Goal: Task Accomplishment & Management: Complete application form

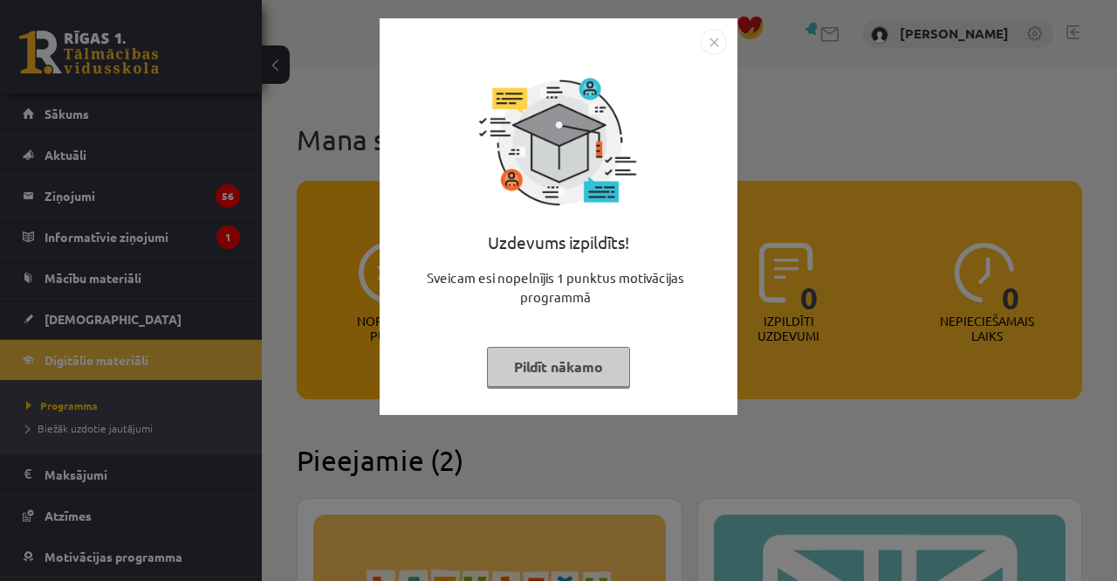
click at [524, 359] on button "Pildīt nākamo" at bounding box center [558, 367] width 143 height 40
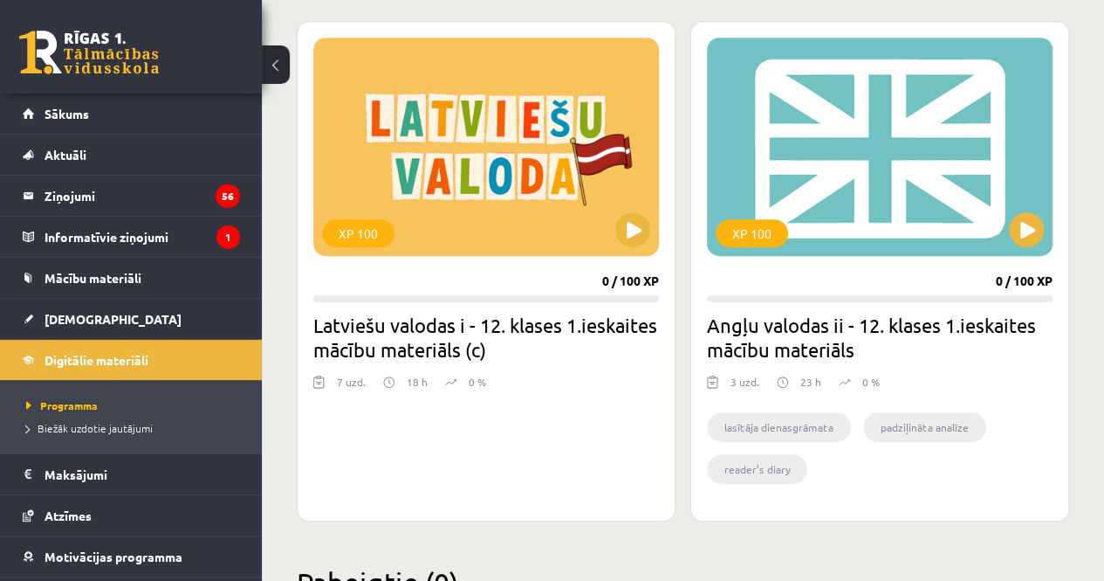
scroll to position [478, 0]
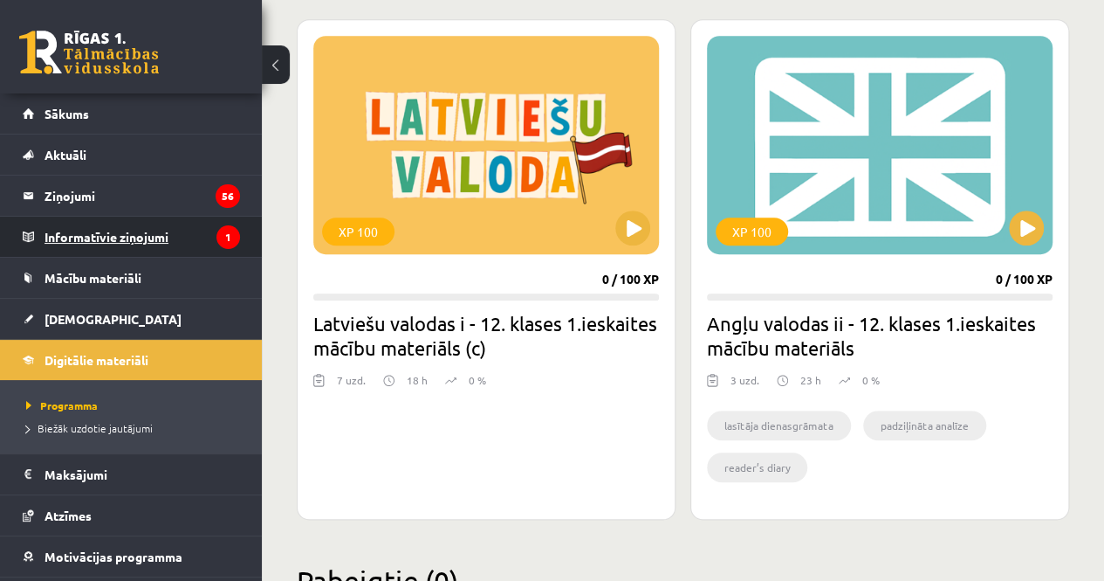
click at [124, 223] on legend "Informatīvie ziņojumi 1" at bounding box center [143, 237] width 196 height 40
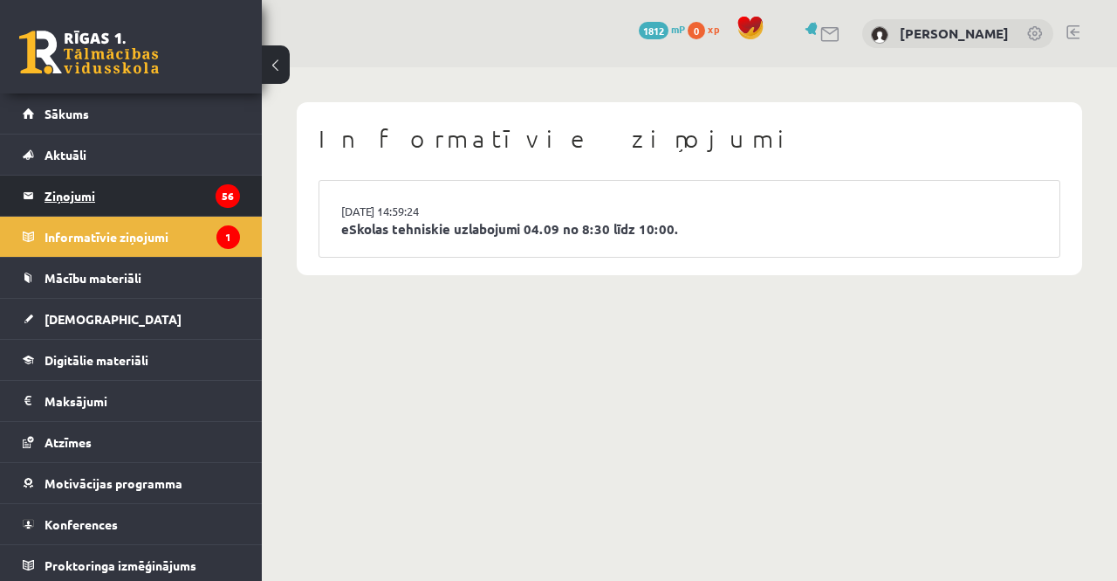
click at [198, 198] on legend "Ziņojumi 56" at bounding box center [143, 195] width 196 height 40
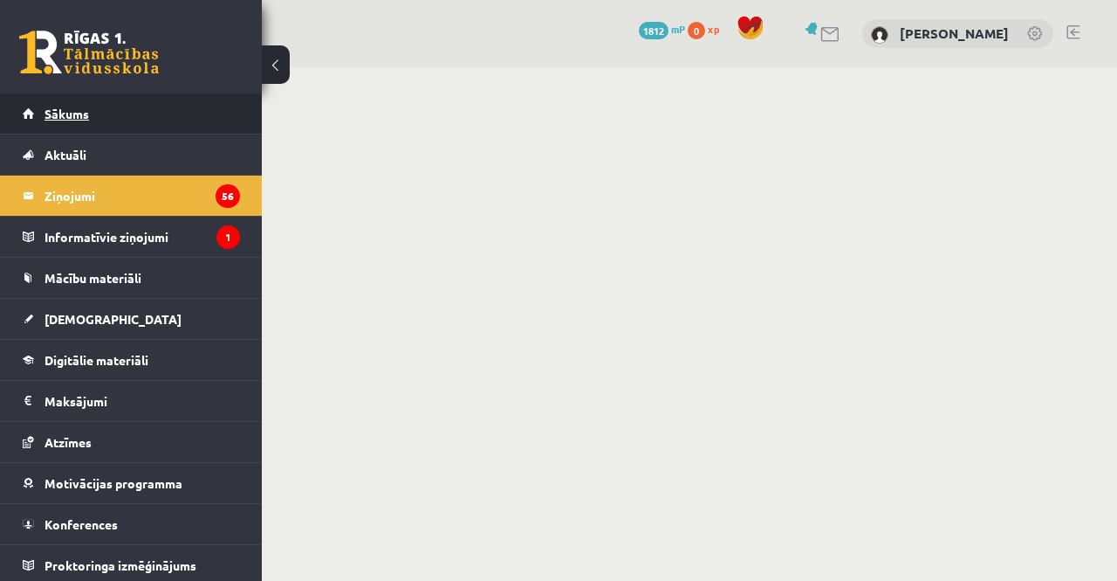
click at [101, 113] on link "Sākums" at bounding box center [131, 113] width 217 height 40
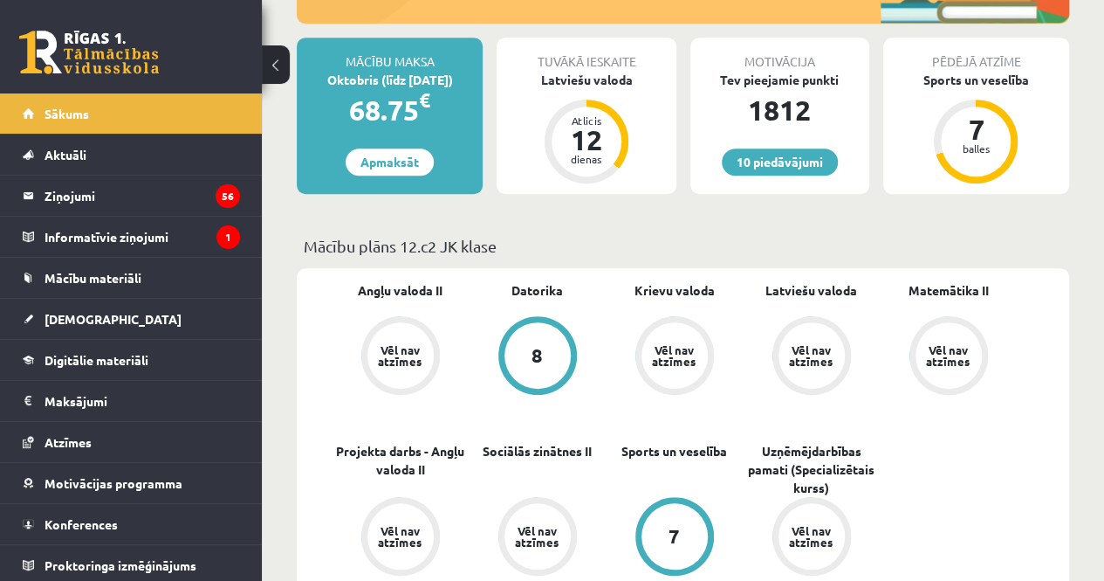
scroll to position [409, 0]
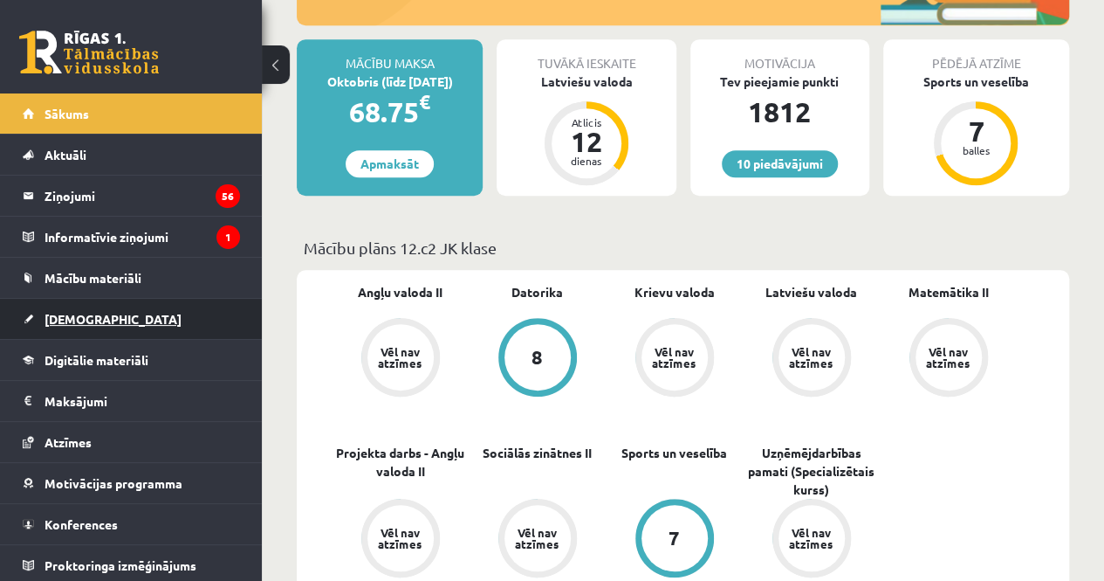
click at [91, 322] on span "[DEMOGRAPHIC_DATA]" at bounding box center [113, 319] width 137 height 16
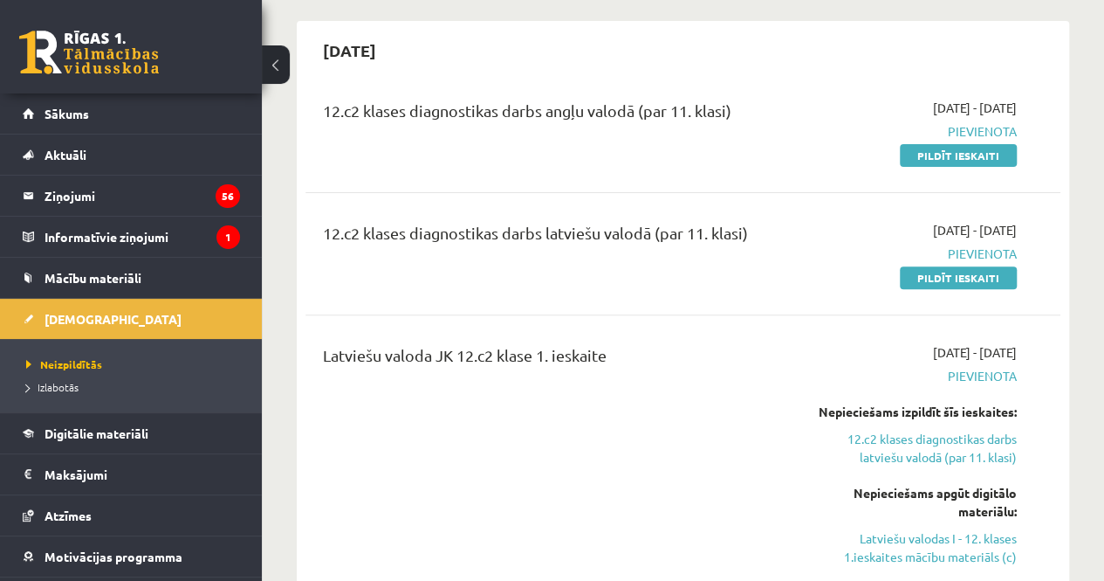
scroll to position [150, 0]
click at [931, 151] on link "Pildīt ieskaiti" at bounding box center [958, 156] width 117 height 23
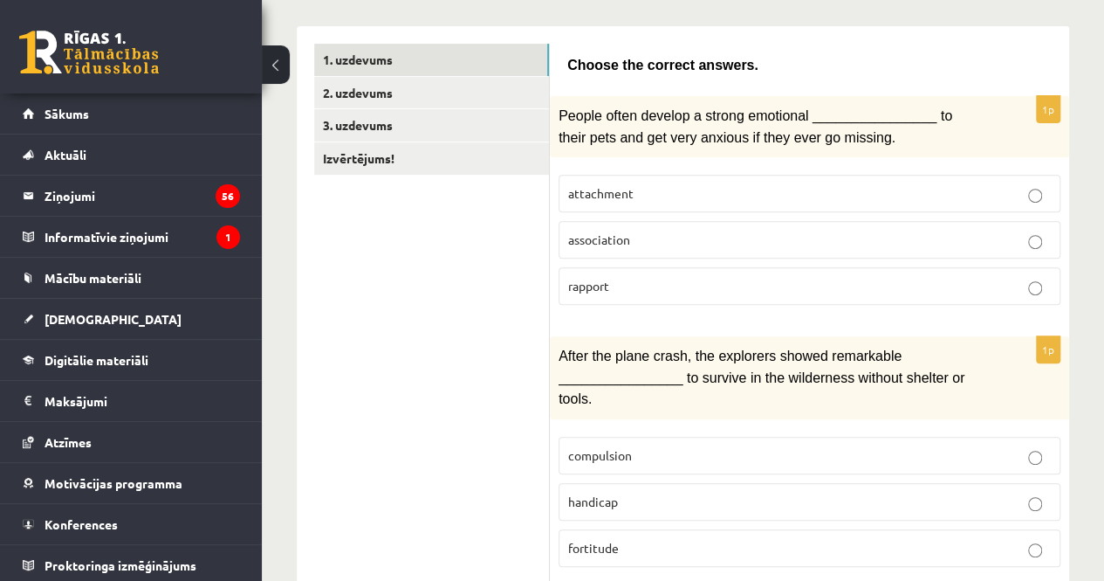
scroll to position [271, 0]
click at [718, 188] on p "attachment" at bounding box center [809, 192] width 483 height 18
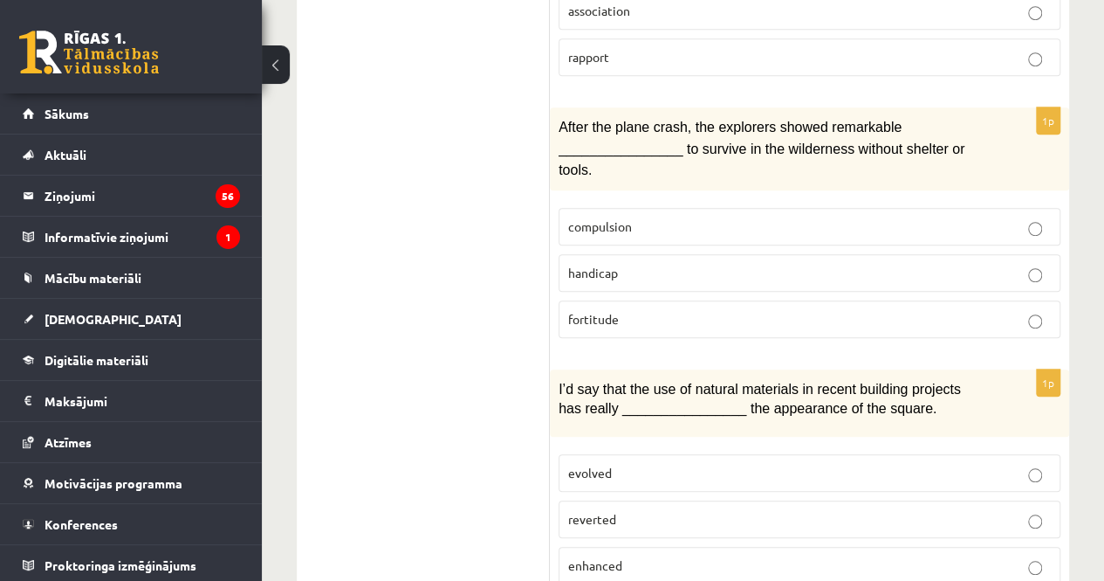
scroll to position [500, 0]
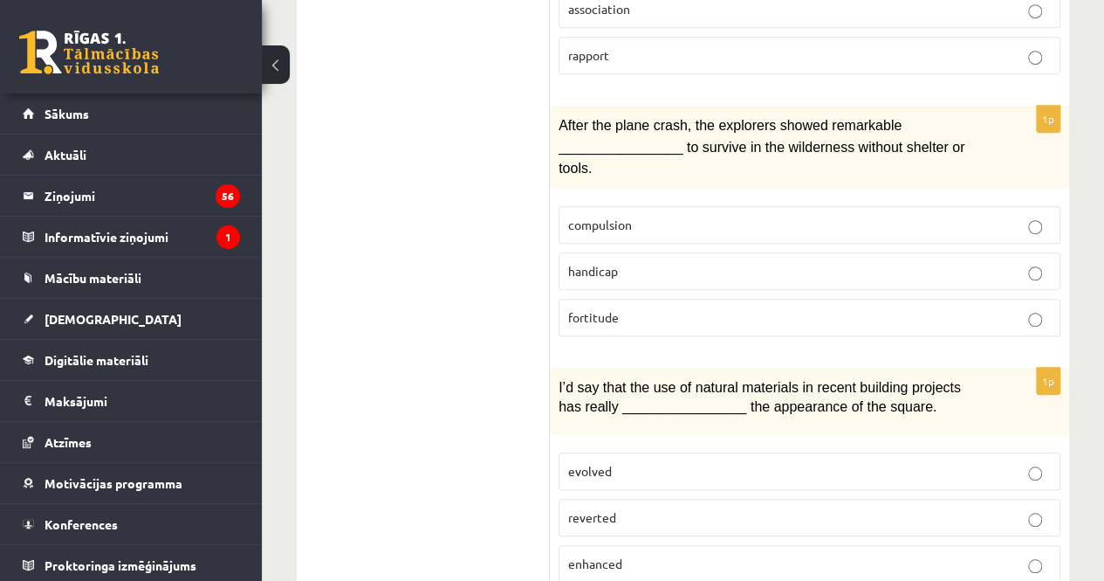
click at [641, 256] on label "handicap" at bounding box center [810, 271] width 502 height 38
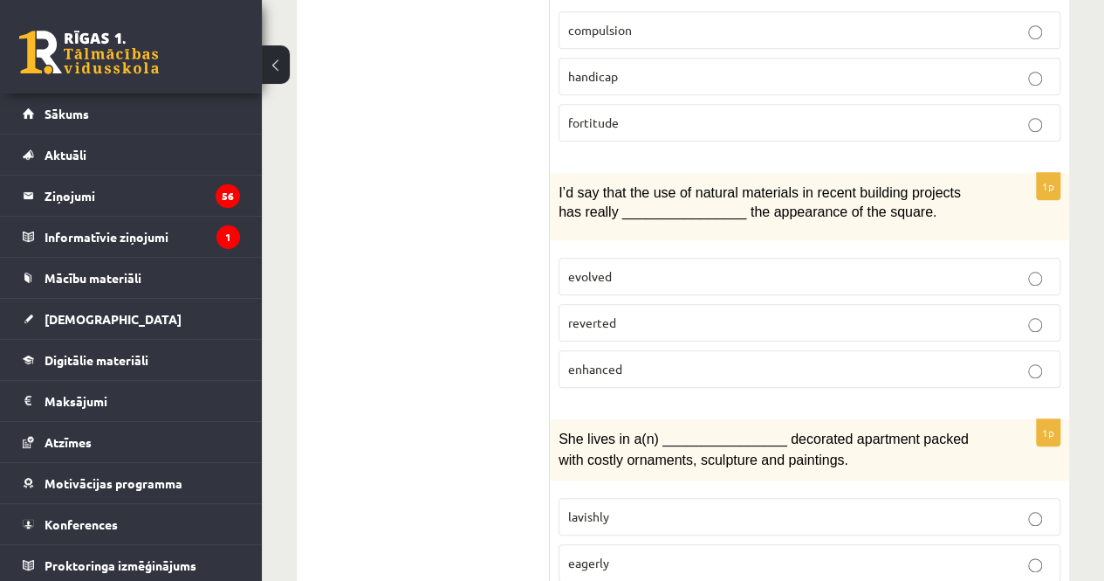
scroll to position [696, 0]
click at [672, 359] on p "enhanced" at bounding box center [809, 368] width 483 height 18
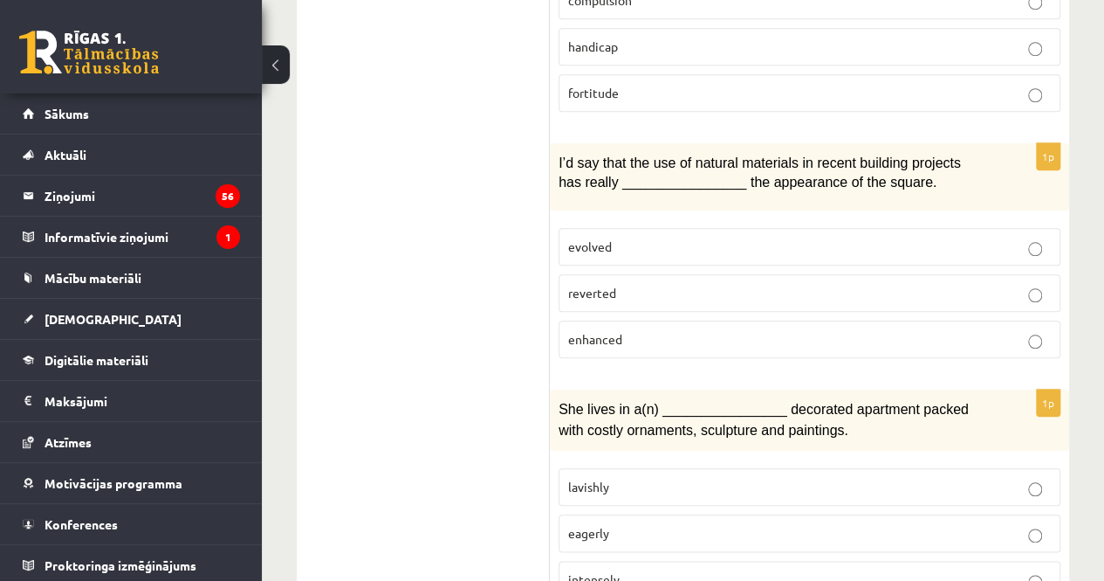
scroll to position [727, 0]
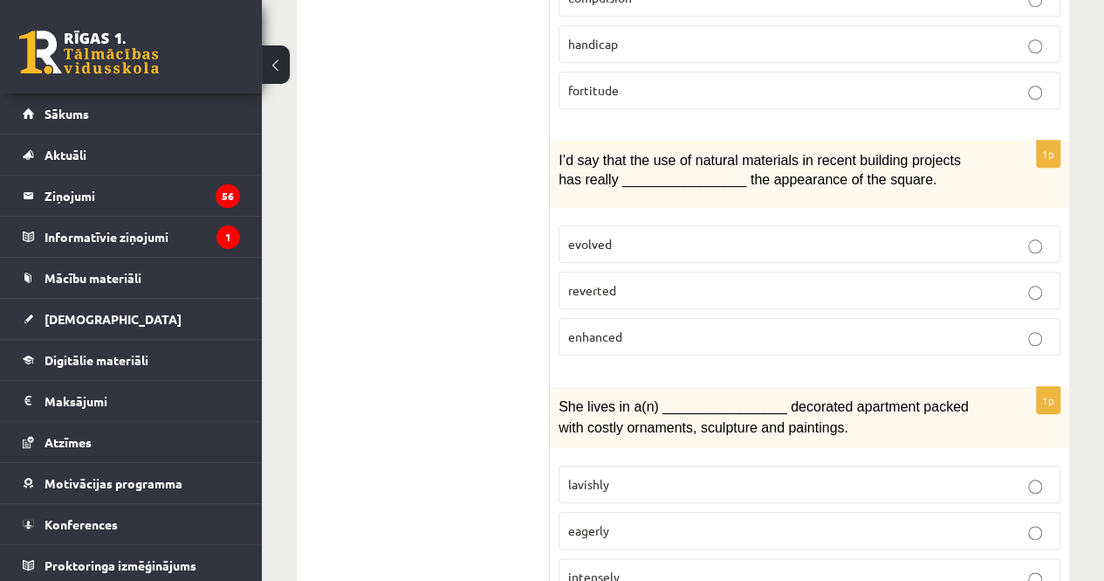
click at [611, 328] on span "enhanced" at bounding box center [595, 336] width 54 height 16
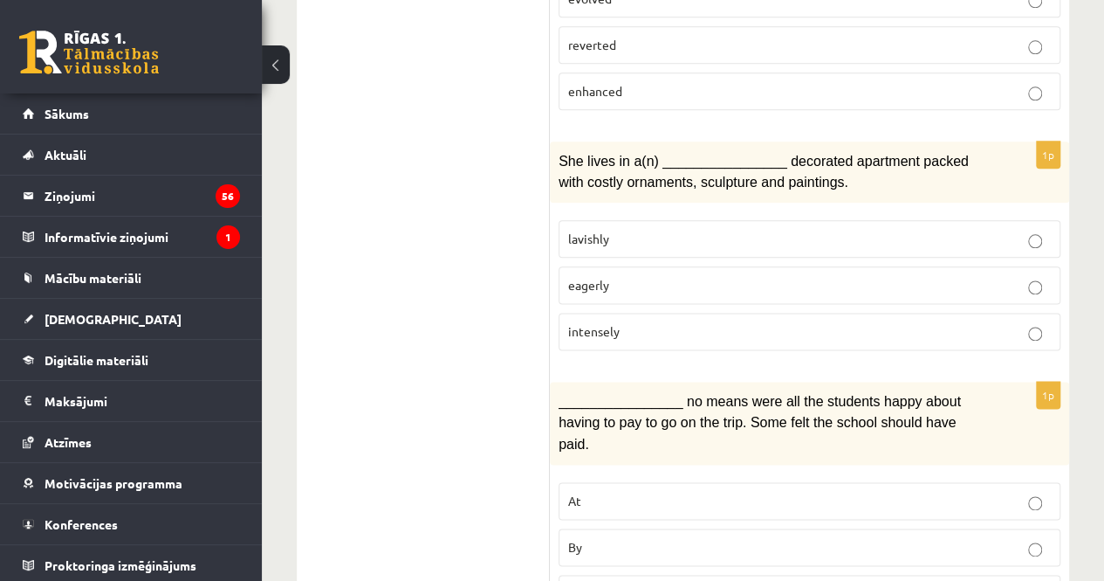
scroll to position [973, 0]
click at [724, 229] on p "lavishly" at bounding box center [809, 238] width 483 height 18
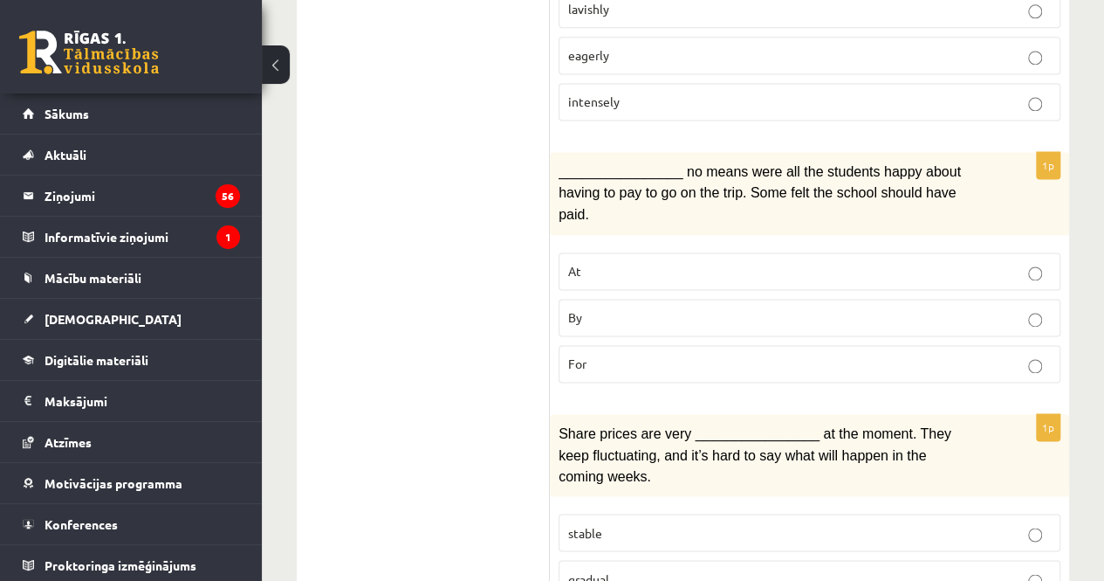
scroll to position [1205, 0]
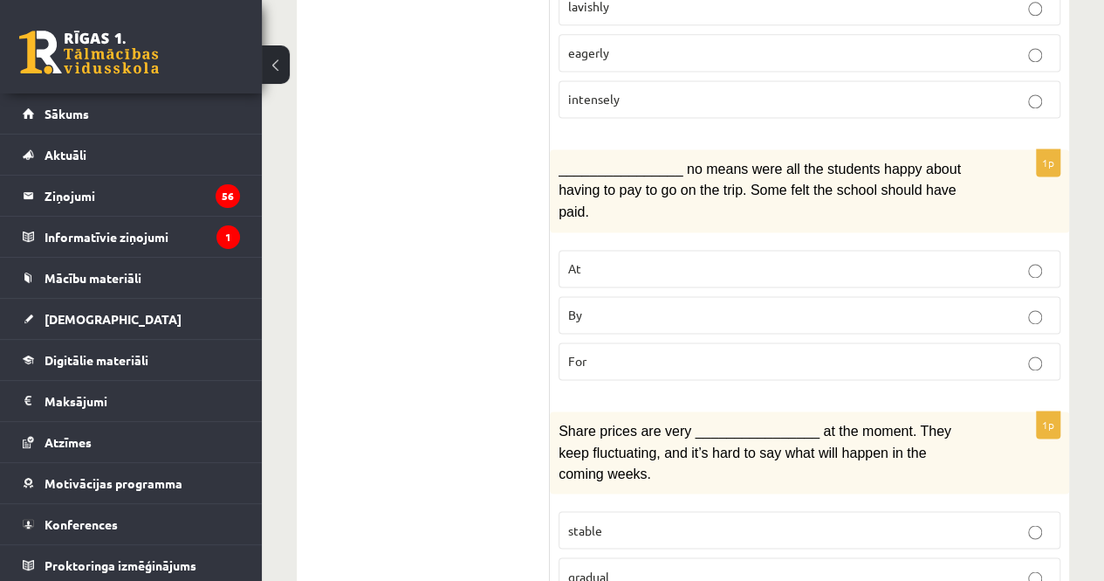
click at [705, 306] on p "By" at bounding box center [809, 315] width 483 height 18
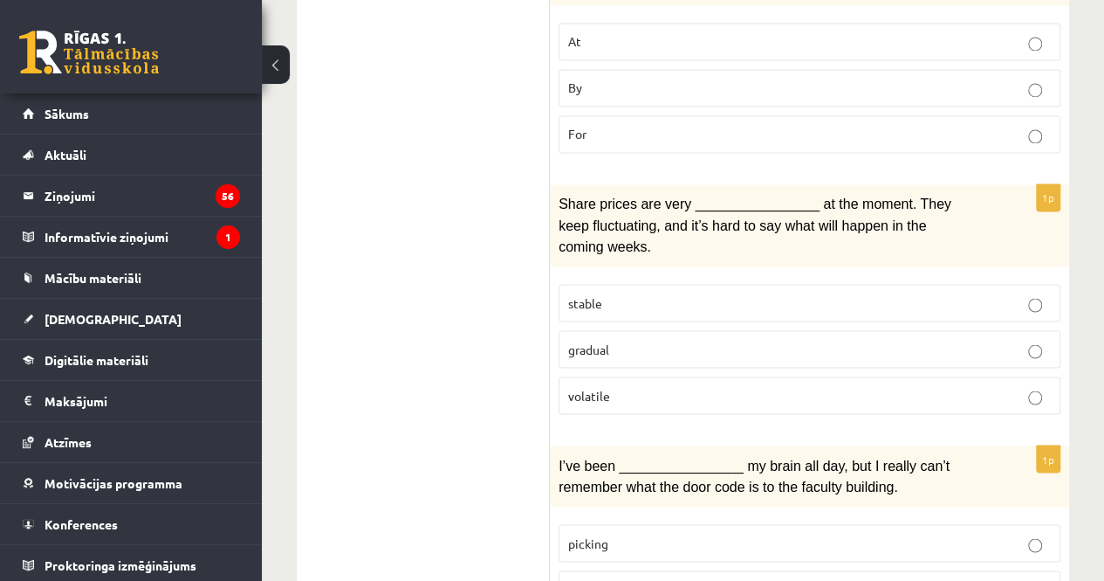
scroll to position [1435, 0]
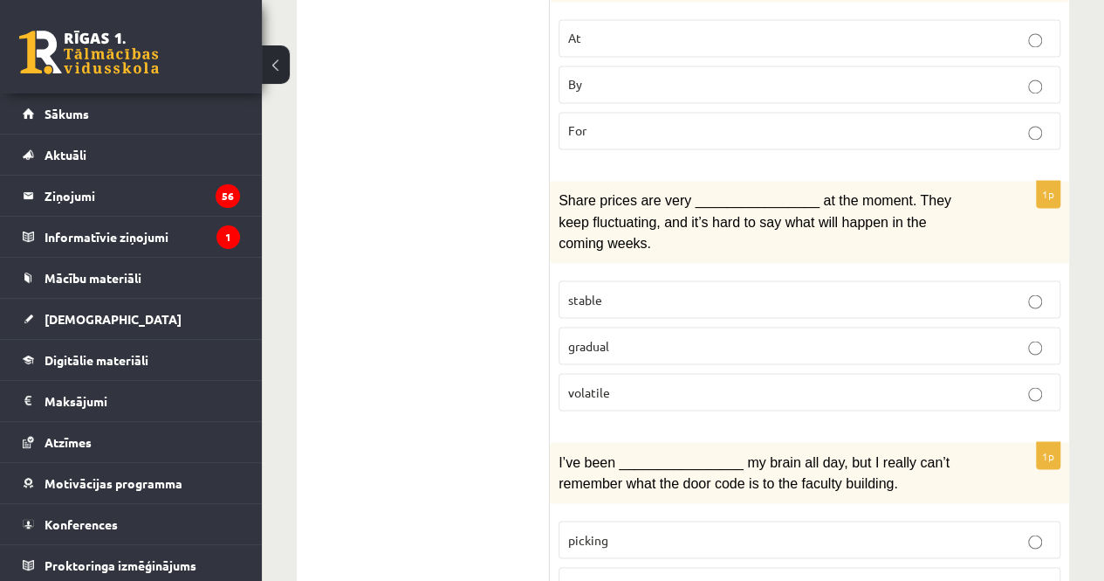
click at [624, 336] on p "gradual" at bounding box center [809, 345] width 483 height 18
click at [821, 373] on label "volatile" at bounding box center [810, 392] width 502 height 38
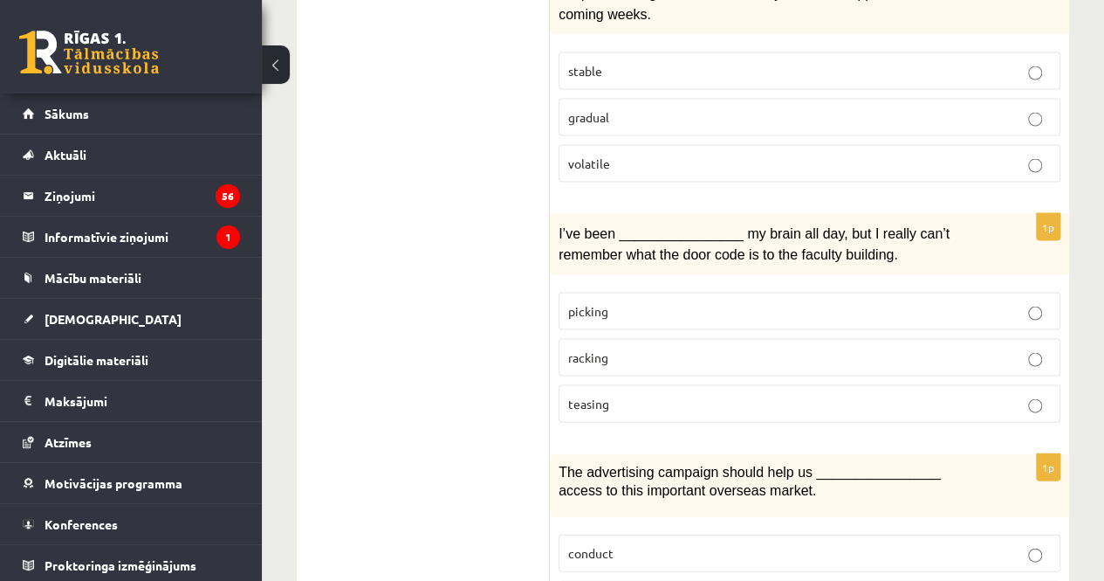
scroll to position [1664, 0]
click at [686, 347] on p "racking" at bounding box center [809, 356] width 483 height 18
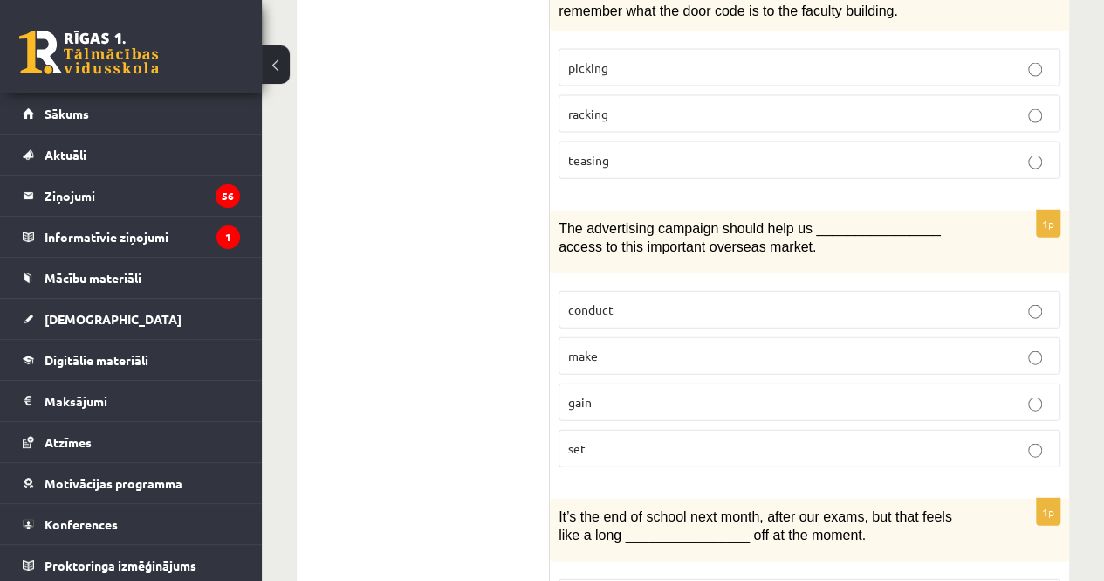
scroll to position [1908, 0]
click at [637, 392] on p "gain" at bounding box center [809, 401] width 483 height 18
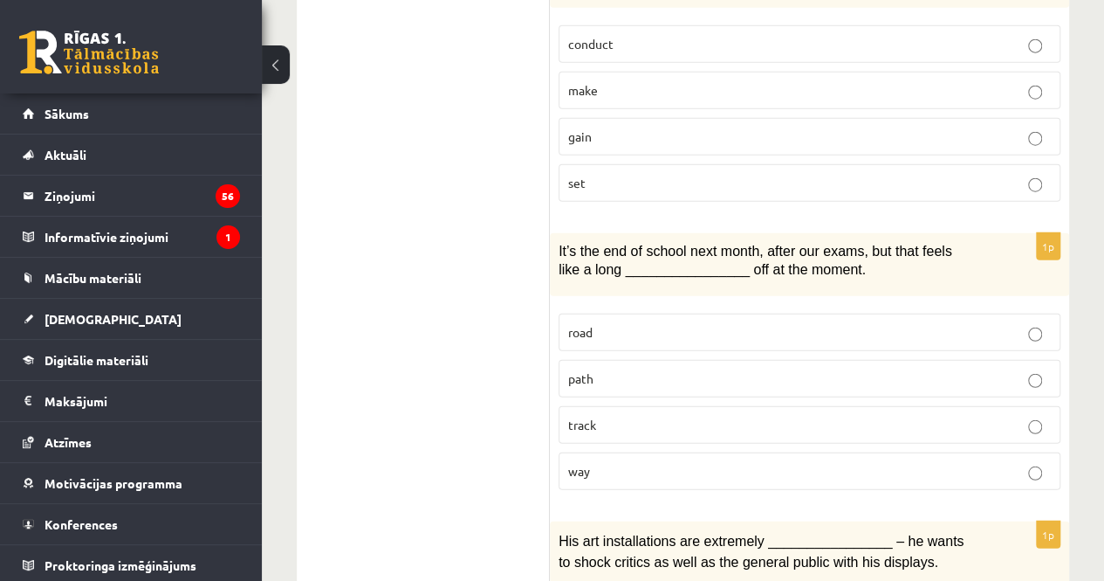
scroll to position [2173, 0]
click at [595, 461] on p "way" at bounding box center [809, 470] width 483 height 18
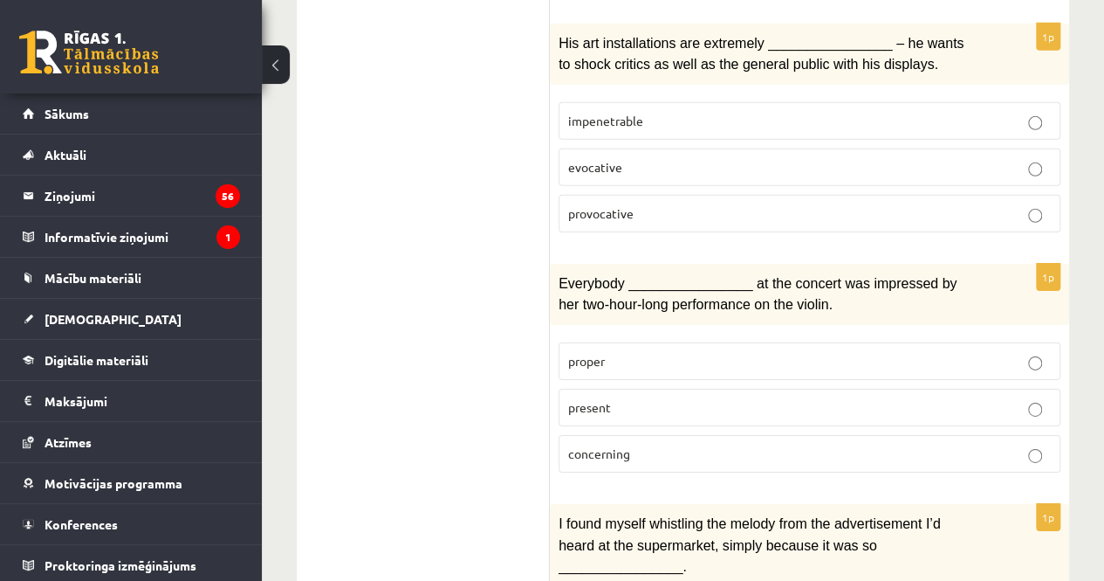
scroll to position [2671, 0]
click at [632, 397] on p "present" at bounding box center [809, 406] width 483 height 18
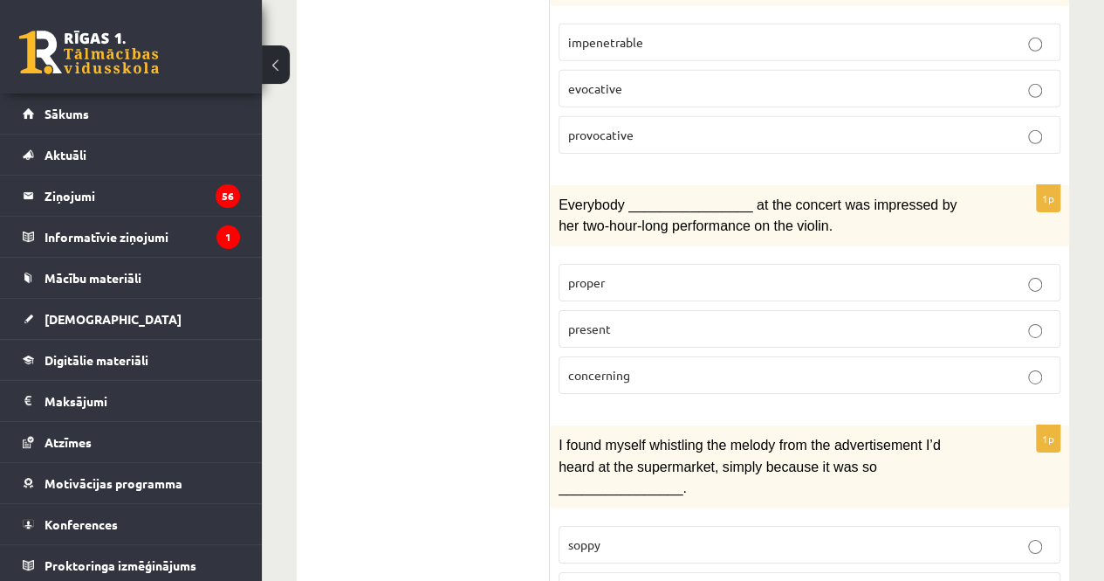
scroll to position [2759, 0]
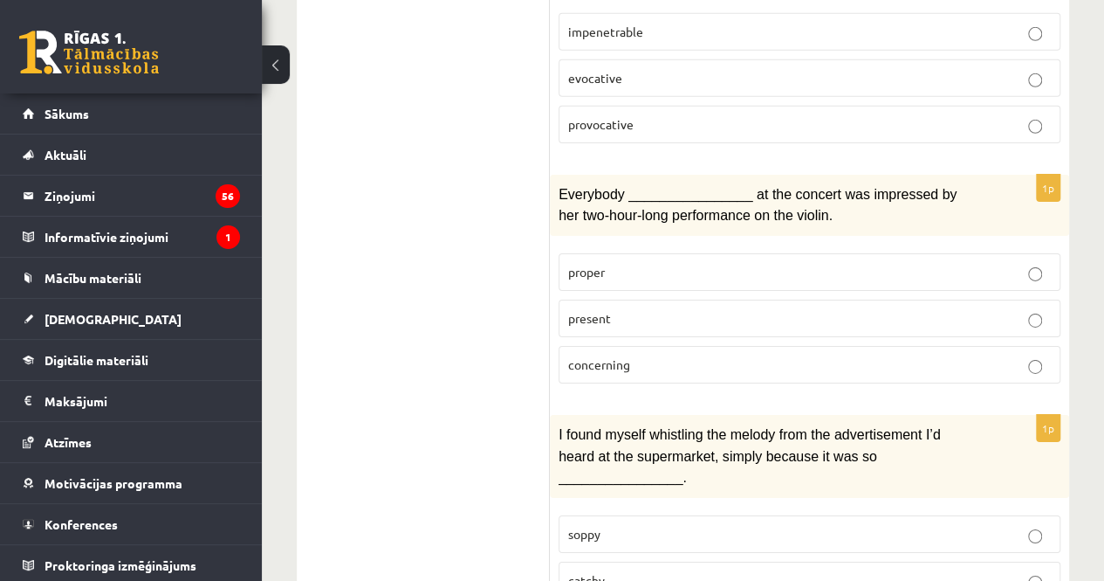
click at [610, 561] on label "catchy" at bounding box center [810, 580] width 502 height 38
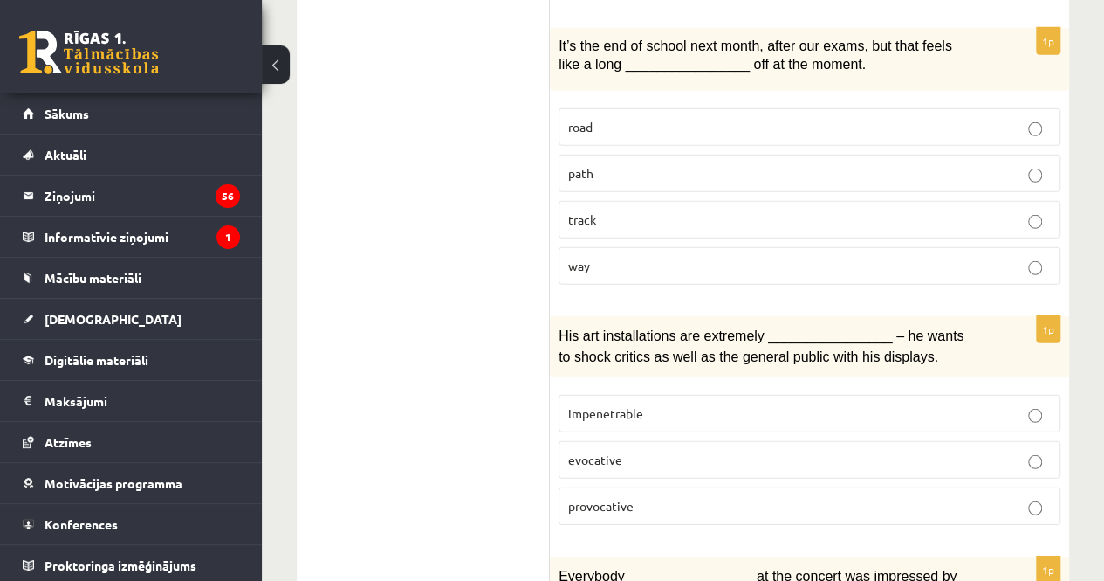
scroll to position [2389, 0]
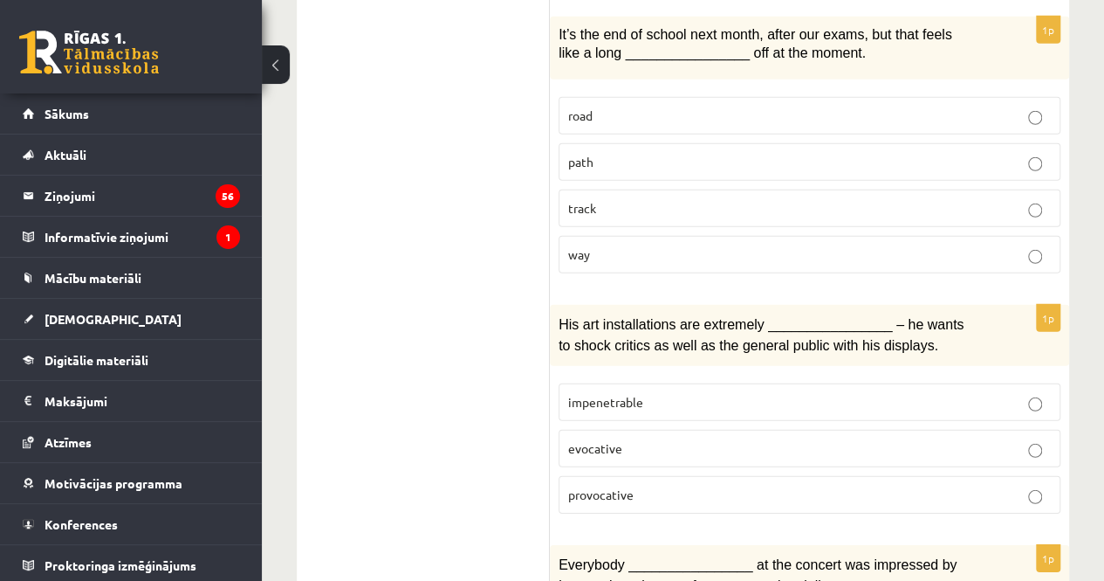
click at [664, 430] on label "evocative" at bounding box center [810, 449] width 502 height 38
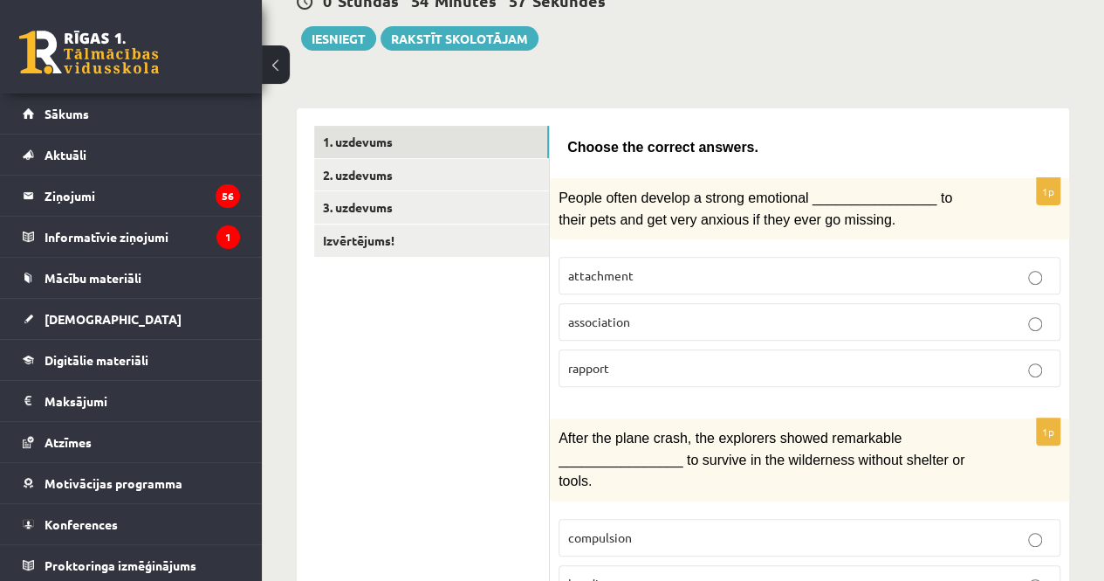
scroll to position [187, 0]
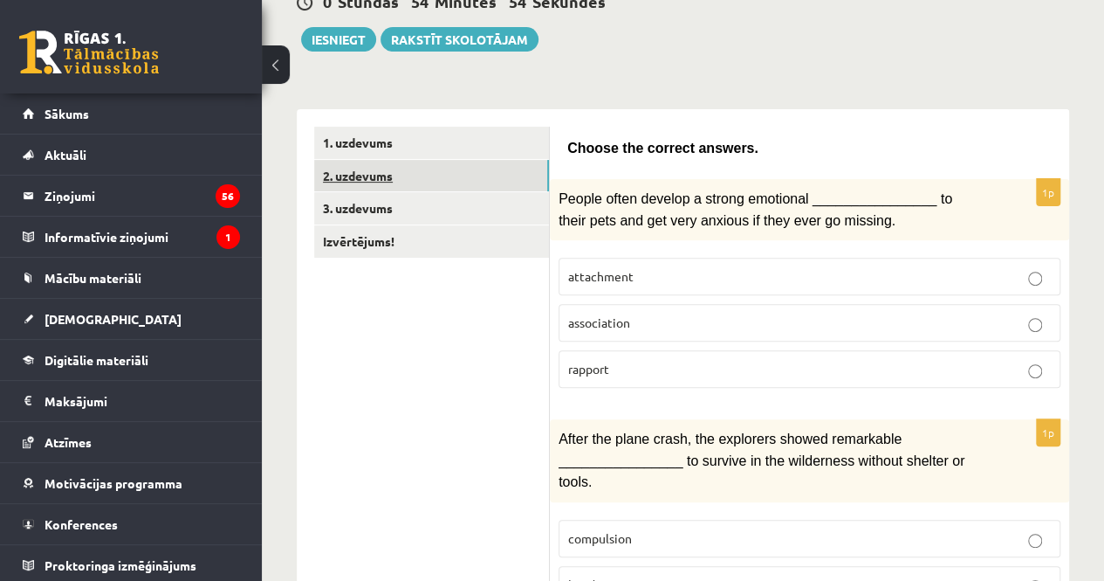
click at [422, 171] on link "2. uzdevums" at bounding box center [431, 176] width 235 height 32
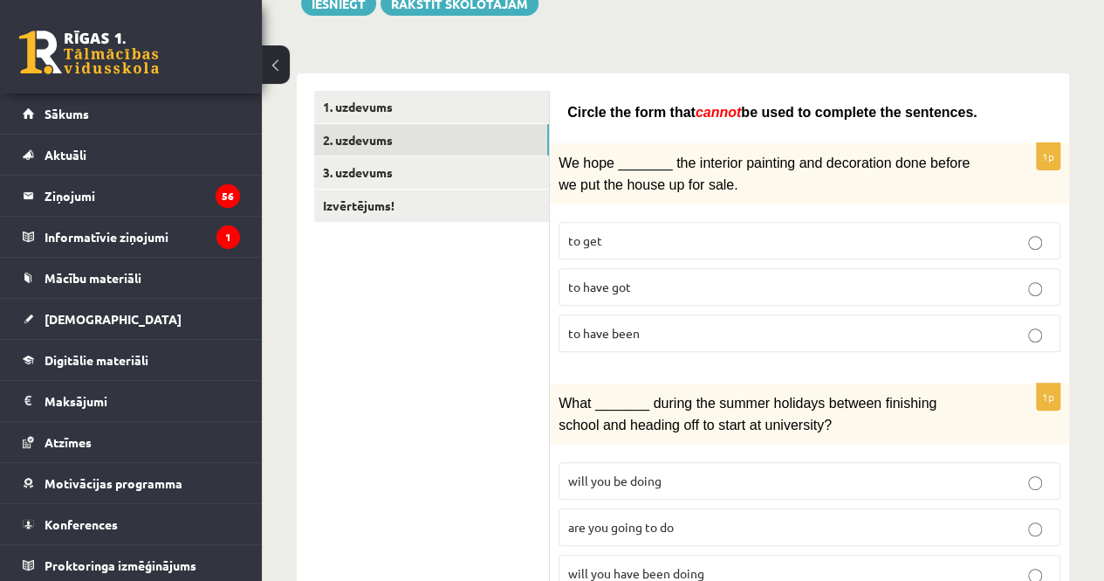
scroll to position [224, 0]
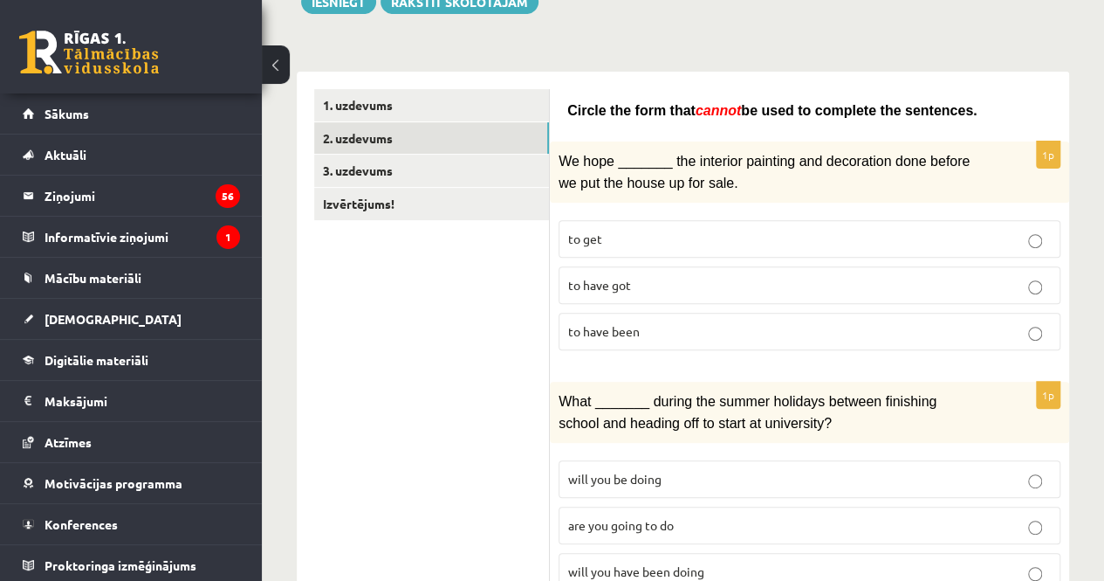
click at [624, 331] on span "to have been" at bounding box center [604, 331] width 72 height 16
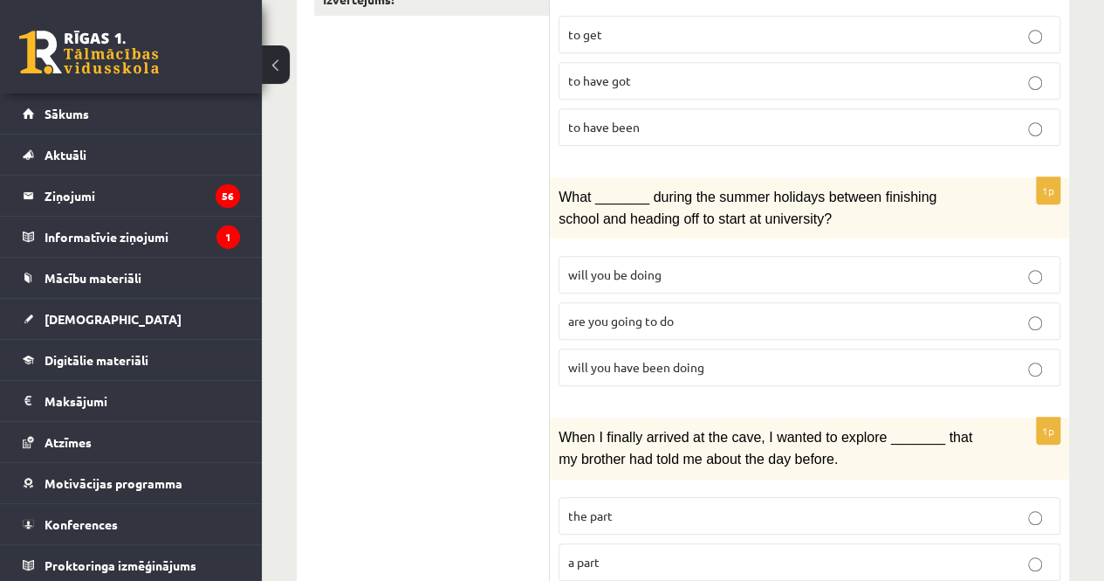
scroll to position [430, 0]
click at [630, 365] on p "will you have been doing" at bounding box center [809, 366] width 483 height 18
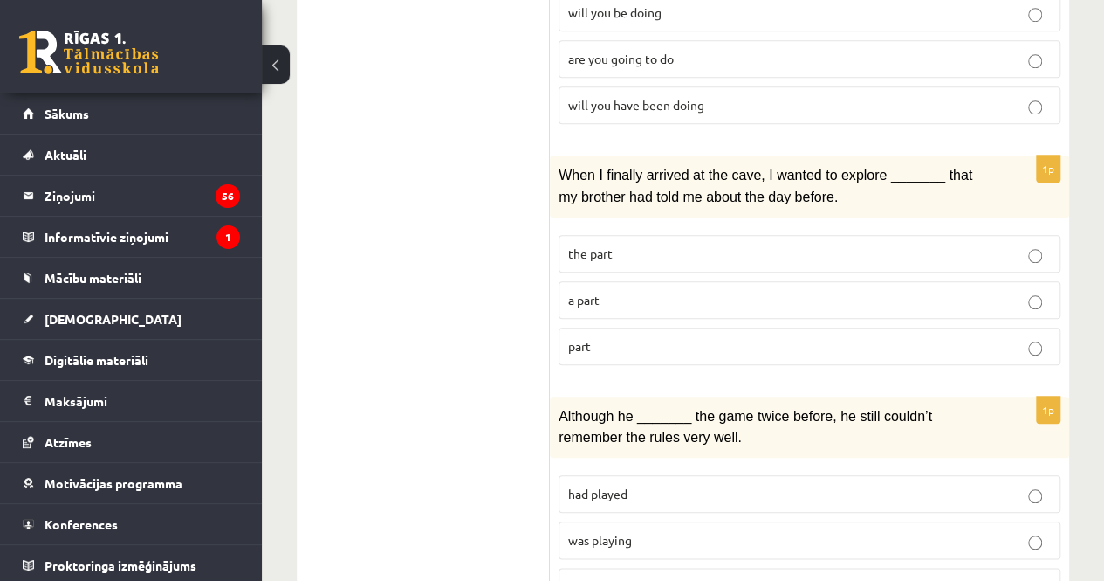
scroll to position [691, 0]
click at [616, 338] on p "part" at bounding box center [809, 345] width 483 height 18
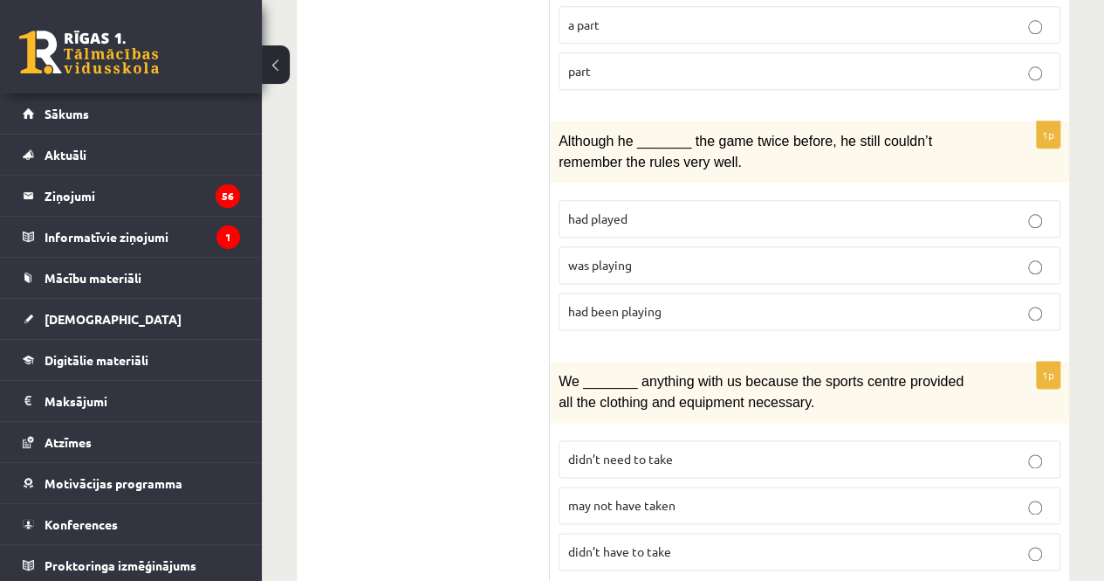
scroll to position [967, 0]
click at [643, 254] on p "was playing" at bounding box center [809, 263] width 483 height 18
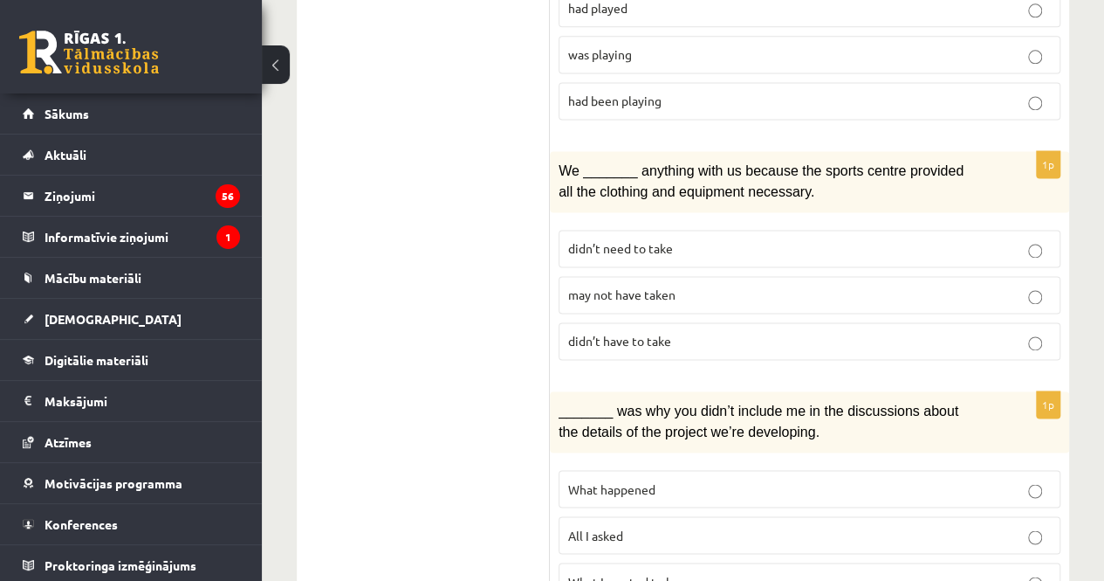
scroll to position [1178, 0]
click at [626, 274] on label "may not have taken" at bounding box center [810, 293] width 502 height 38
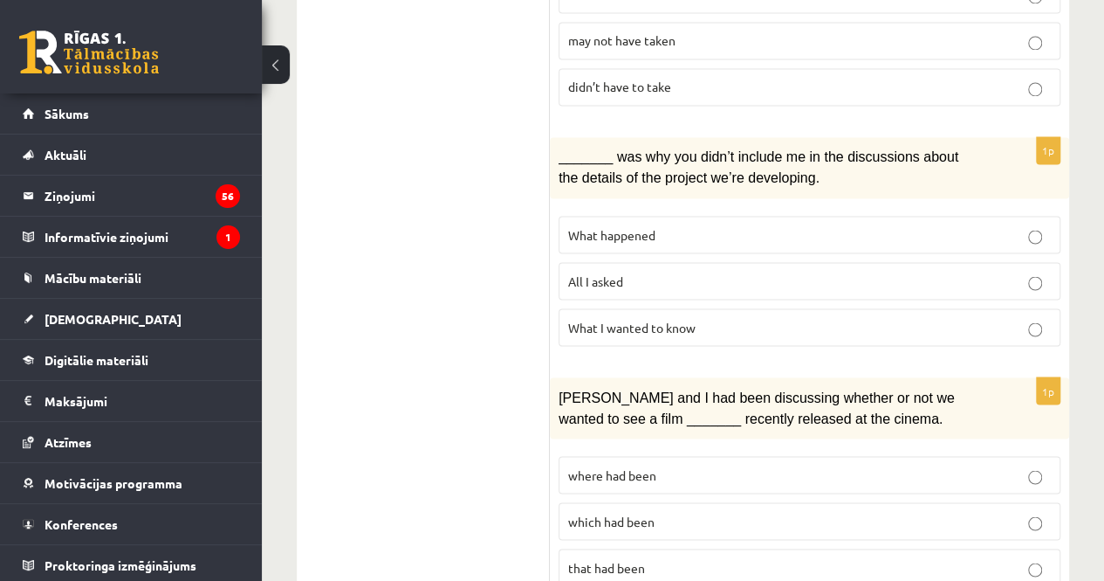
scroll to position [1448, 0]
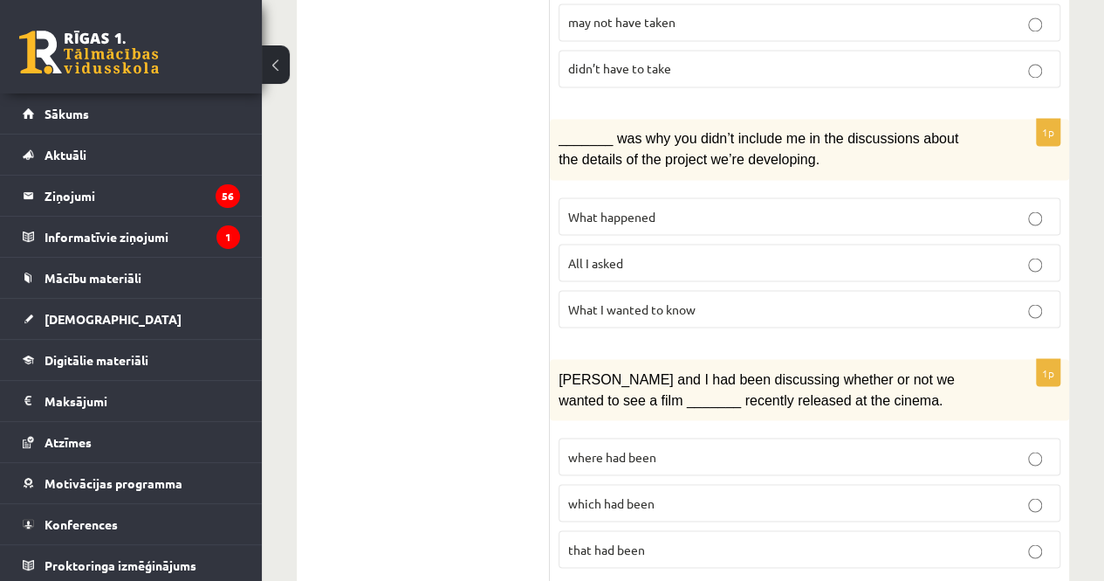
click at [670, 207] on p "What happened" at bounding box center [809, 216] width 483 height 18
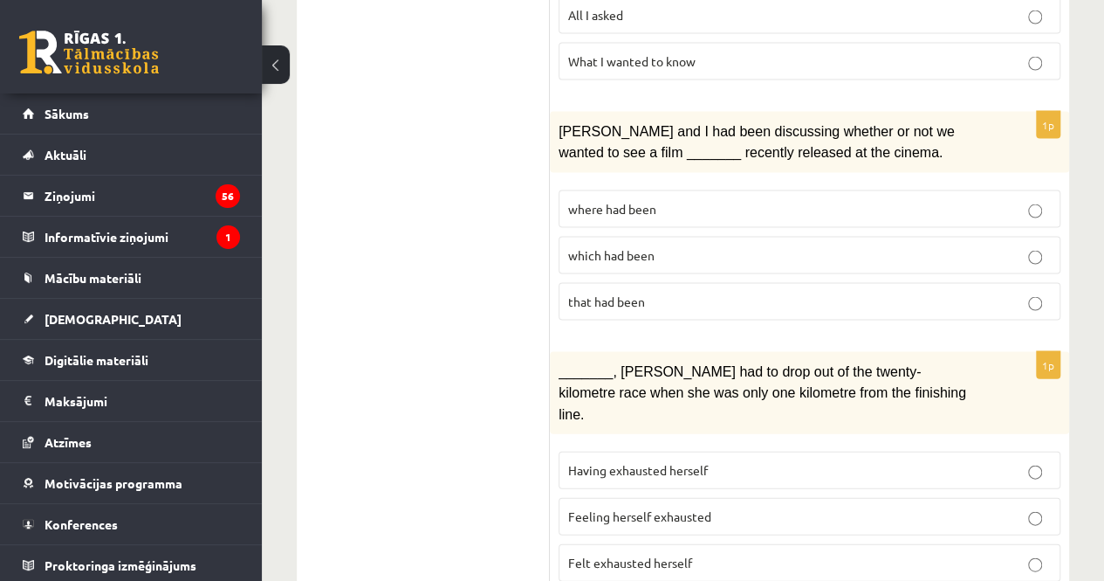
scroll to position [1696, 0]
click at [653, 200] on span "where had been" at bounding box center [612, 208] width 88 height 16
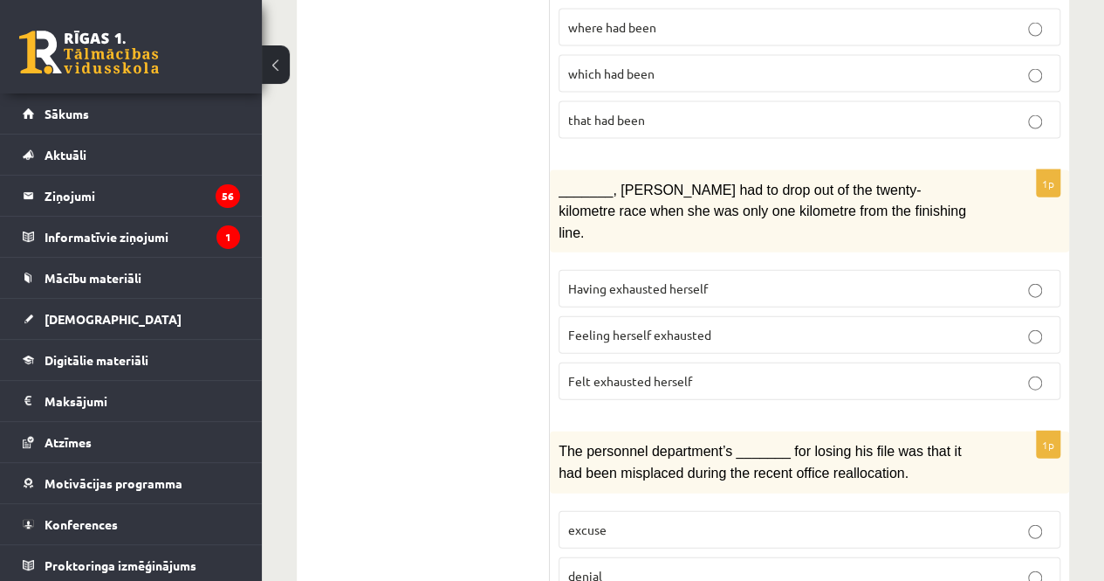
scroll to position [1879, 0]
click at [686, 361] on label "Felt exhausted herself" at bounding box center [810, 380] width 502 height 38
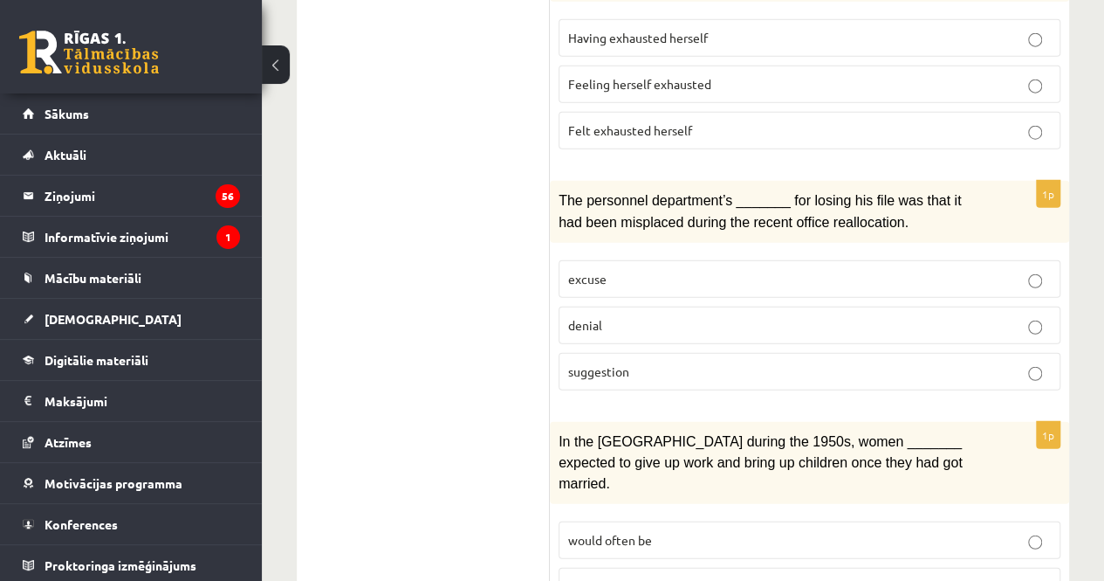
scroll to position [2128, 0]
click at [656, 315] on p "denial" at bounding box center [809, 324] width 483 height 18
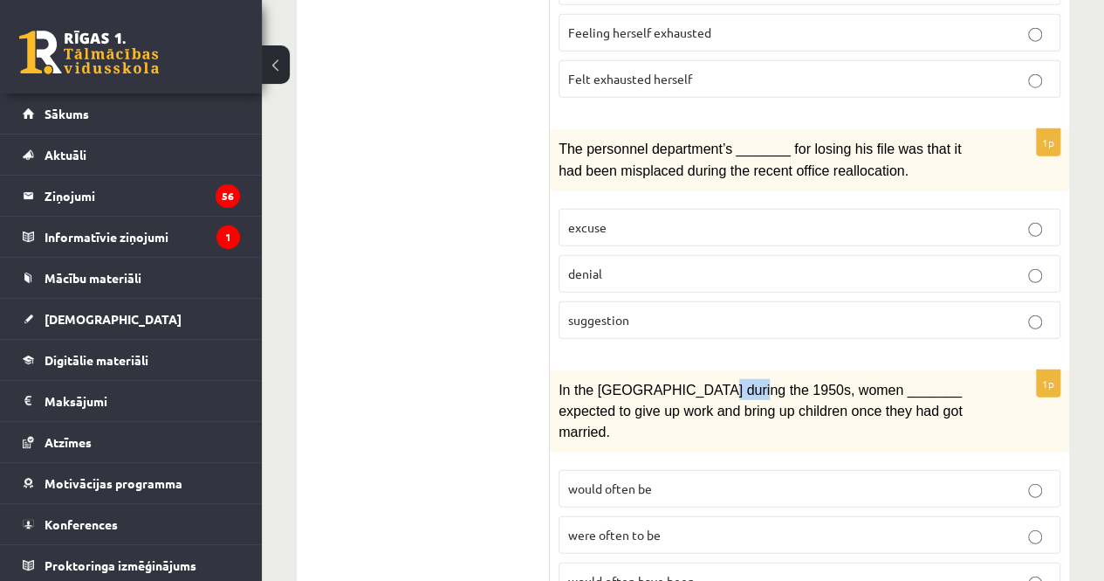
drag, startPoint x: 691, startPoint y: 324, endPoint x: 726, endPoint y: 320, distance: 35.1
click at [726, 382] on span "In the USA during the 1950s, women _______ expected to give up work and bring u…" at bounding box center [761, 411] width 404 height 58
click at [740, 382] on span "In the USA during the 1950s, women _______ expected to give up work and bring u…" at bounding box center [761, 411] width 404 height 58
click at [656, 526] on span "were often to be" at bounding box center [614, 534] width 93 height 16
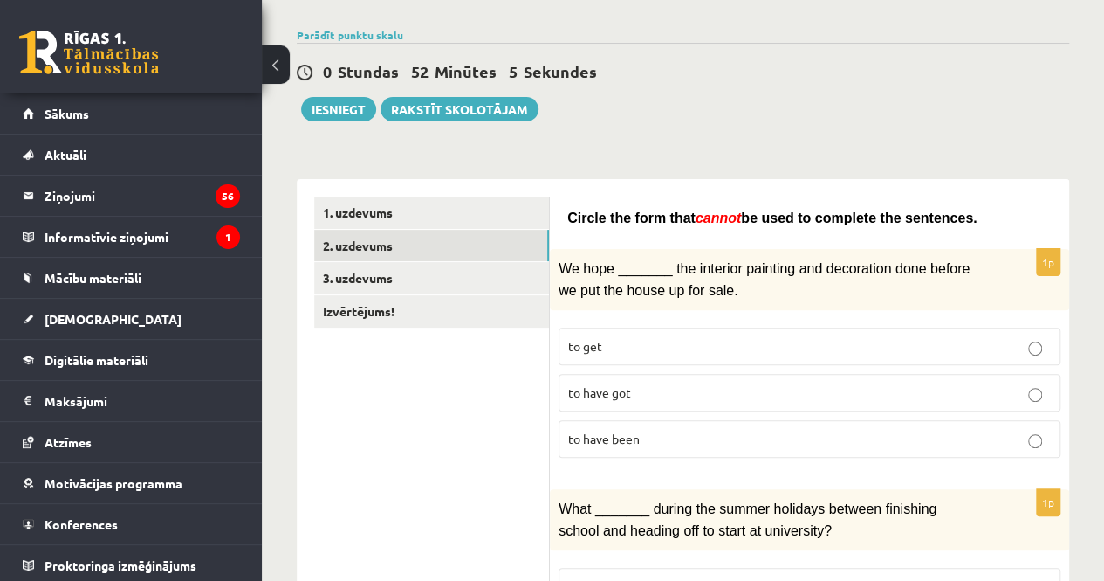
scroll to position [0, 0]
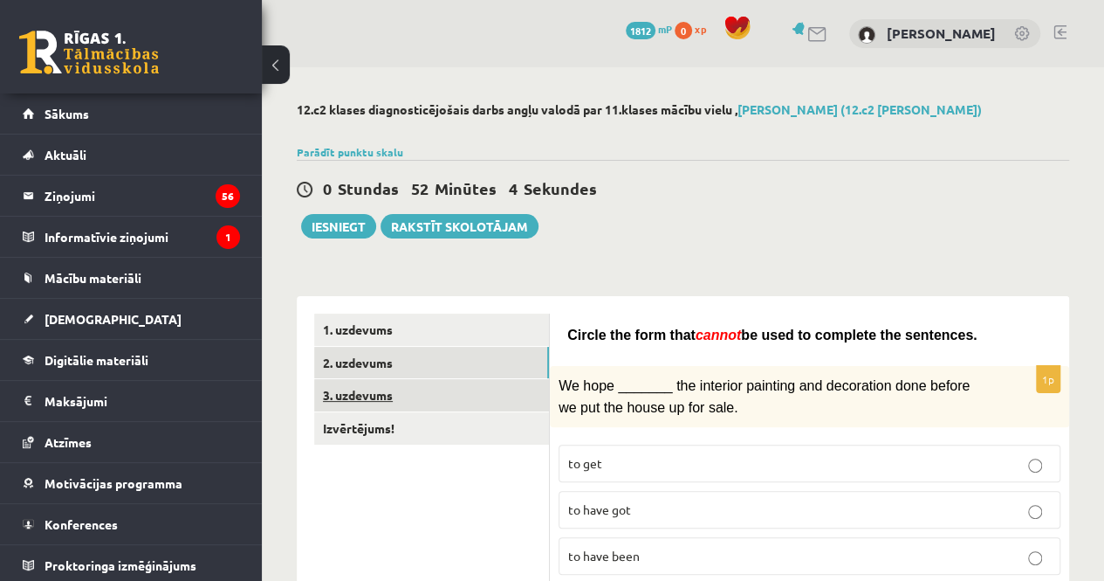
click at [475, 388] on link "3. uzdevums" at bounding box center [431, 395] width 235 height 32
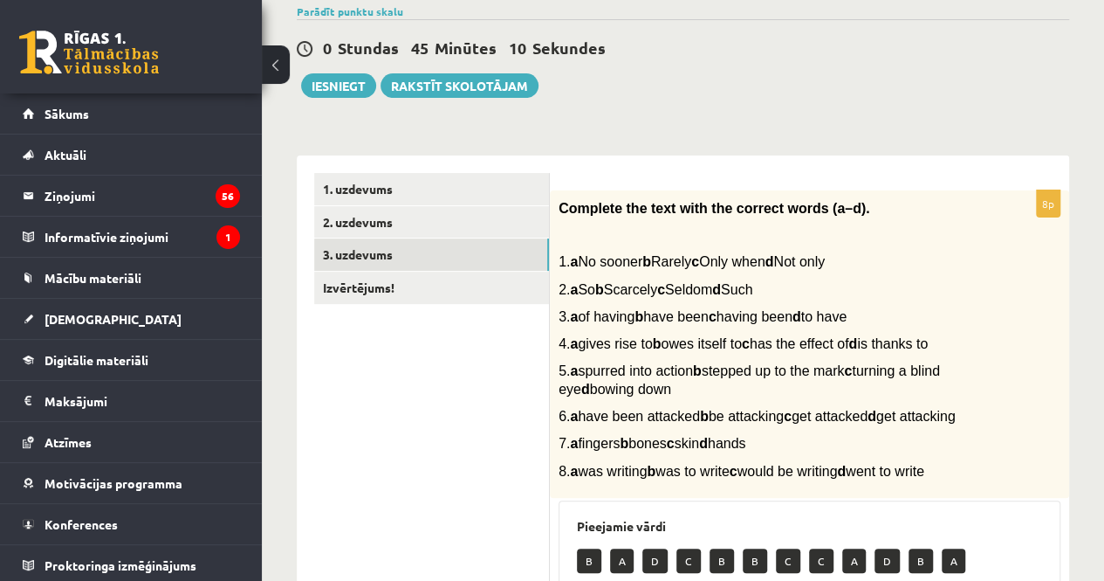
scroll to position [118, 0]
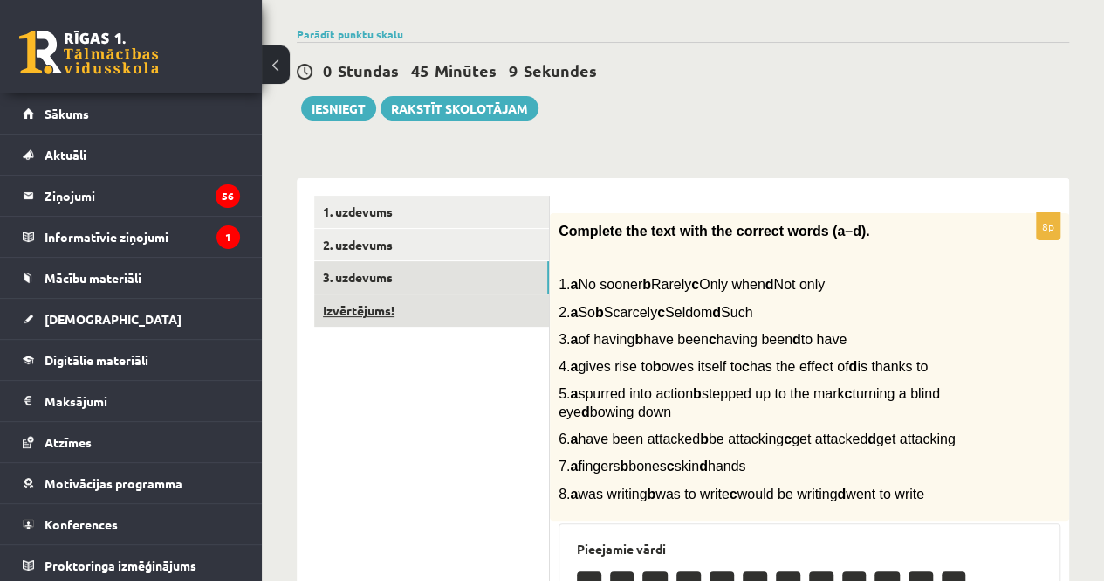
click at [492, 305] on link "Izvērtējums!" at bounding box center [431, 310] width 235 height 32
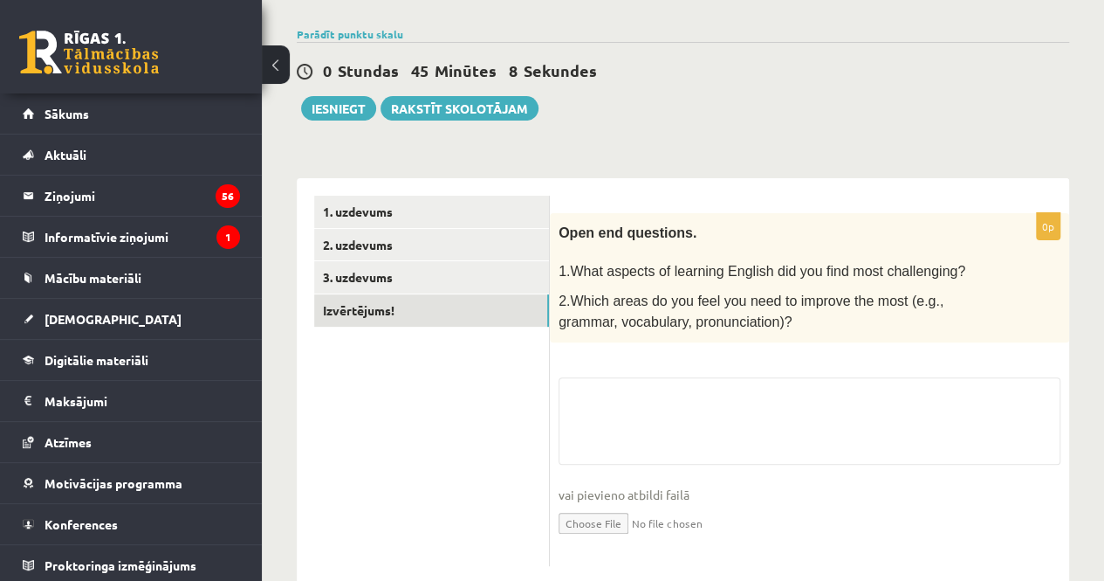
scroll to position [152, 0]
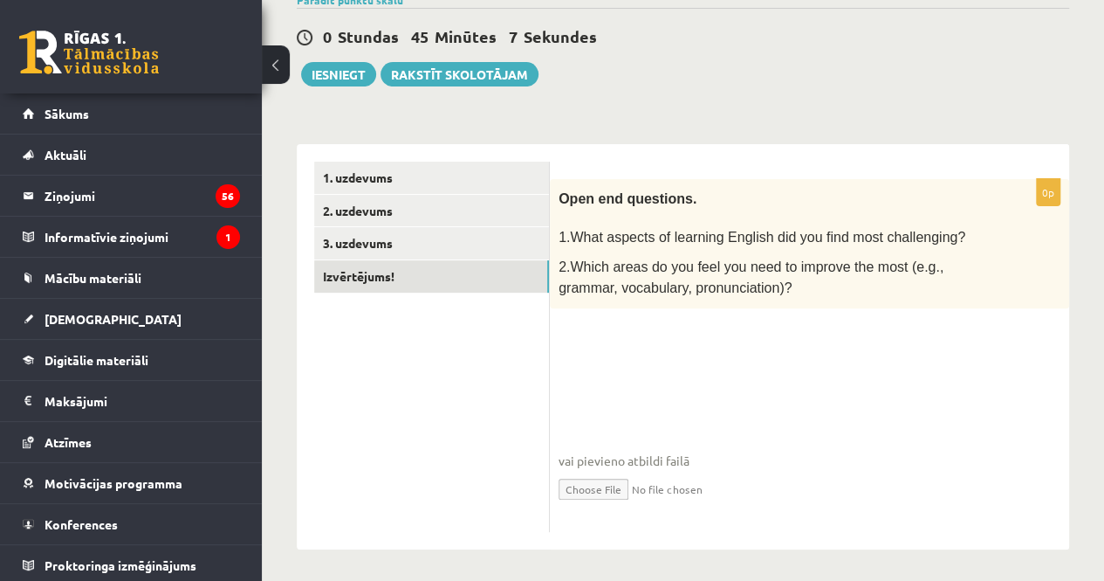
click at [739, 376] on fieldset "vai pievieno atbildi failā Iesniegtā atbilde" at bounding box center [810, 433] width 502 height 180
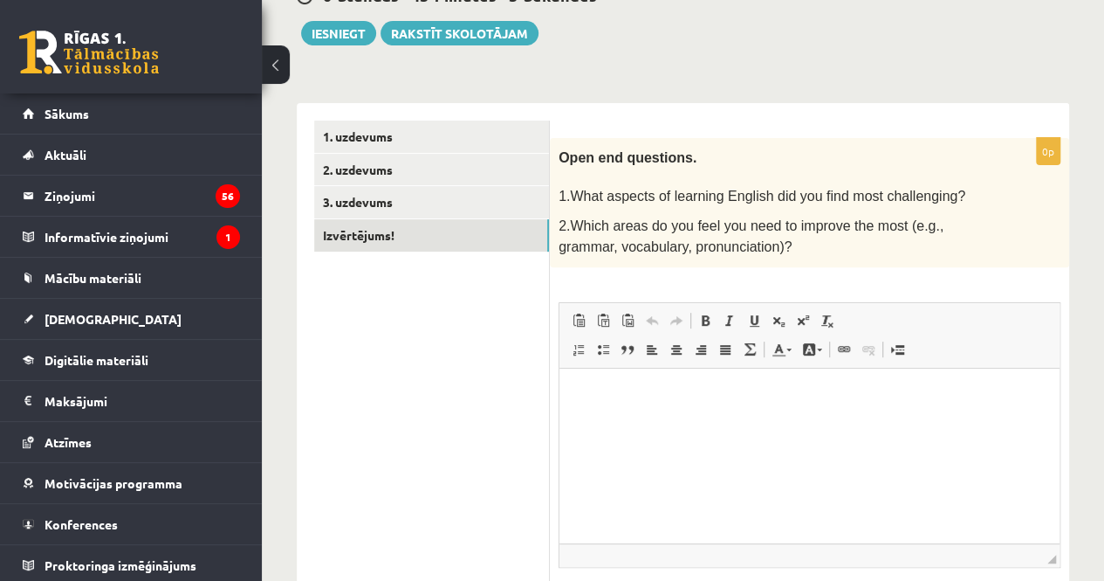
scroll to position [194, 0]
click at [777, 420] on html at bounding box center [810, 393] width 500 height 53
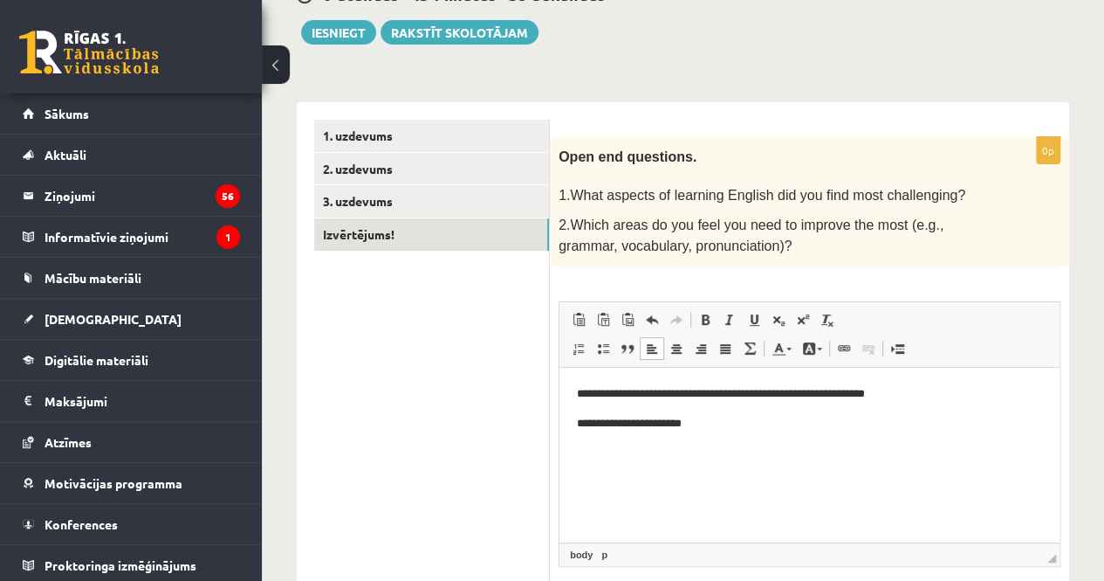
click at [673, 423] on p "**********" at bounding box center [809, 423] width 465 height 18
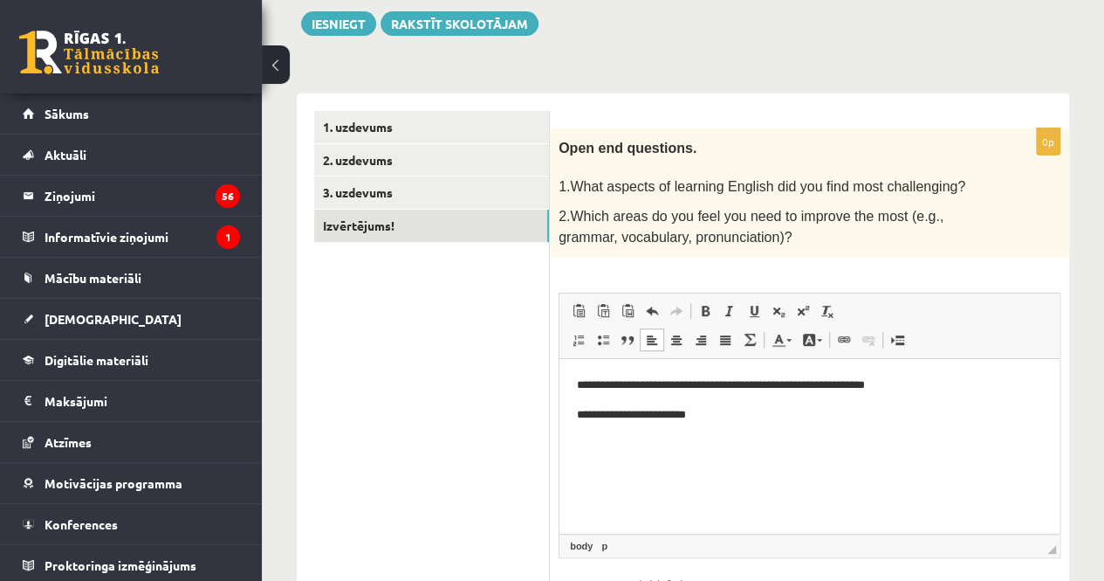
scroll to position [204, 0]
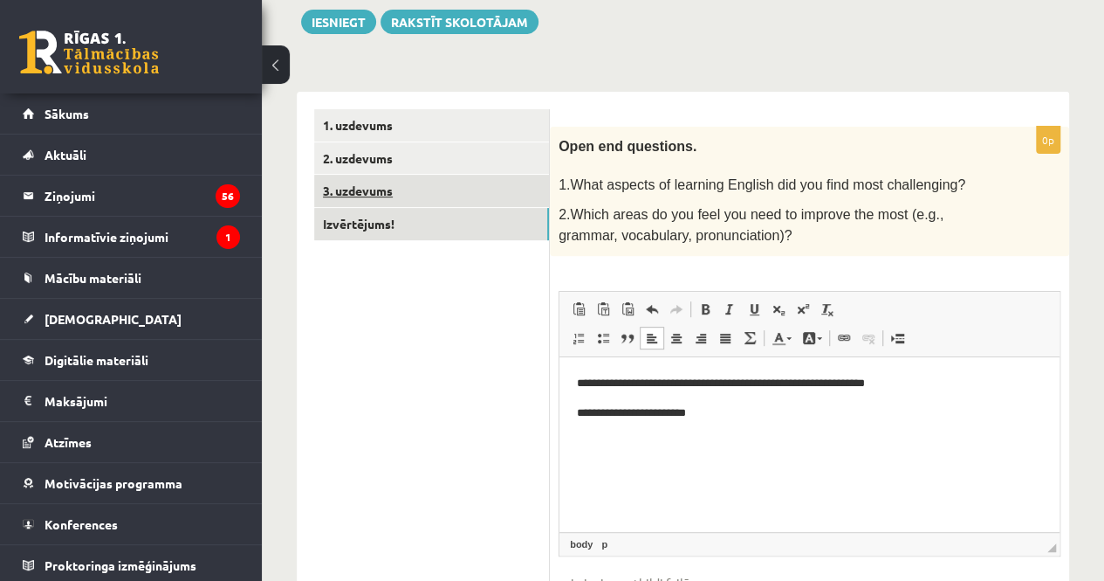
click at [401, 190] on link "3. uzdevums" at bounding box center [431, 191] width 235 height 32
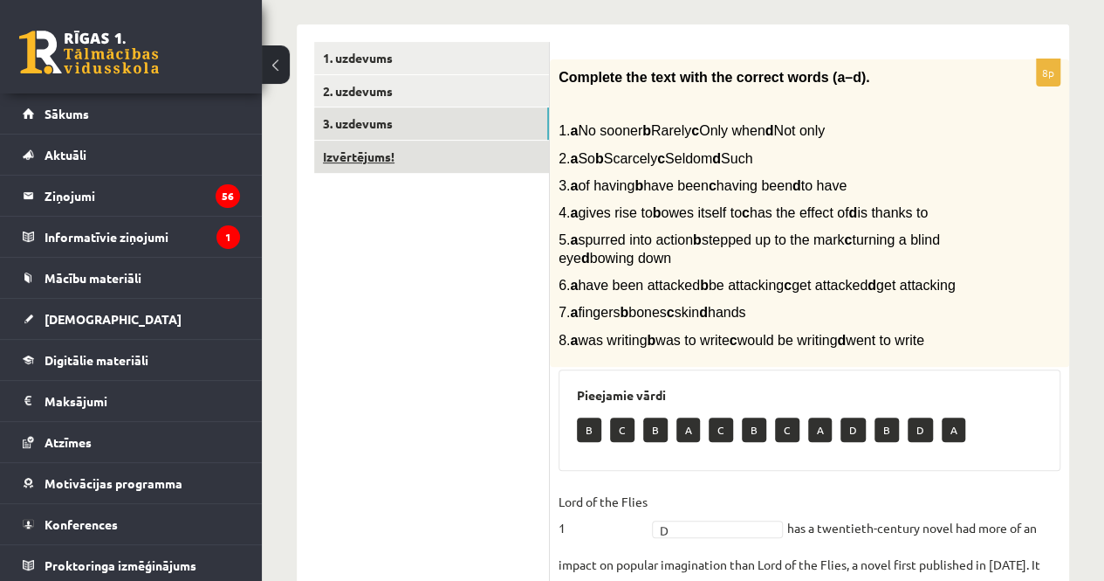
scroll to position [269, 0]
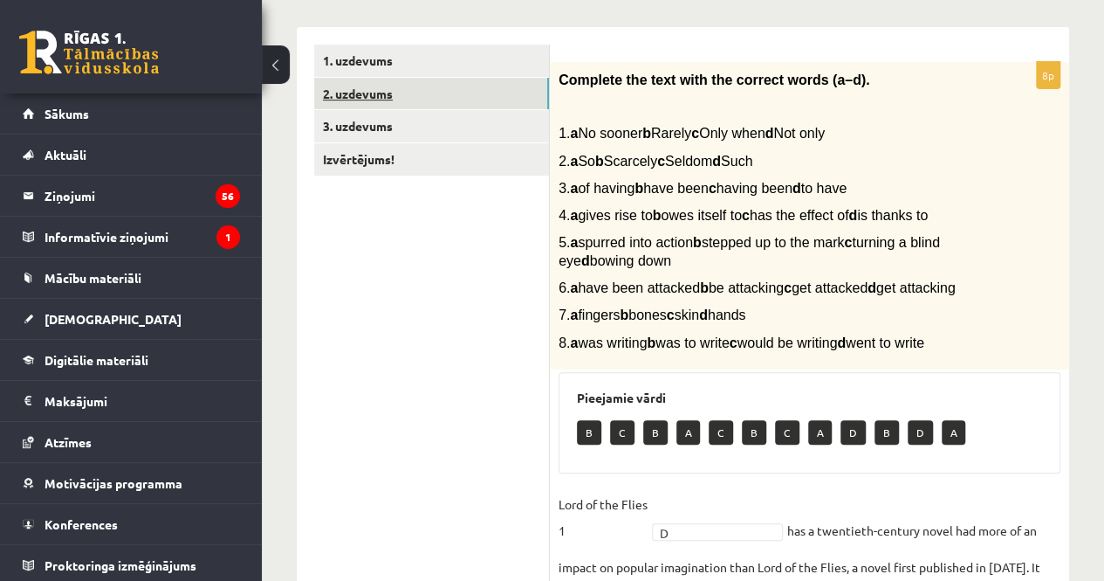
click at [446, 98] on link "2. uzdevums" at bounding box center [431, 94] width 235 height 32
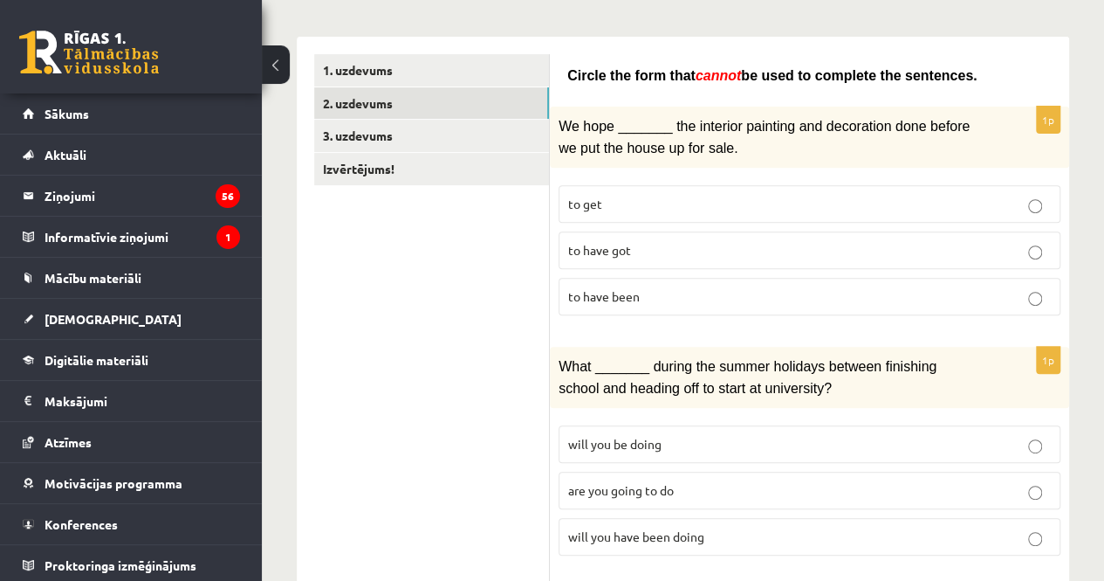
scroll to position [0, 0]
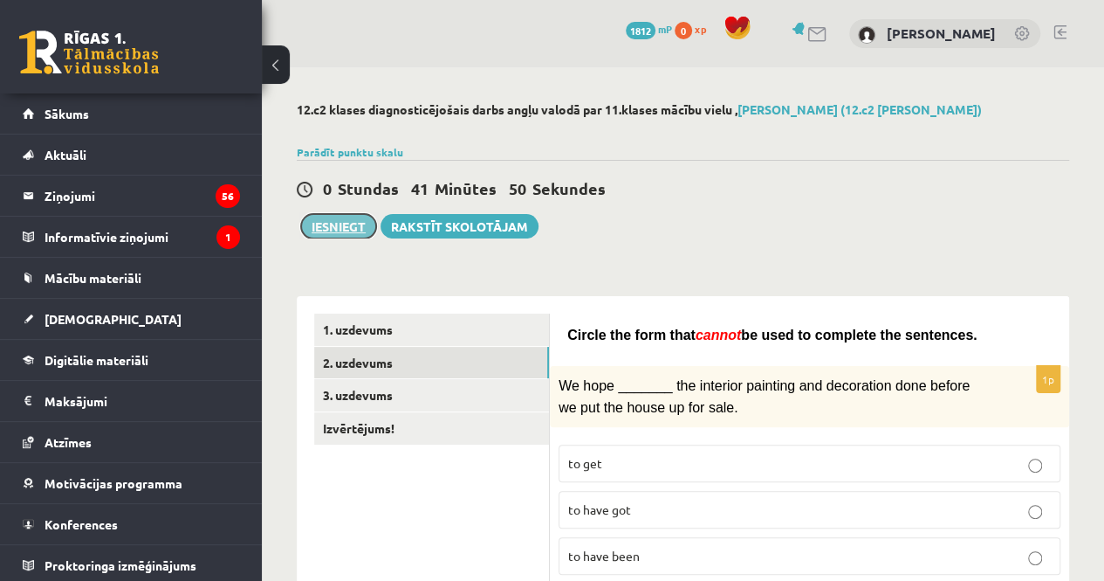
click at [350, 227] on button "Iesniegt" at bounding box center [338, 226] width 75 height 24
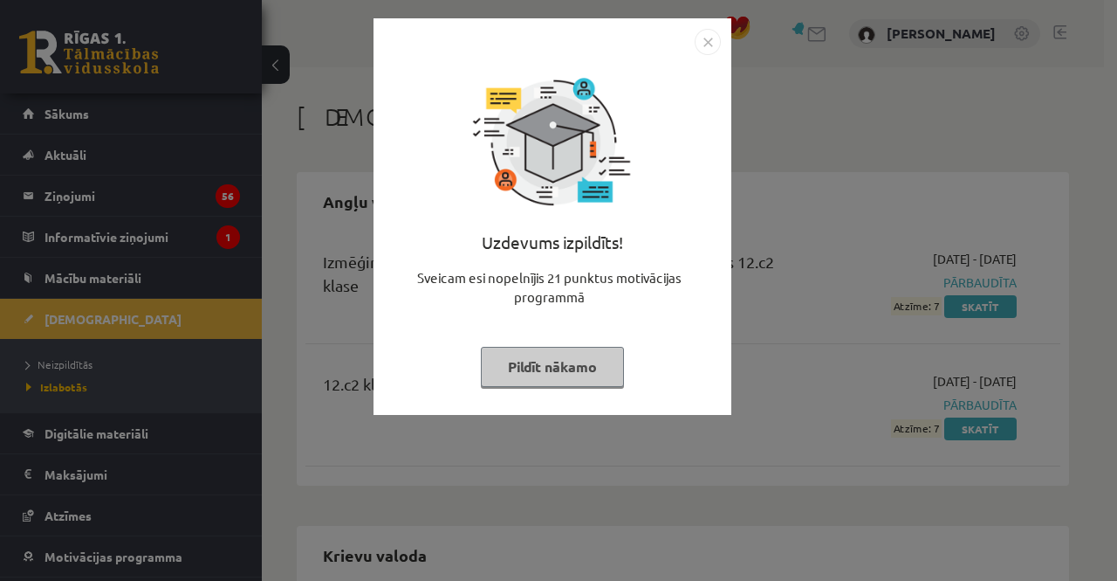
click at [570, 371] on button "Pildīt nākamo" at bounding box center [552, 367] width 143 height 40
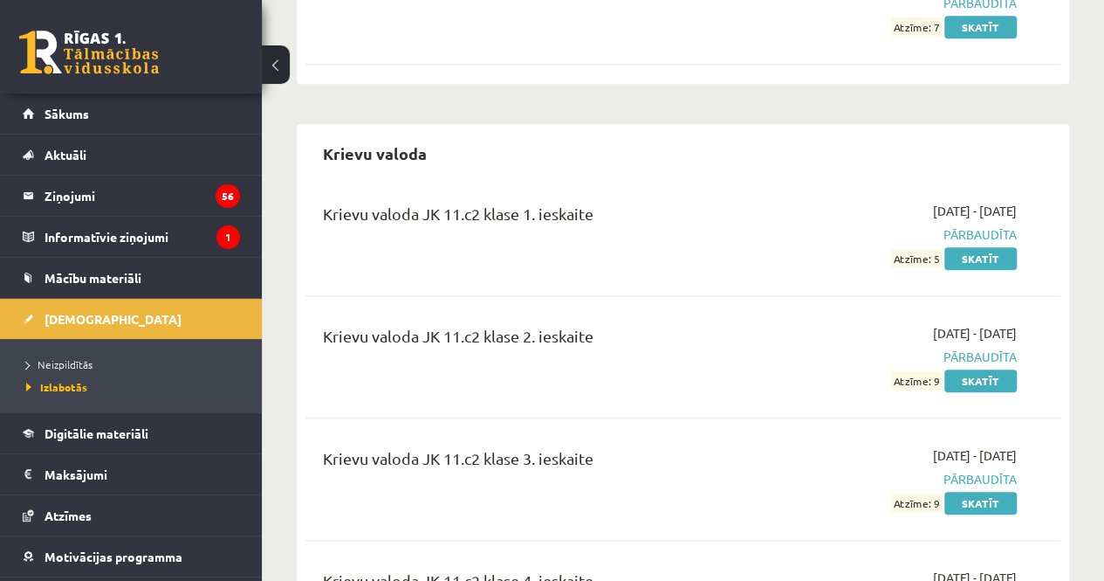
scroll to position [402, 0]
click at [58, 383] on span "Izlabotās" at bounding box center [56, 387] width 61 height 14
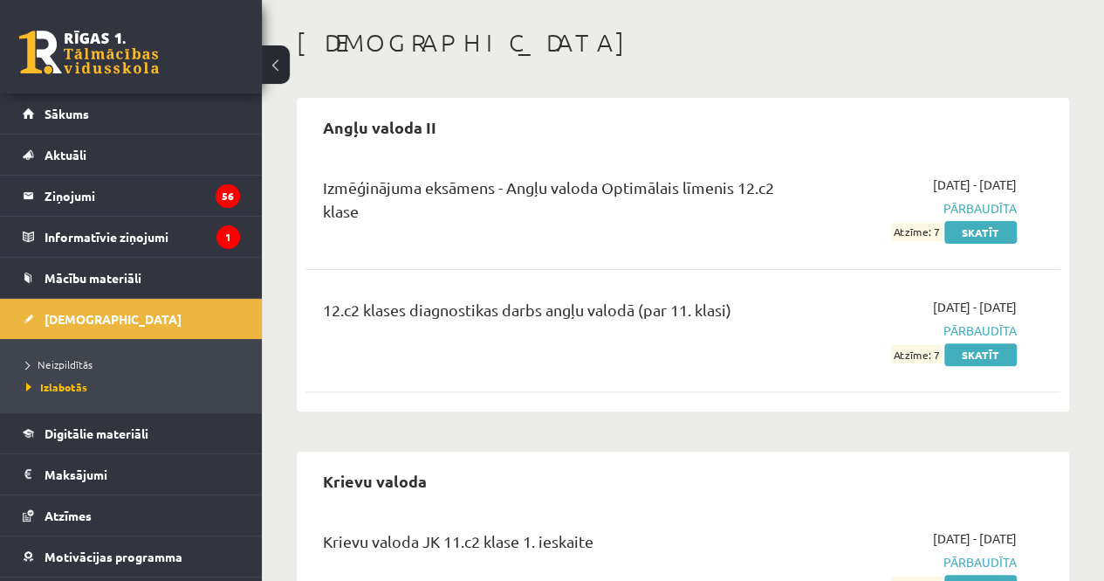
scroll to position [76, 0]
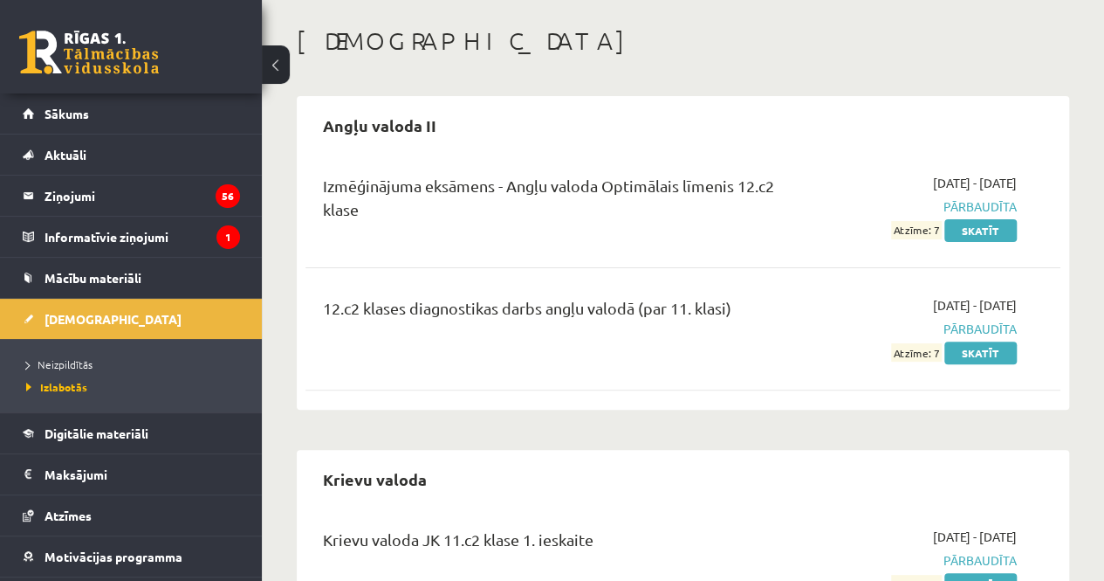
click at [942, 357] on span "Atzīme: 7" at bounding box center [916, 352] width 51 height 18
click at [969, 354] on link "Skatīt" at bounding box center [981, 352] width 72 height 23
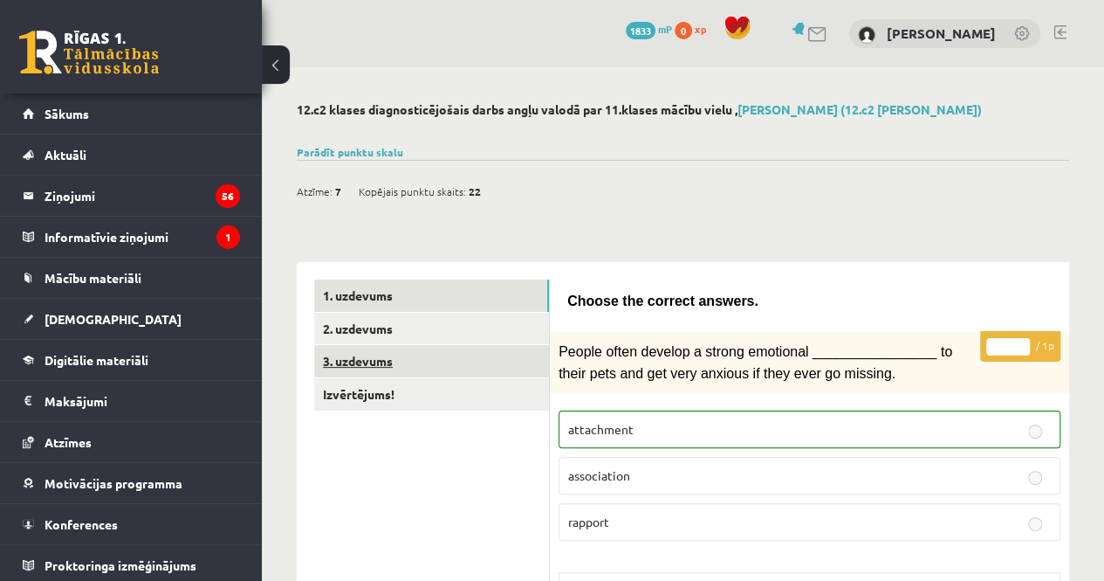
click at [417, 369] on link "3. uzdevums" at bounding box center [431, 361] width 235 height 32
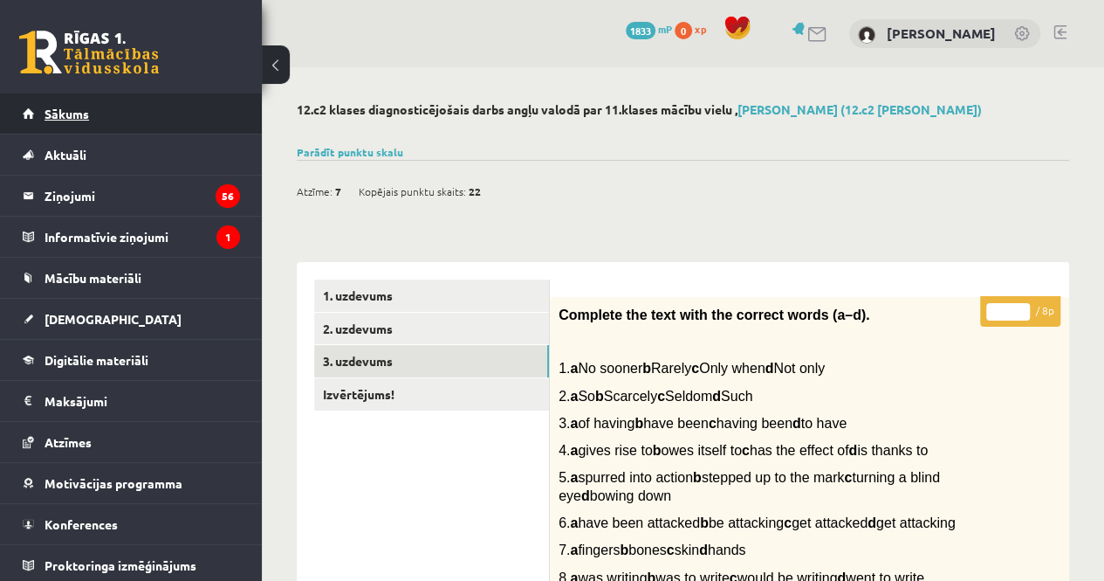
click at [86, 121] on link "Sākums" at bounding box center [131, 113] width 217 height 40
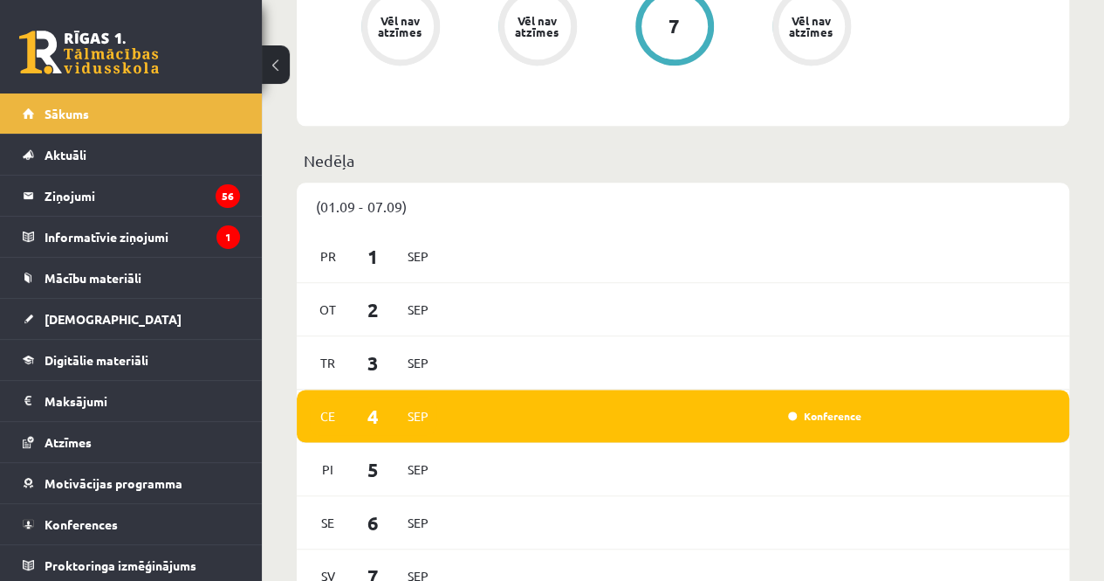
scroll to position [669, 0]
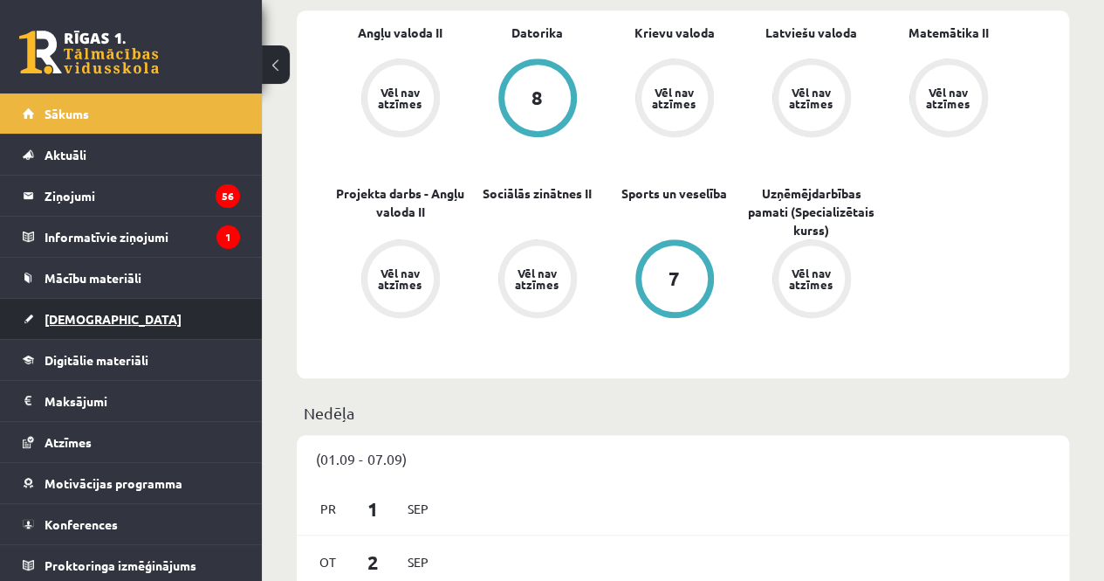
click at [91, 311] on span "[DEMOGRAPHIC_DATA]" at bounding box center [113, 319] width 137 height 16
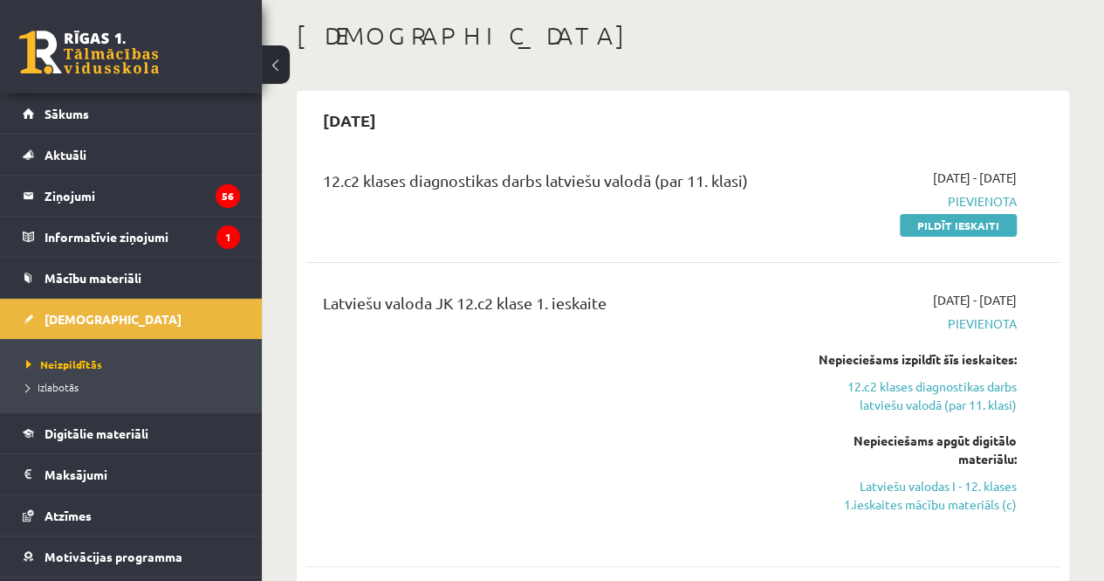
scroll to position [85, 0]
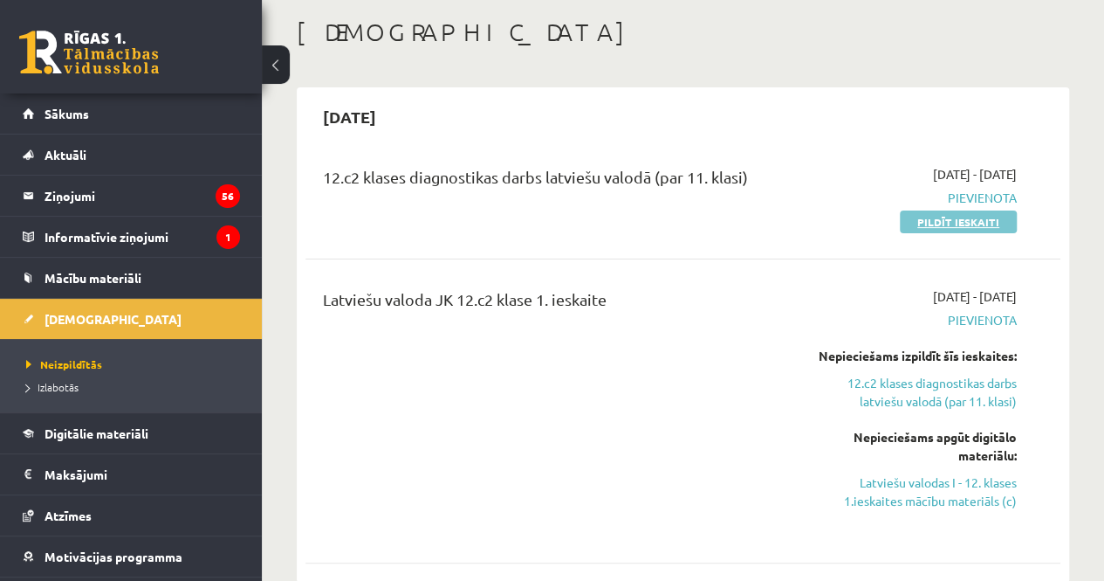
click at [936, 216] on link "Pildīt ieskaiti" at bounding box center [958, 221] width 117 height 23
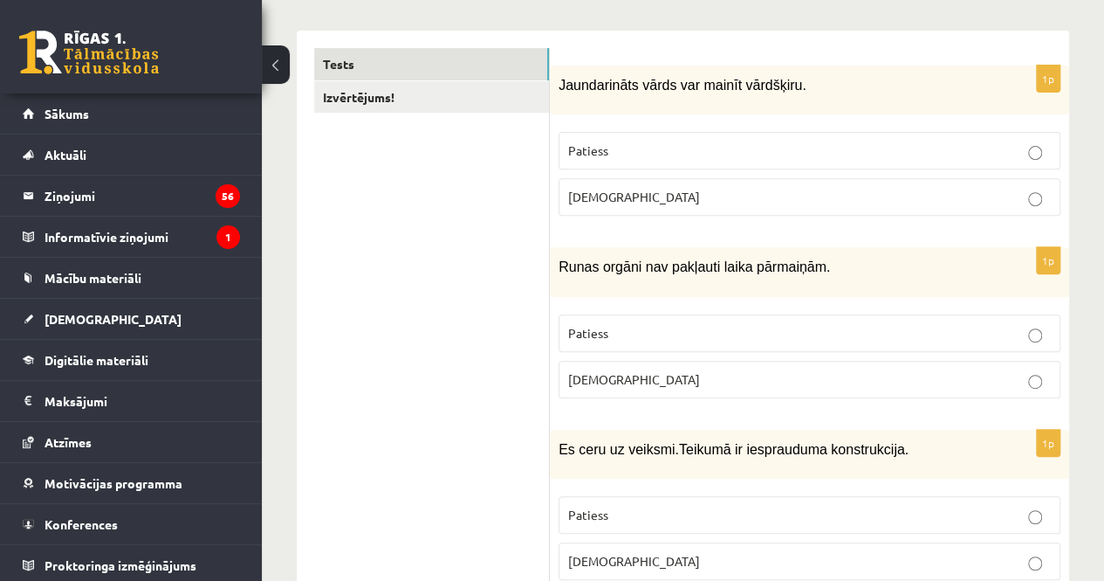
scroll to position [265, 0]
click at [697, 146] on p "Patiess" at bounding box center [809, 151] width 483 height 18
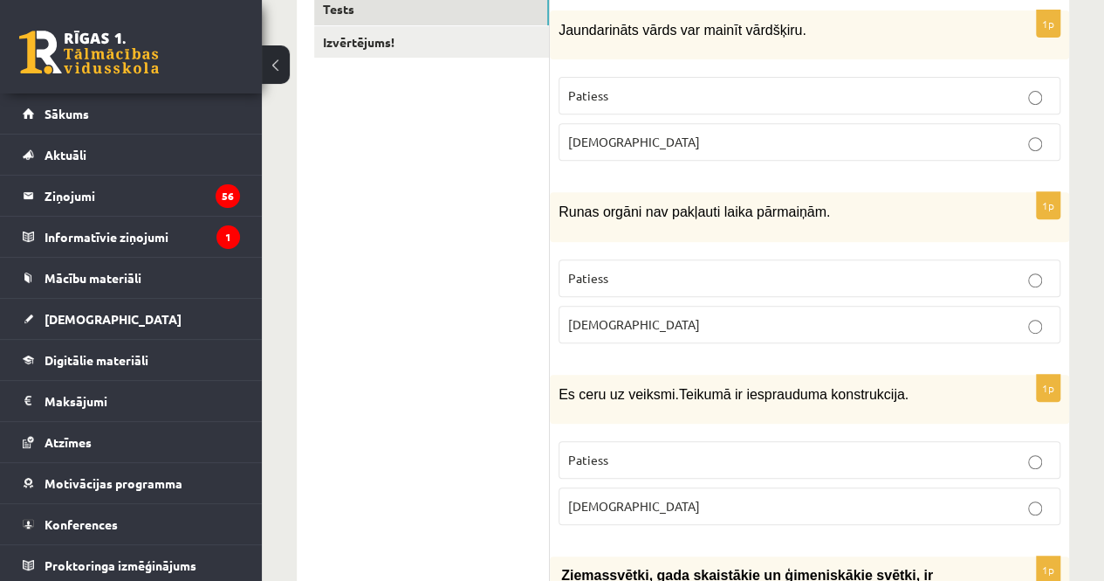
scroll to position [318, 0]
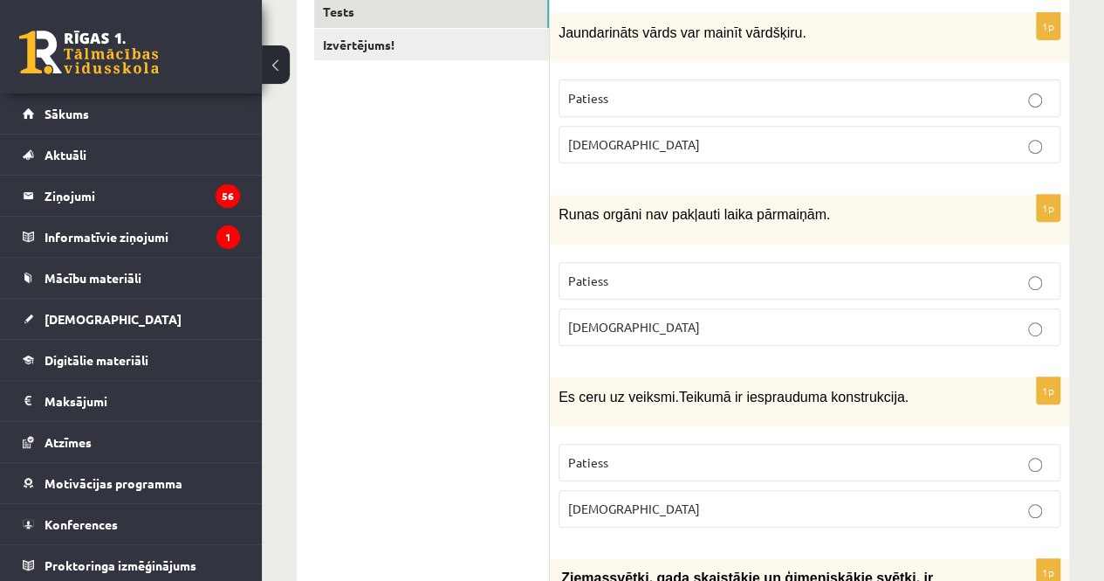
click at [612, 333] on label "Aplams" at bounding box center [810, 327] width 502 height 38
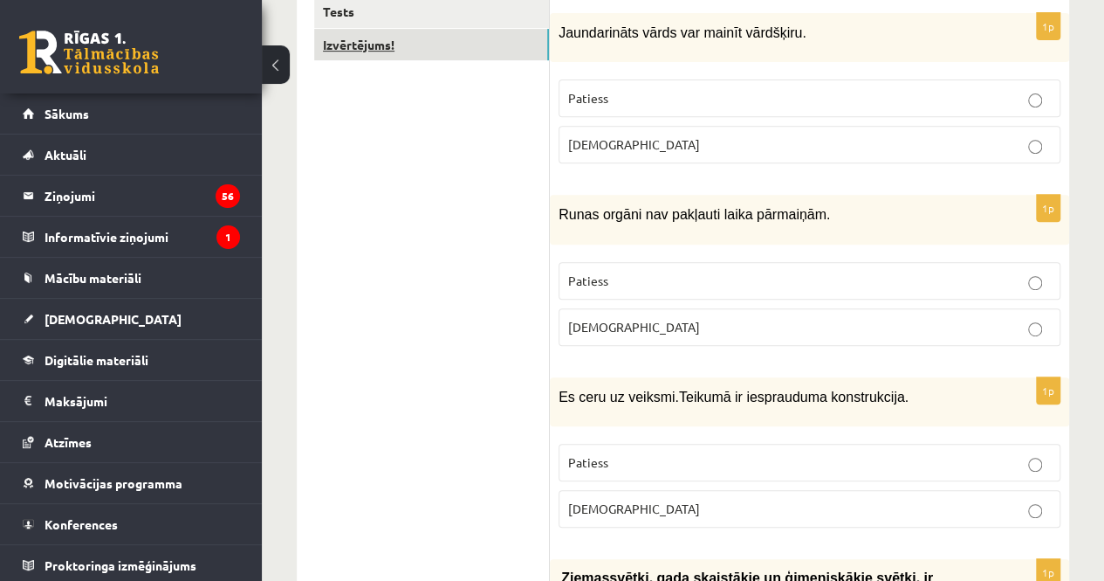
click at [443, 40] on link "Izvērtējums!" at bounding box center [431, 45] width 235 height 32
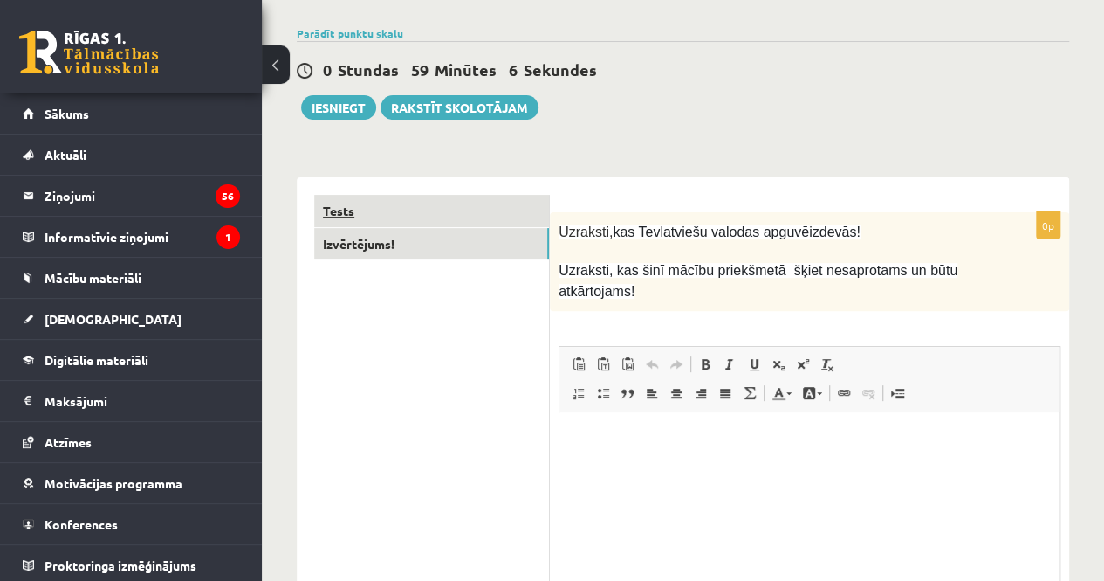
scroll to position [0, 0]
click at [418, 220] on link "Tests" at bounding box center [431, 211] width 235 height 32
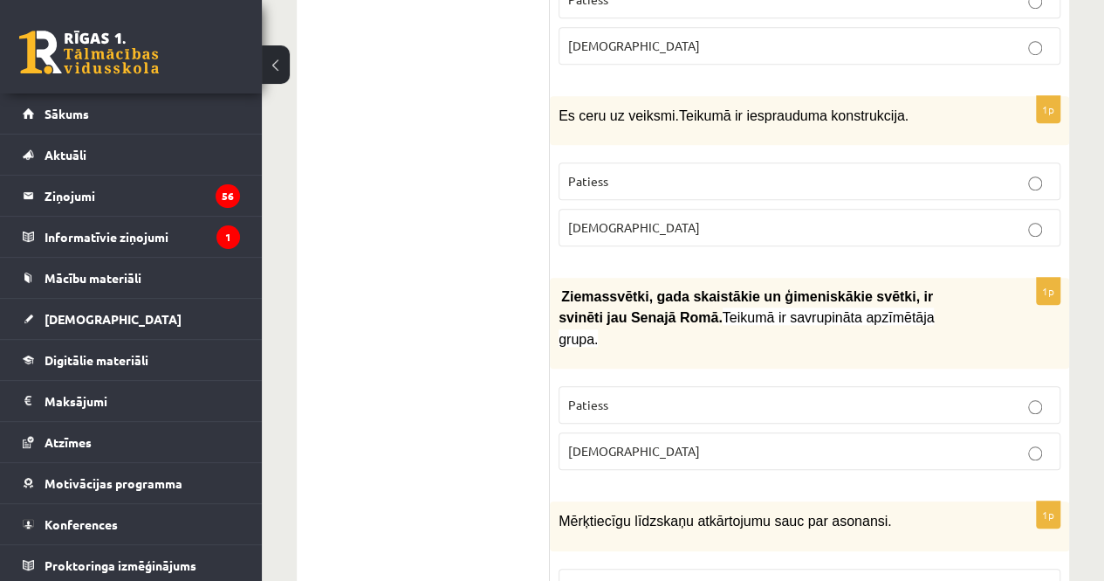
scroll to position [599, 0]
click at [657, 223] on p "Aplams" at bounding box center [809, 227] width 483 height 18
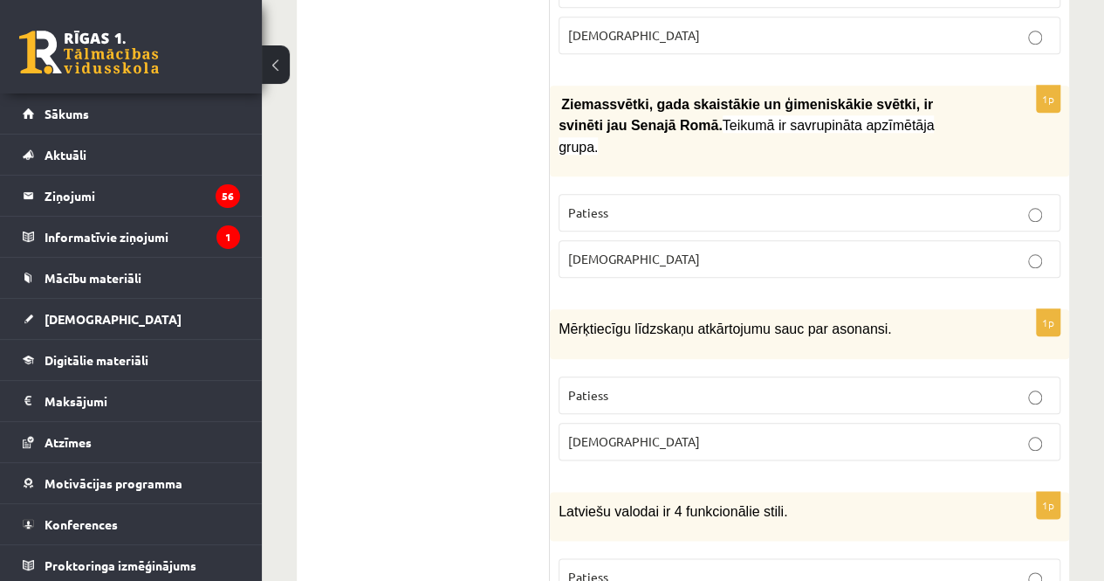
scroll to position [791, 0]
click at [688, 203] on p "Patiess" at bounding box center [809, 212] width 483 height 18
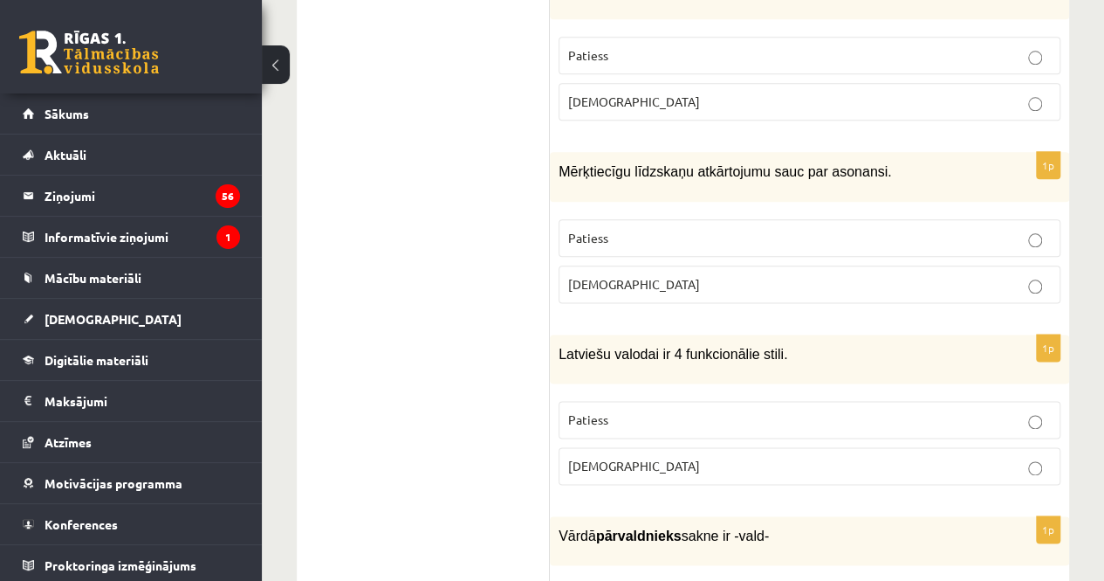
scroll to position [948, 0]
click at [755, 275] on p "Aplams" at bounding box center [809, 284] width 483 height 18
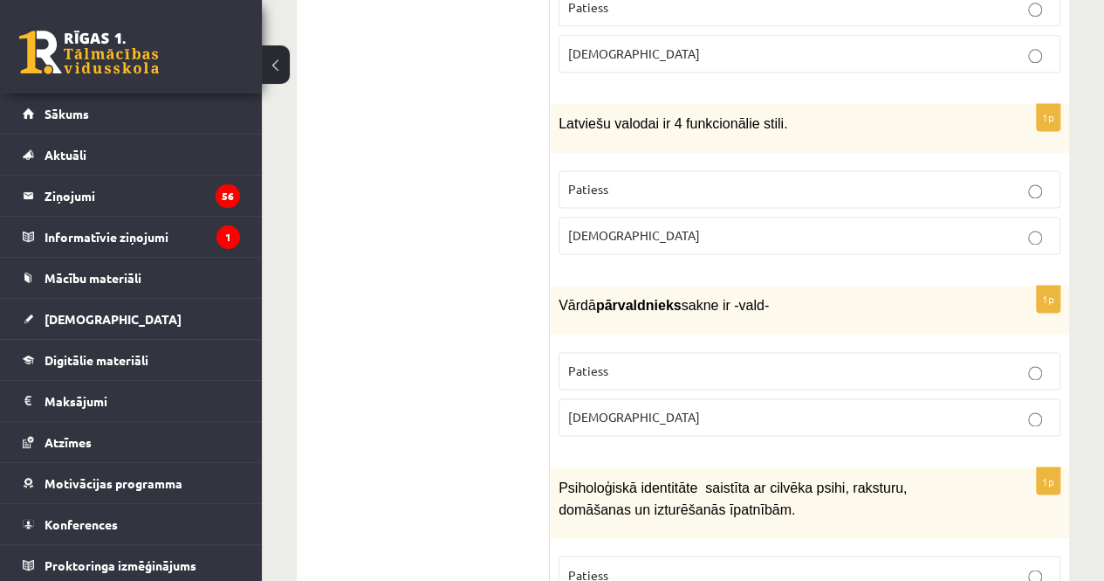
scroll to position [1177, 0]
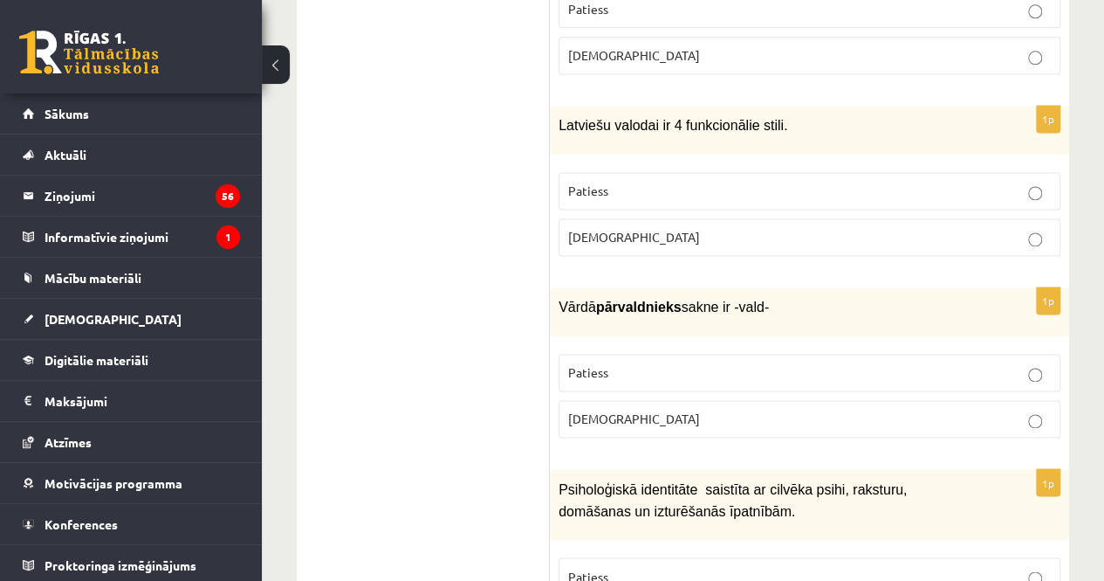
click at [656, 228] on p "Aplams" at bounding box center [809, 237] width 483 height 18
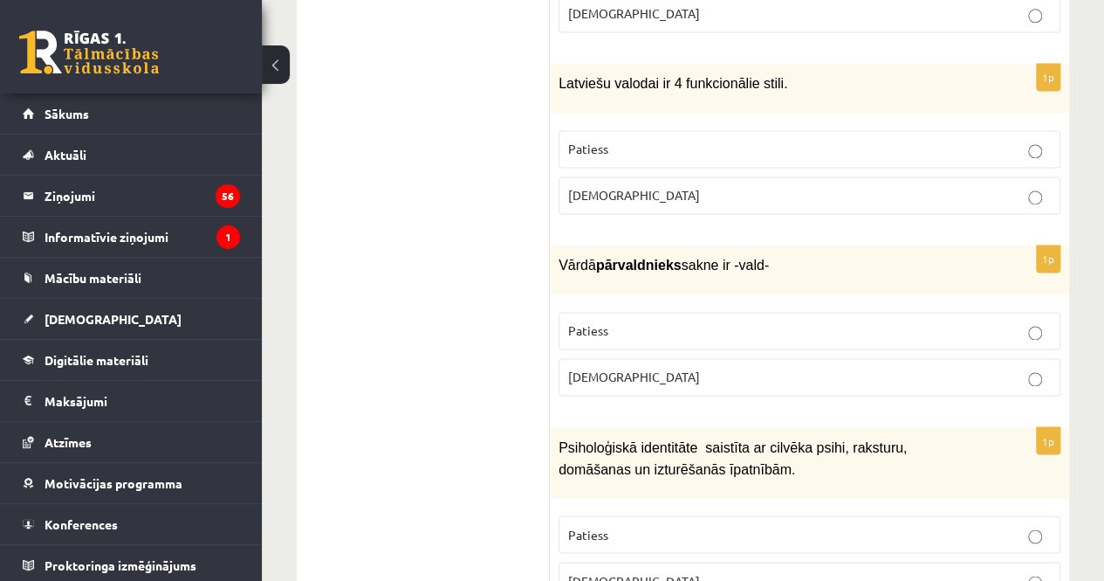
scroll to position [1220, 0]
click at [645, 320] on p "Patiess" at bounding box center [809, 329] width 483 height 18
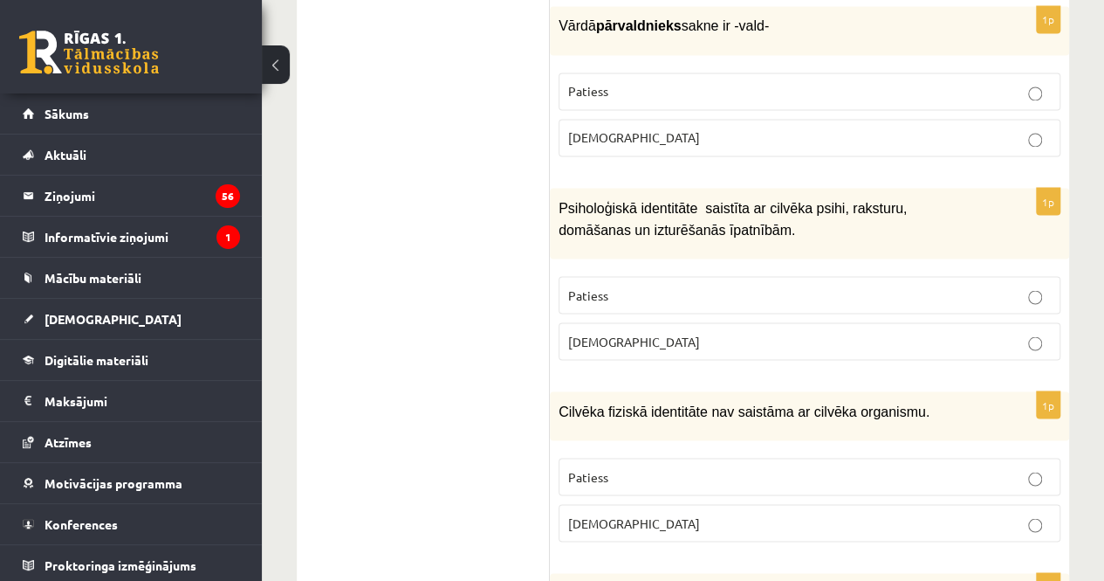
scroll to position [1460, 0]
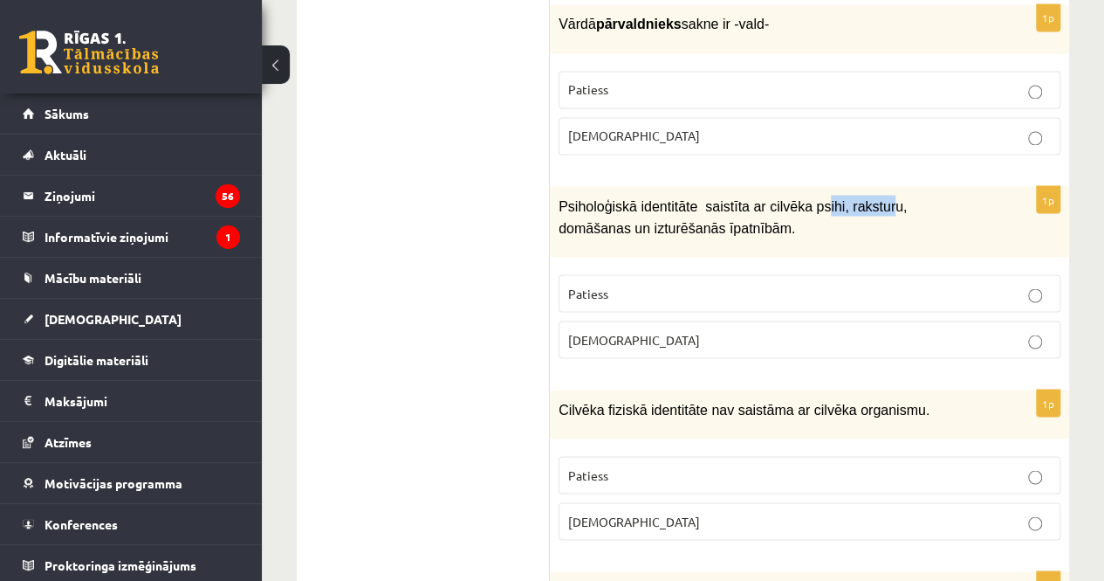
drag, startPoint x: 805, startPoint y: 166, endPoint x: 866, endPoint y: 150, distance: 63.1
click at [866, 186] on div "Psiholoģiskā identitāte saistīta ar cilvēka psihi, raksturu, domāšanas un iztur…" at bounding box center [809, 221] width 519 height 71
click at [676, 284] on p "Patiess" at bounding box center [809, 293] width 483 height 18
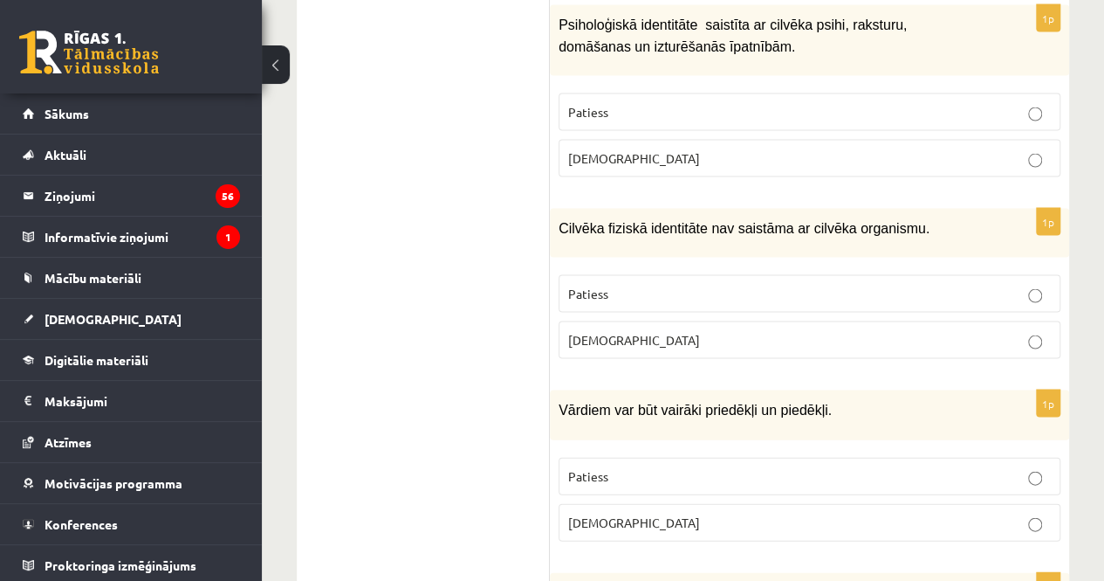
scroll to position [1643, 0]
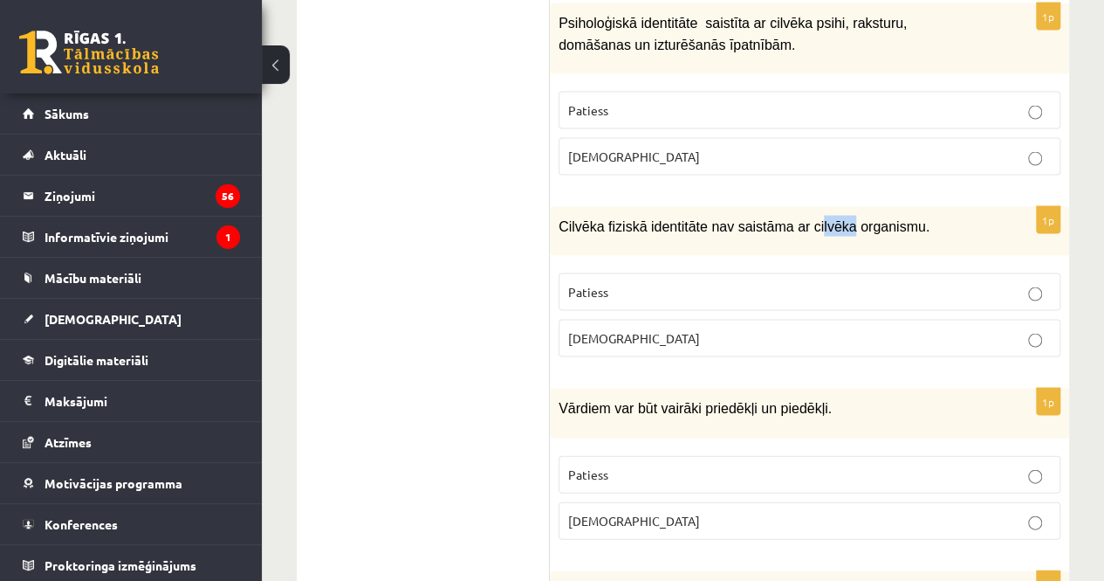
drag, startPoint x: 796, startPoint y: 170, endPoint x: 828, endPoint y: 170, distance: 31.4
click at [828, 218] on span "Cilvēka fiziskā identitāte nav saistāma ar cilvēka organismu." at bounding box center [744, 225] width 371 height 15
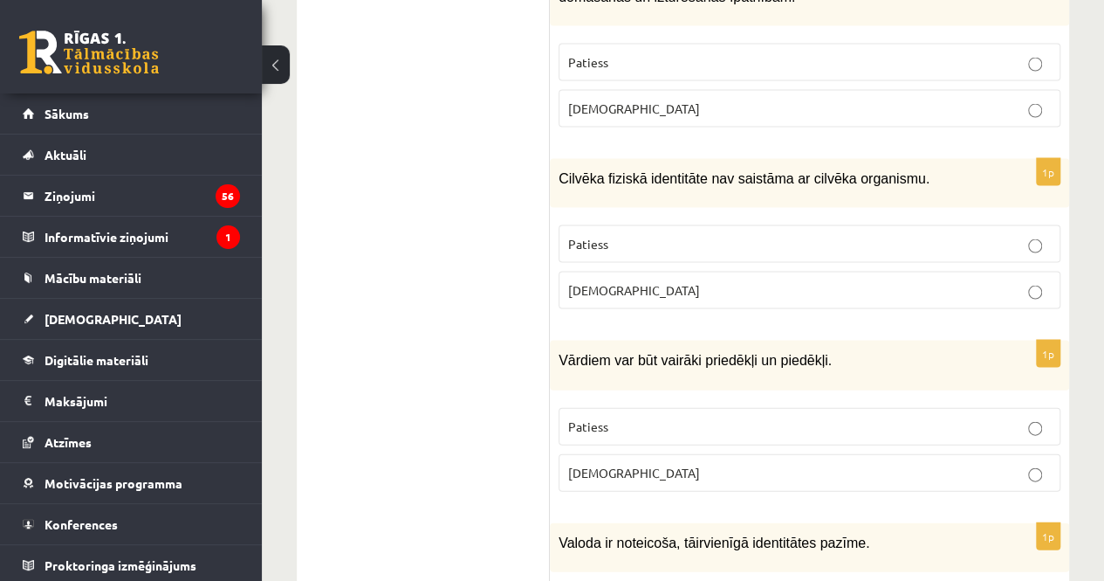
scroll to position [1692, 0]
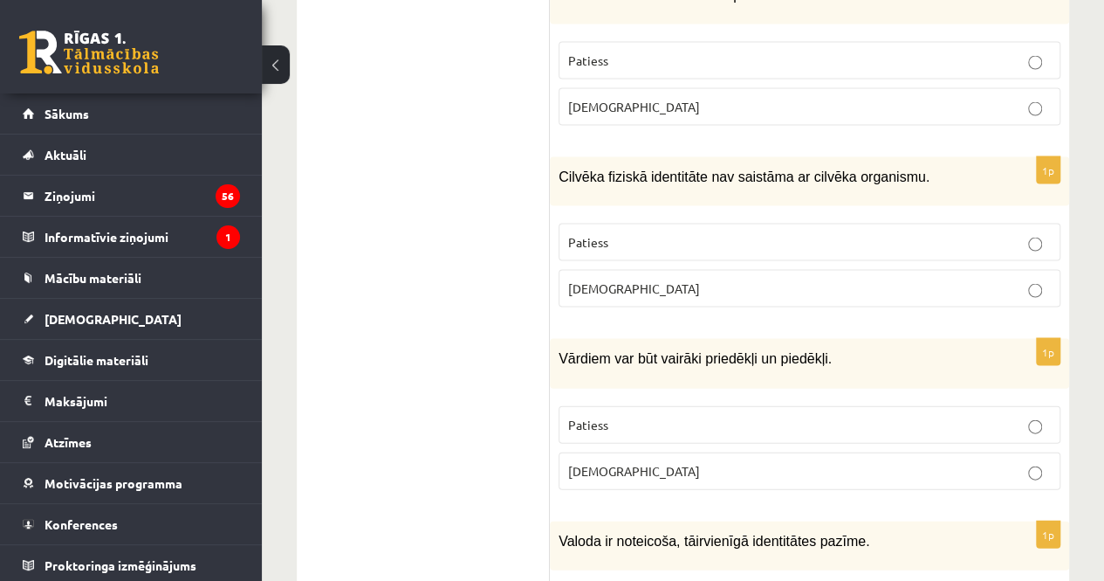
click at [691, 233] on p "Patiess" at bounding box center [809, 242] width 483 height 18
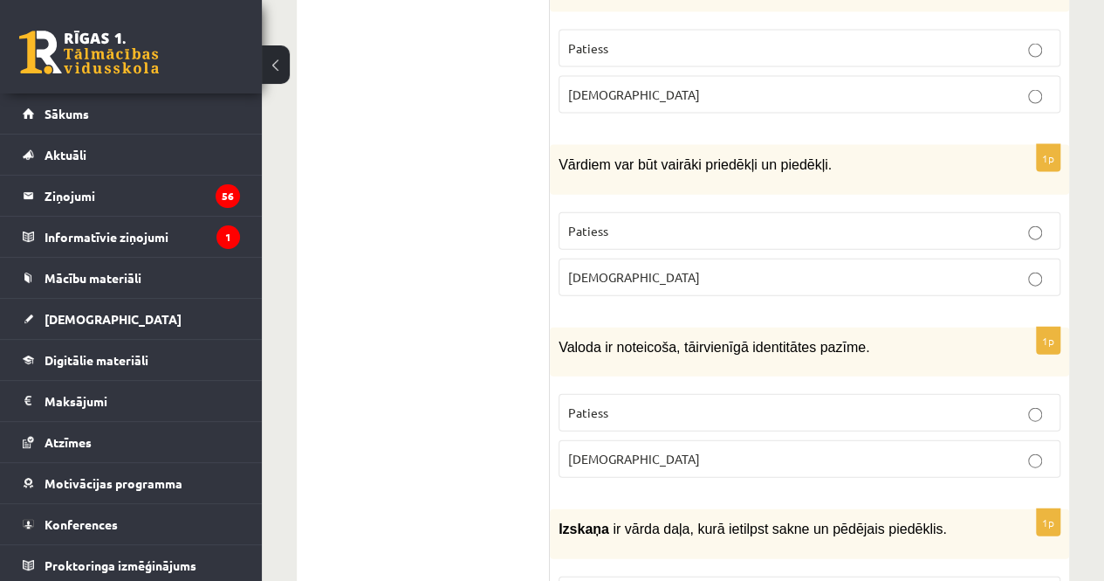
scroll to position [1887, 0]
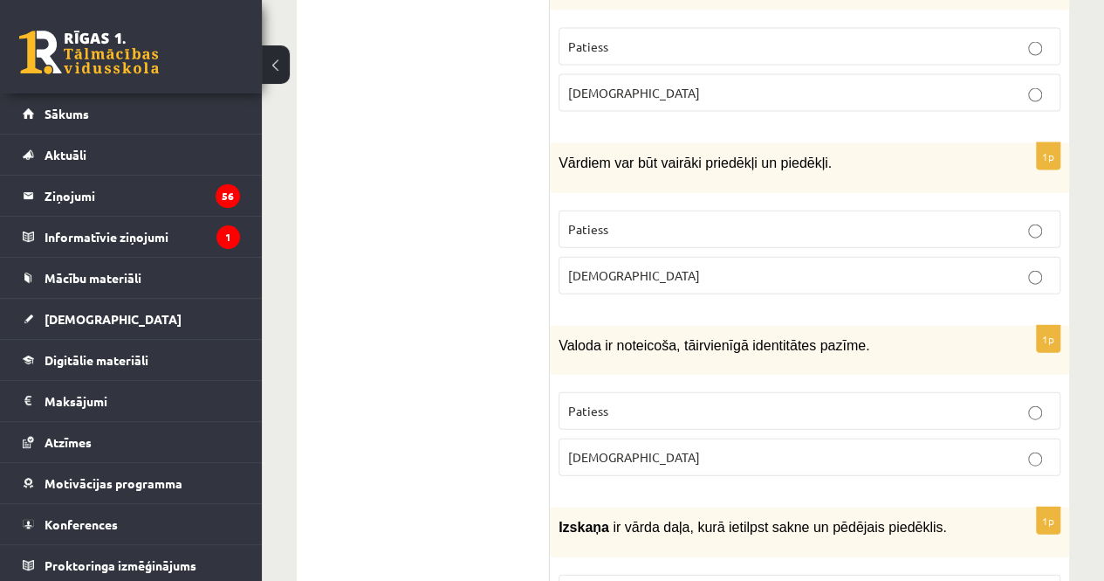
click at [767, 257] on label "Aplams" at bounding box center [810, 276] width 502 height 38
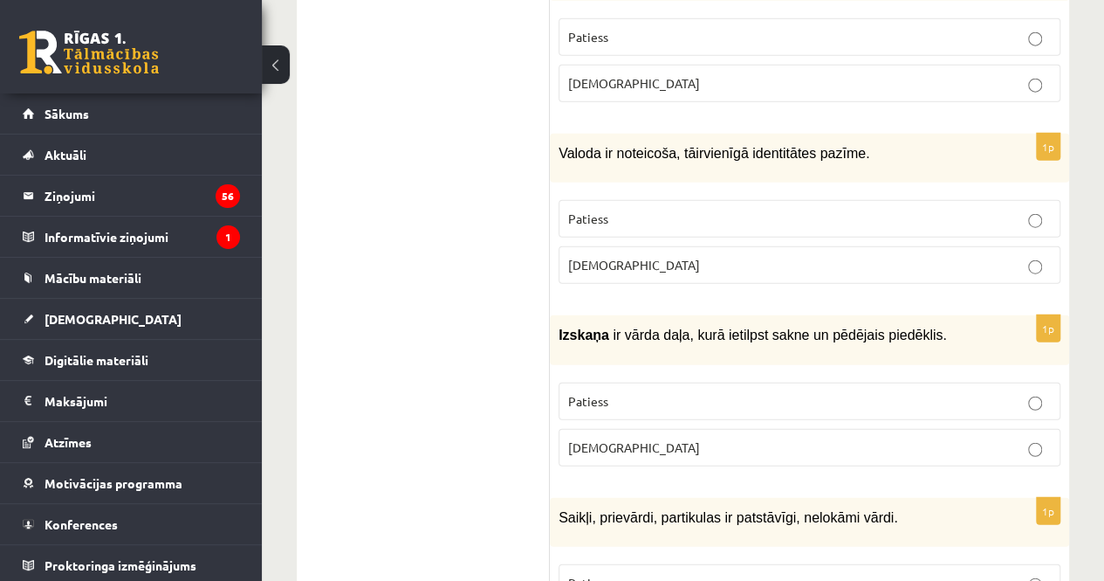
scroll to position [2080, 0]
click at [976, 134] on div "Valoda ir noteicoša, tā ir vienīgā identitātes pazīme." at bounding box center [809, 158] width 519 height 49
click at [842, 256] on p "Aplams" at bounding box center [809, 265] width 483 height 18
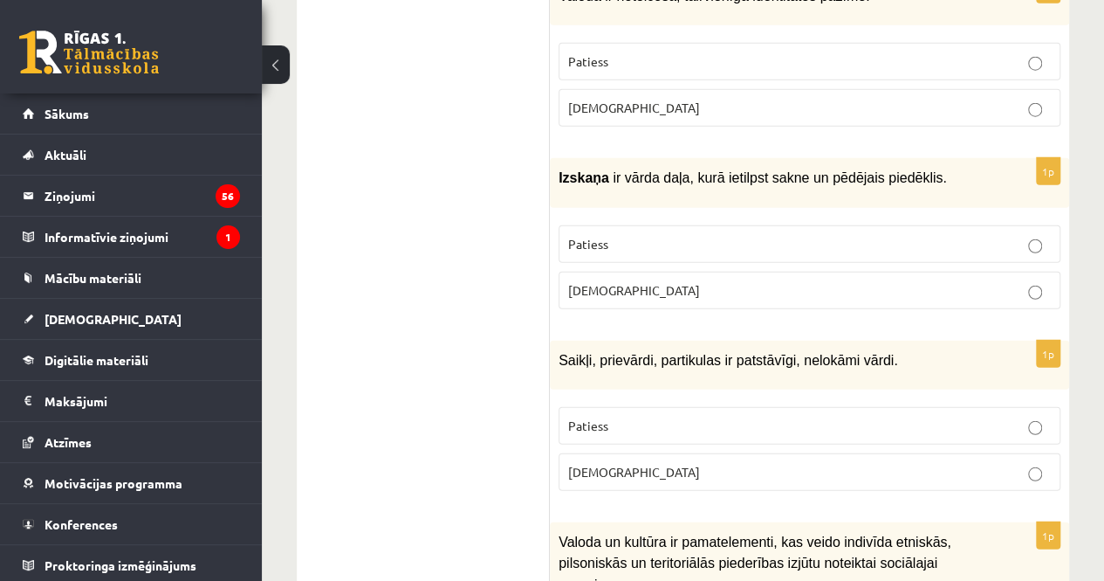
scroll to position [2238, 0]
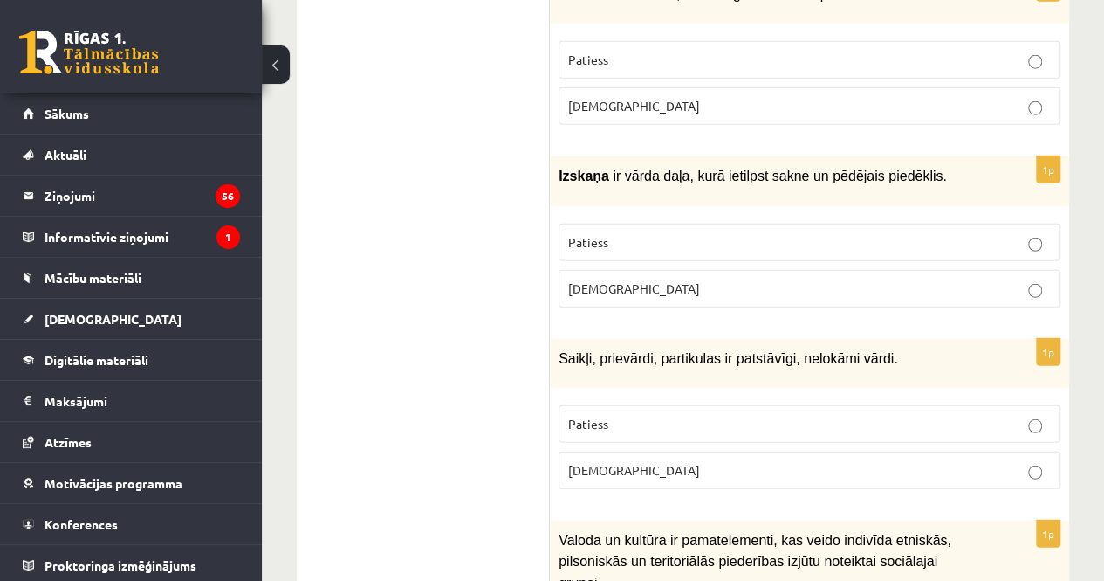
click at [659, 270] on label "Aplams" at bounding box center [810, 289] width 502 height 38
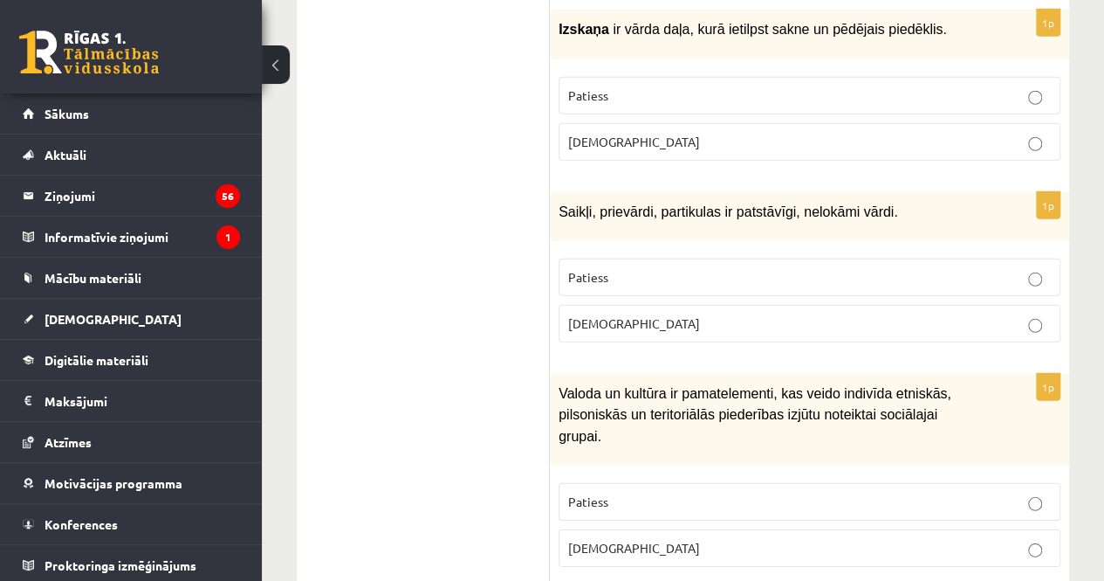
scroll to position [2387, 0]
drag, startPoint x: 719, startPoint y: 212, endPoint x: 677, endPoint y: 214, distance: 41.9
click at [677, 266] on p "Patiess" at bounding box center [809, 275] width 483 height 18
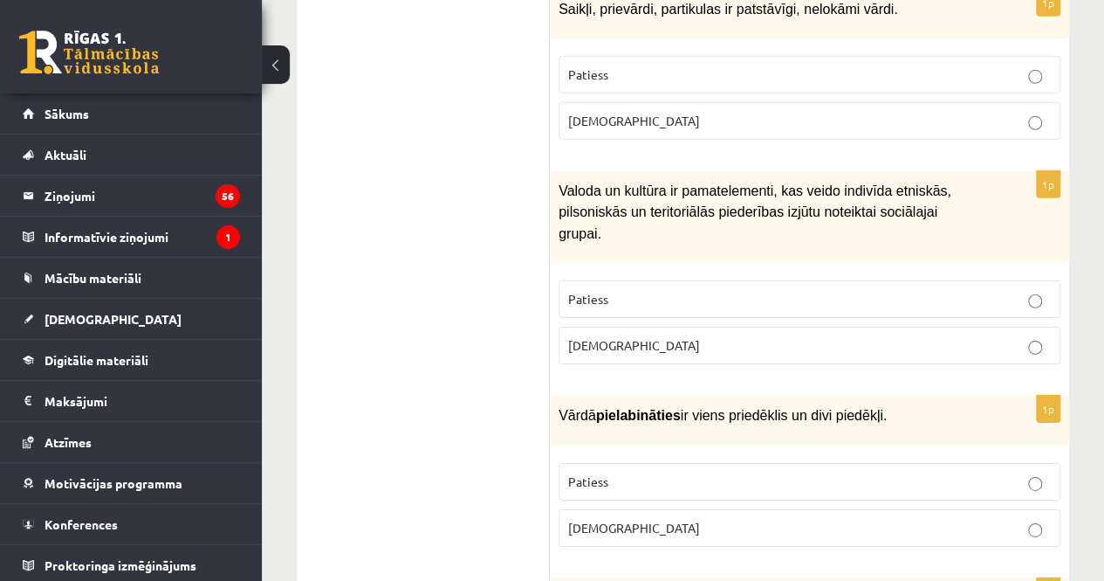
scroll to position [2591, 0]
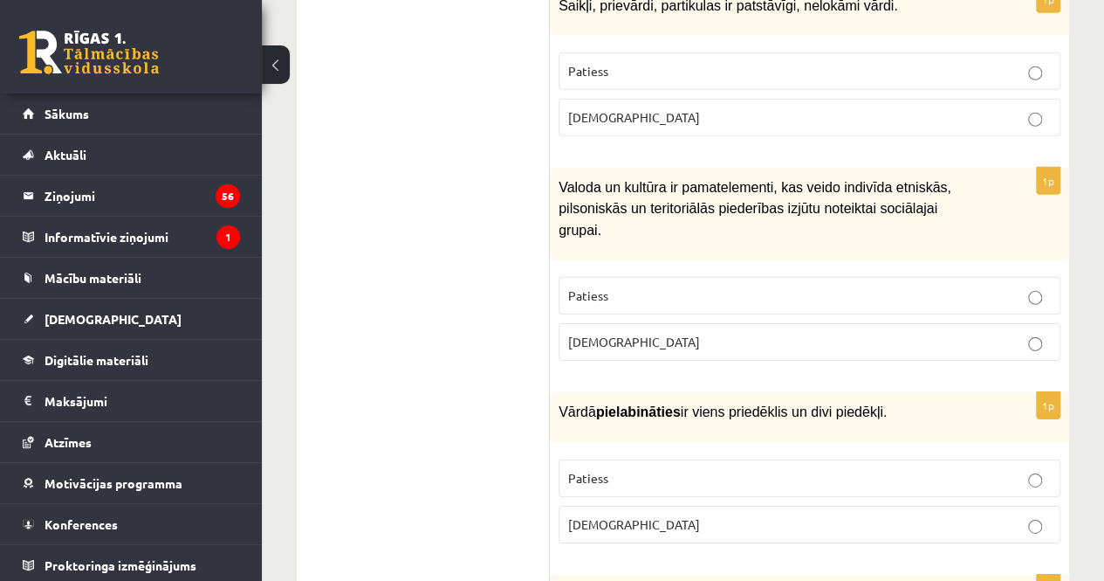
click at [711, 392] on div "Vārdā pielabināties ir viens priedēklis un divi piedēkļi." at bounding box center [809, 416] width 519 height 49
click at [733, 286] on p "Patiess" at bounding box center [809, 295] width 483 height 18
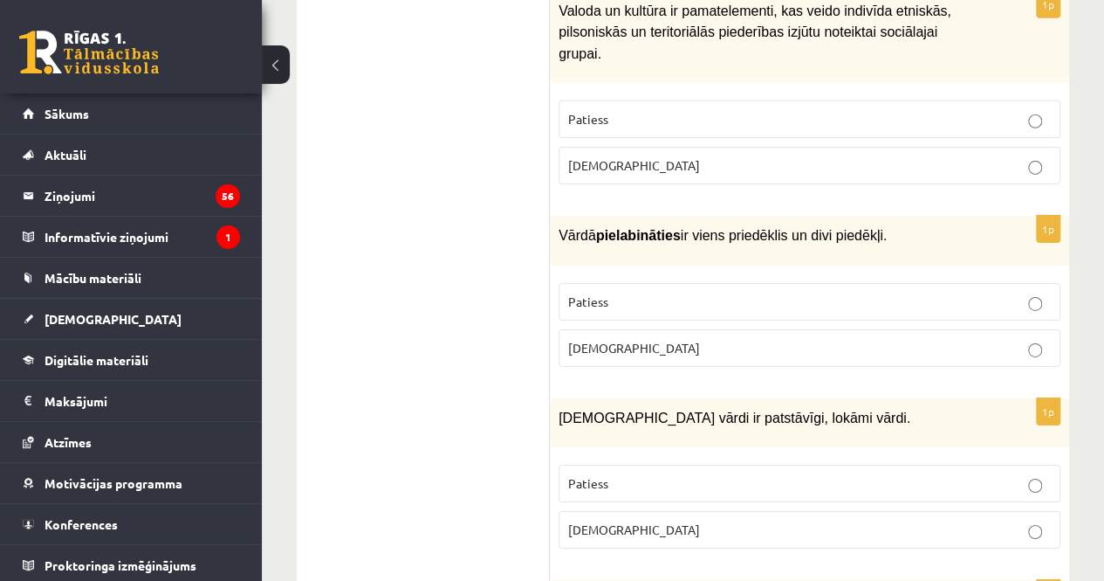
scroll to position [2768, 0]
click at [714, 292] on p "Patiess" at bounding box center [809, 301] width 483 height 18
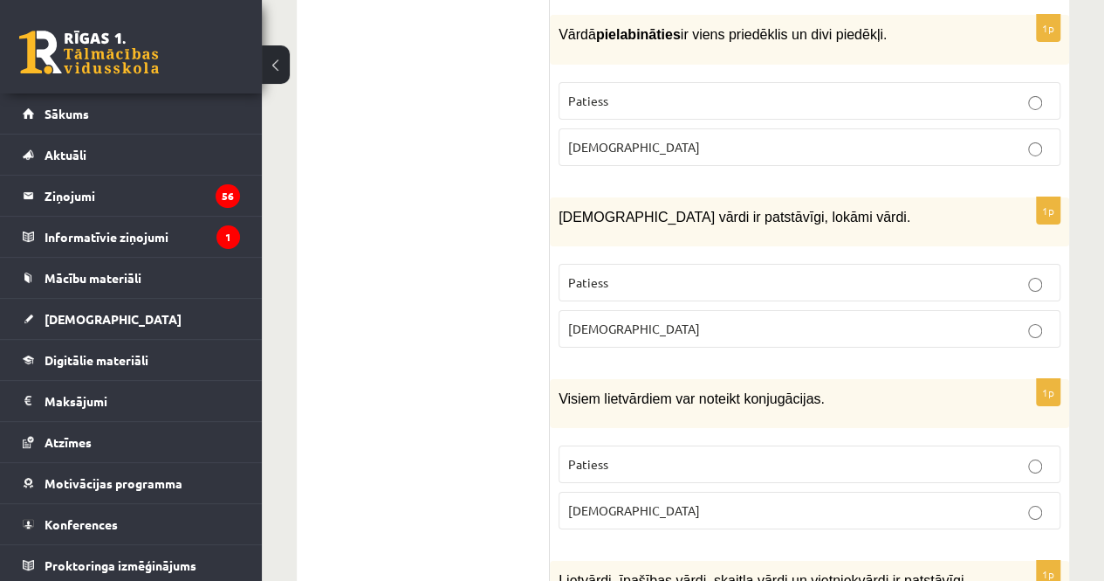
scroll to position [2972, 0]
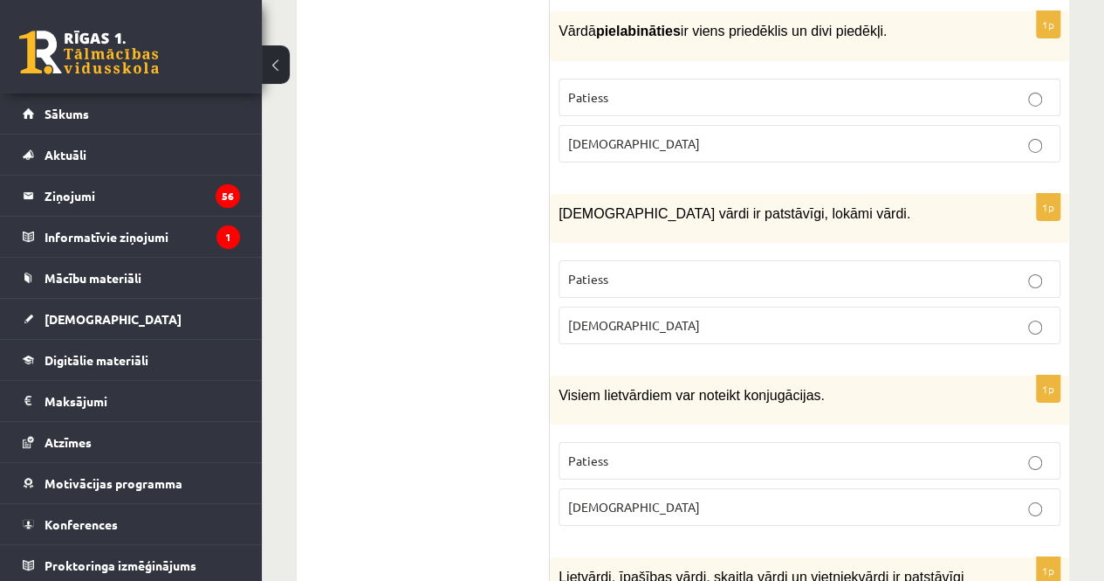
click at [688, 270] on p "Patiess" at bounding box center [809, 279] width 483 height 18
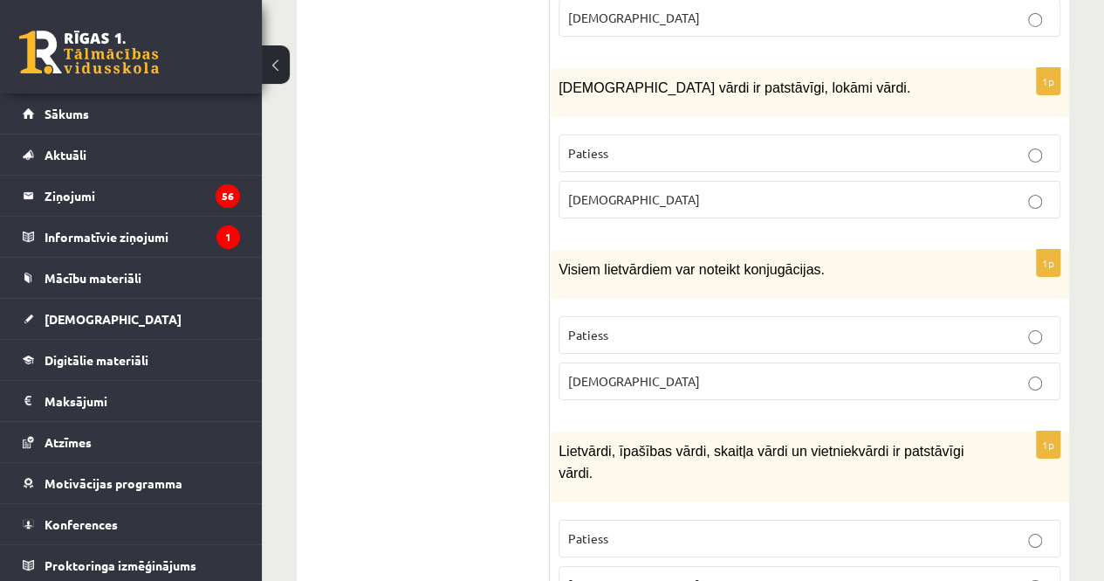
scroll to position [3099, 0]
drag, startPoint x: 701, startPoint y: 266, endPoint x: 641, endPoint y: 283, distance: 62.5
click at [641, 370] on p "Aplams" at bounding box center [809, 379] width 483 height 18
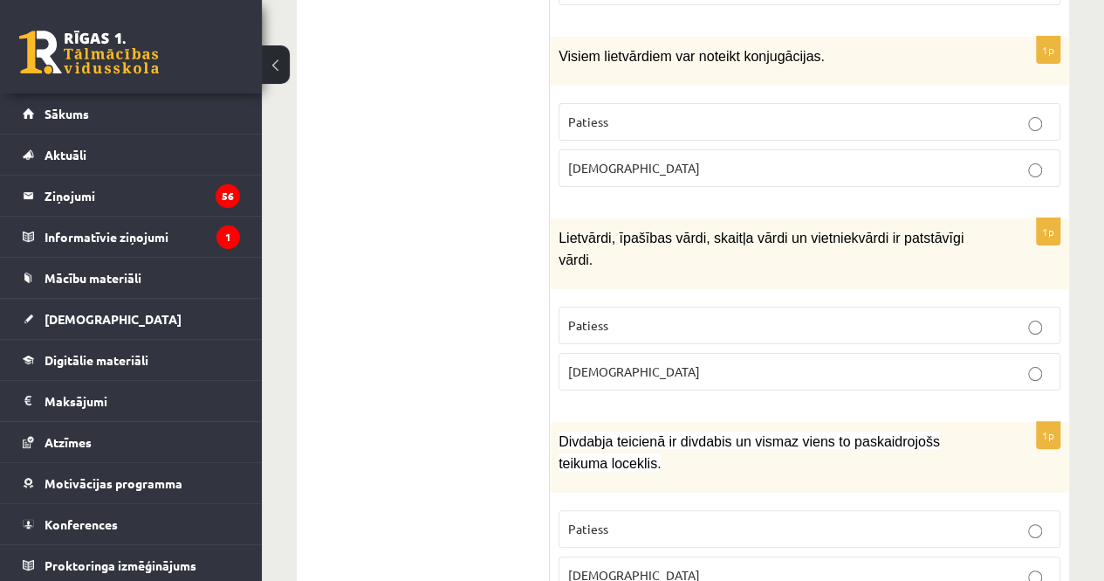
scroll to position [3311, 0]
click at [702, 362] on p "Aplams" at bounding box center [809, 371] width 483 height 18
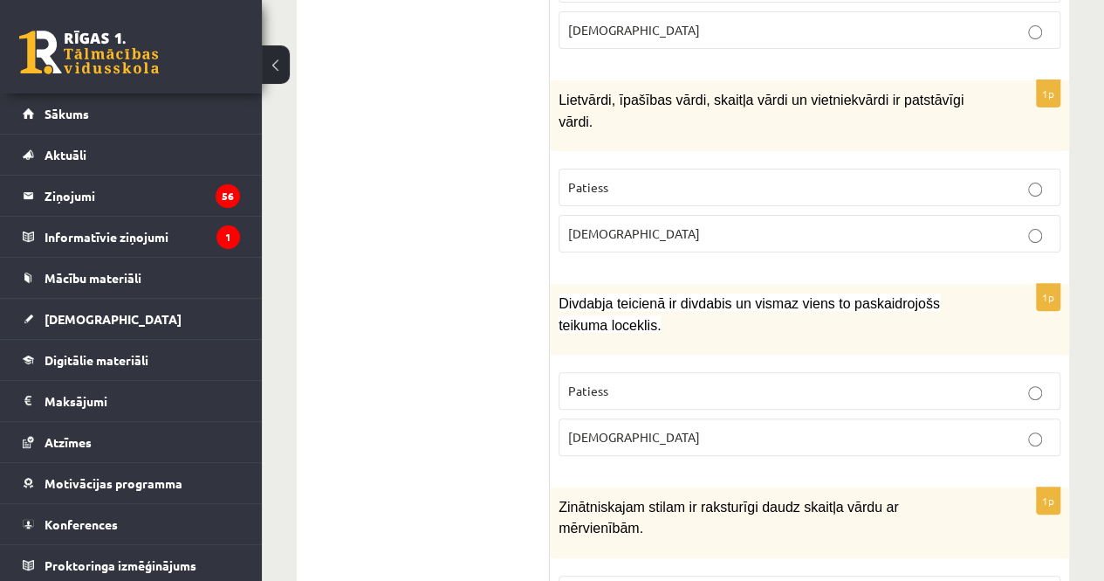
scroll to position [3448, 0]
click at [794, 382] on p "Patiess" at bounding box center [809, 391] width 483 height 18
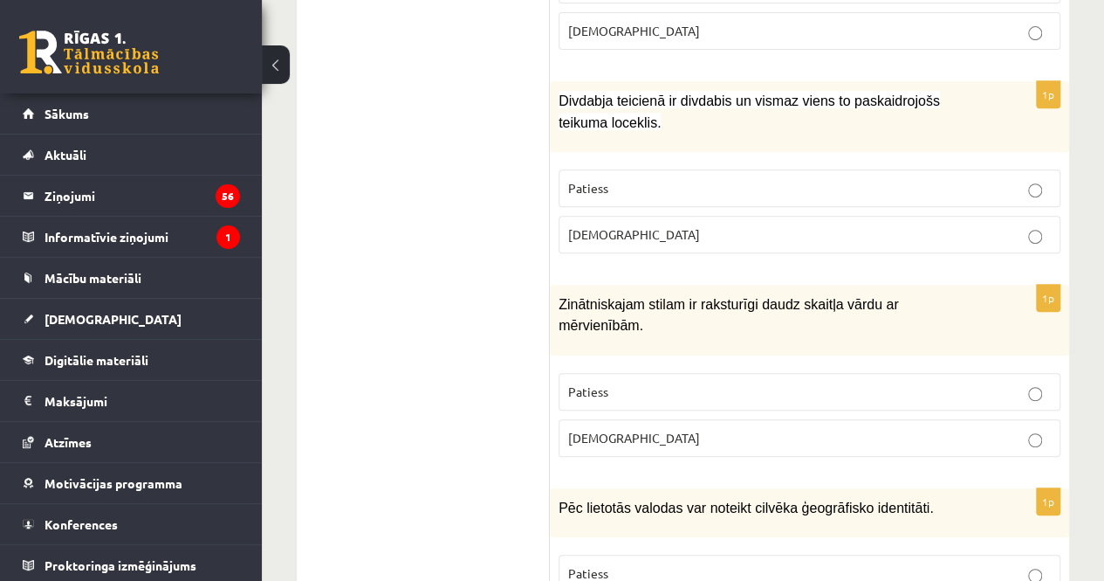
scroll to position [3655, 0]
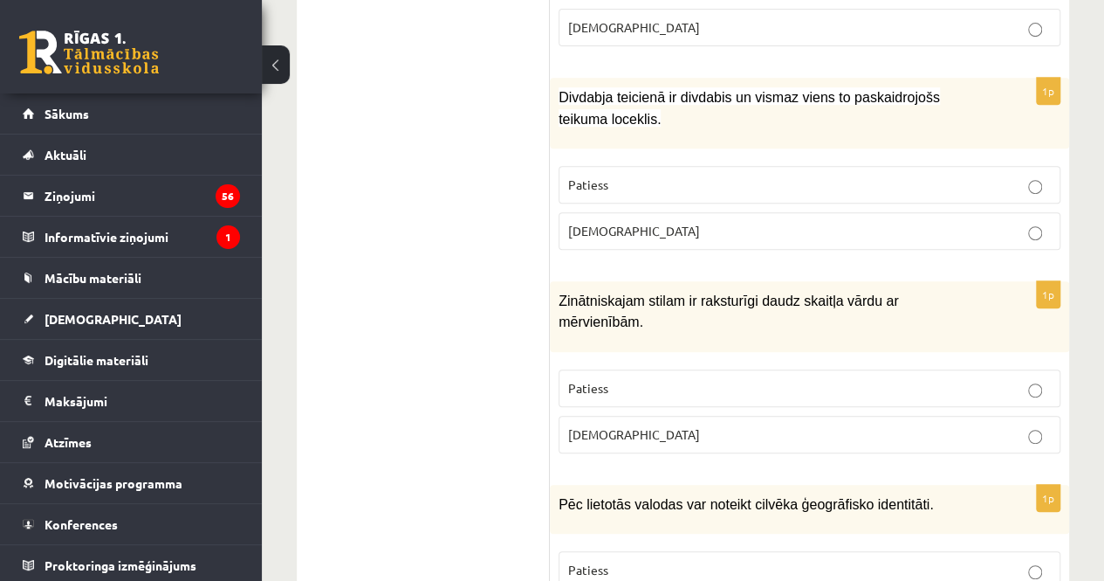
click at [796, 369] on label "Patiess" at bounding box center [810, 388] width 502 height 38
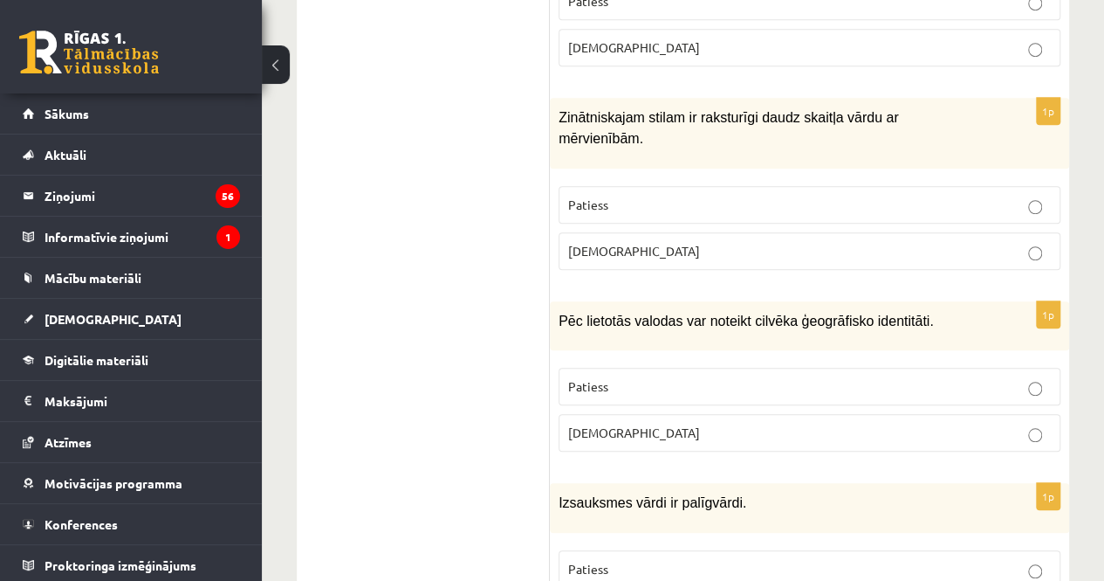
scroll to position [3838, 0]
click at [784, 368] on label "Patiess" at bounding box center [810, 387] width 502 height 38
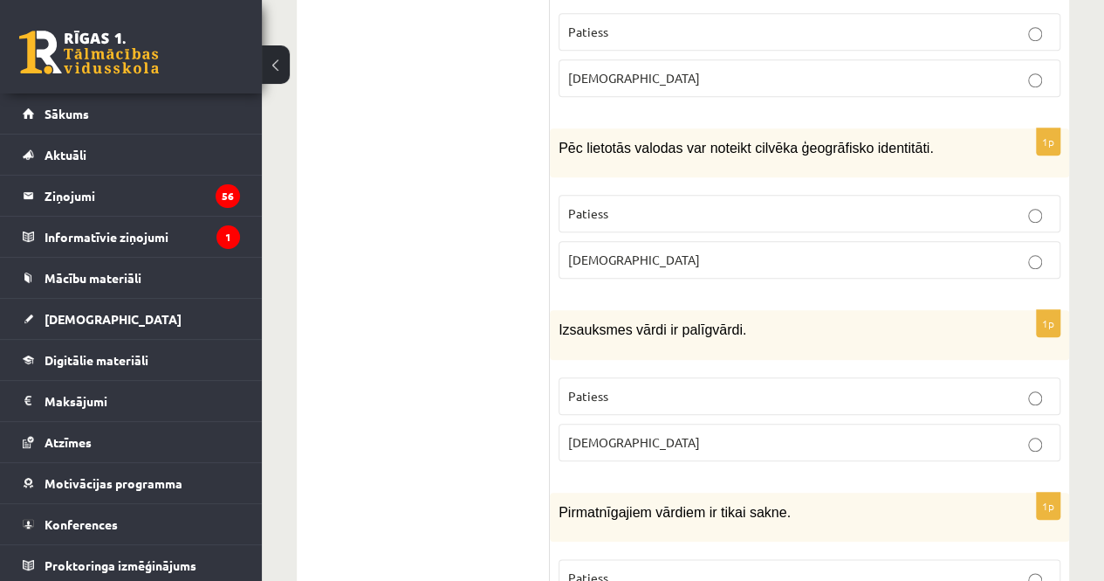
scroll to position [4011, 0]
click at [670, 423] on label "Aplams" at bounding box center [810, 442] width 502 height 38
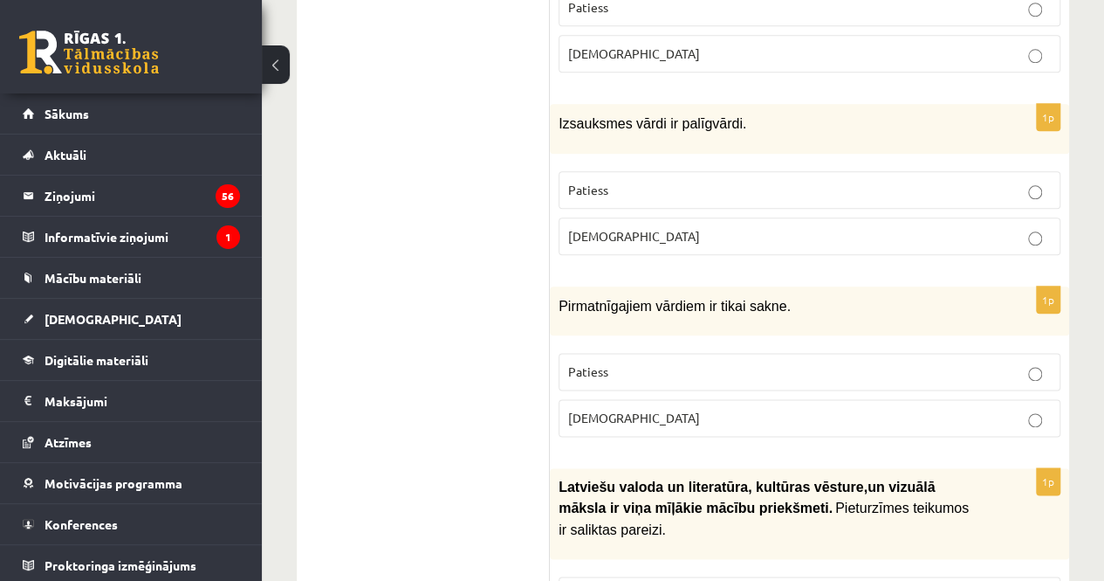
scroll to position [4217, 0]
click at [655, 409] on p "Aplams" at bounding box center [809, 418] width 483 height 18
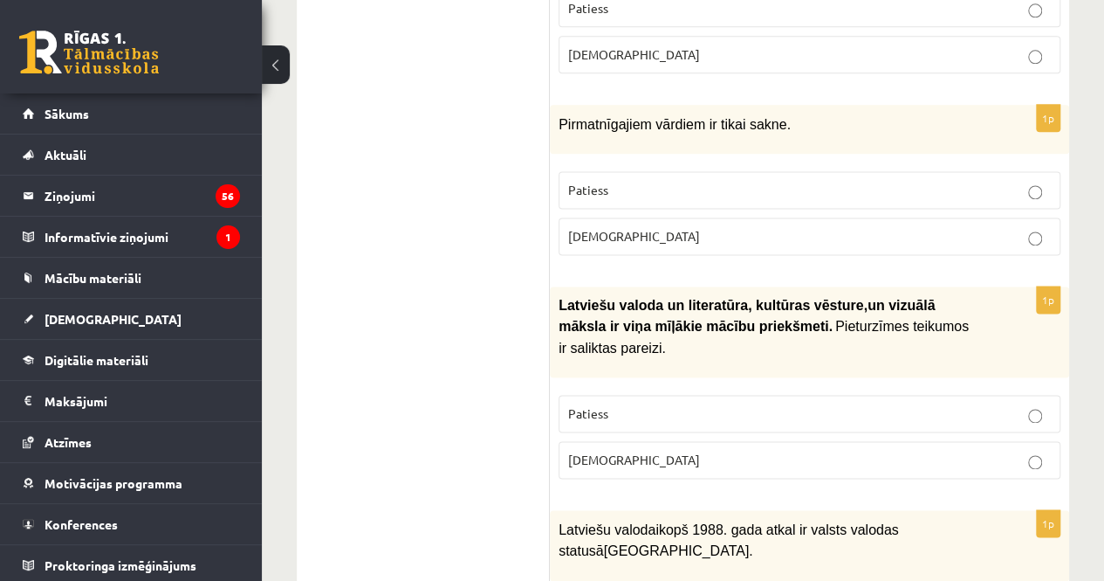
scroll to position [4402, 0]
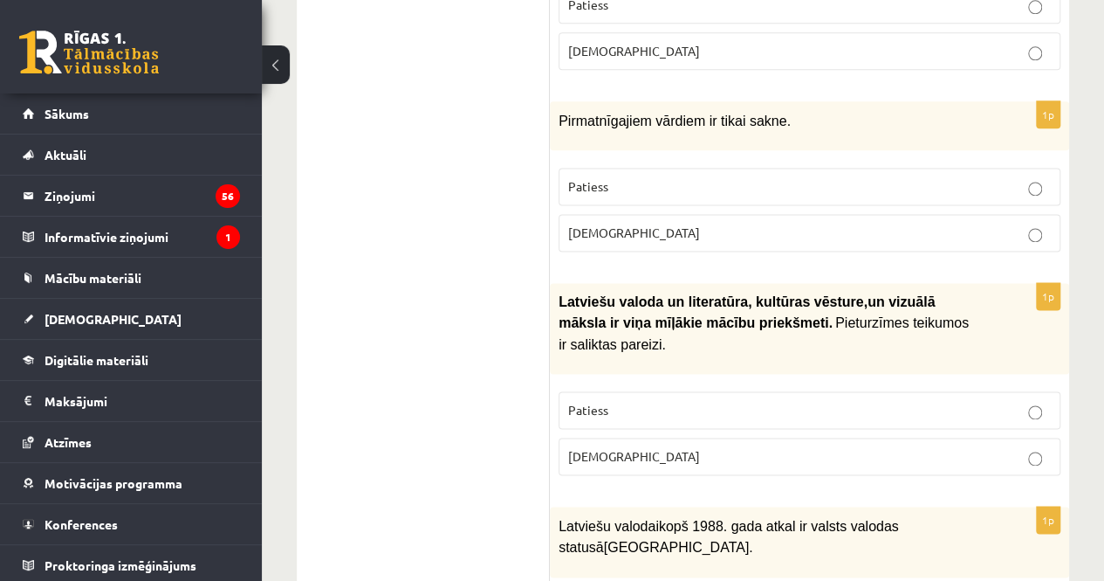
click at [683, 401] on p "Patiess" at bounding box center [809, 410] width 483 height 18
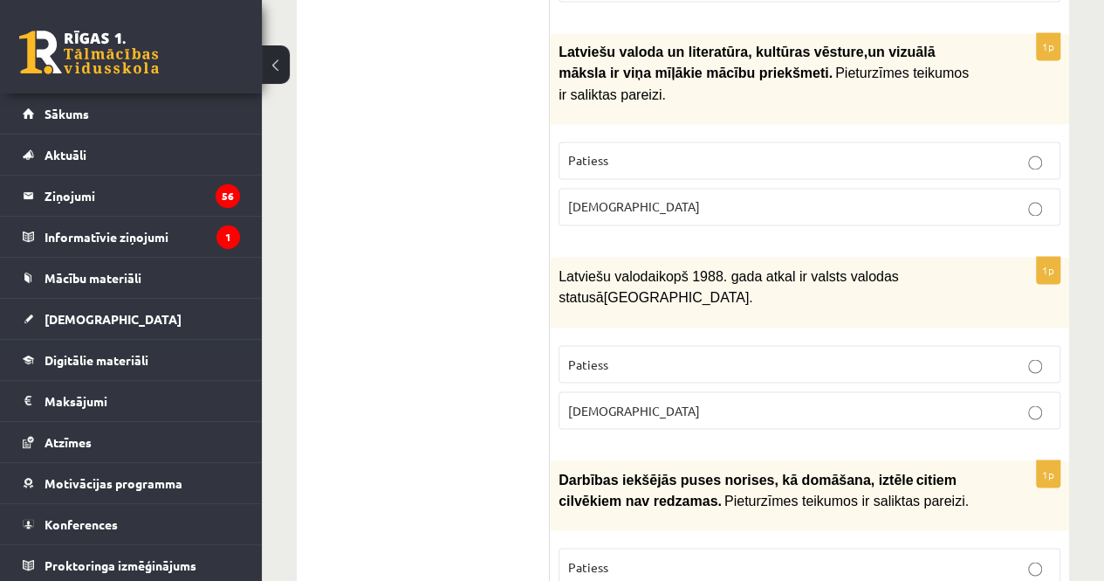
scroll to position [4653, 0]
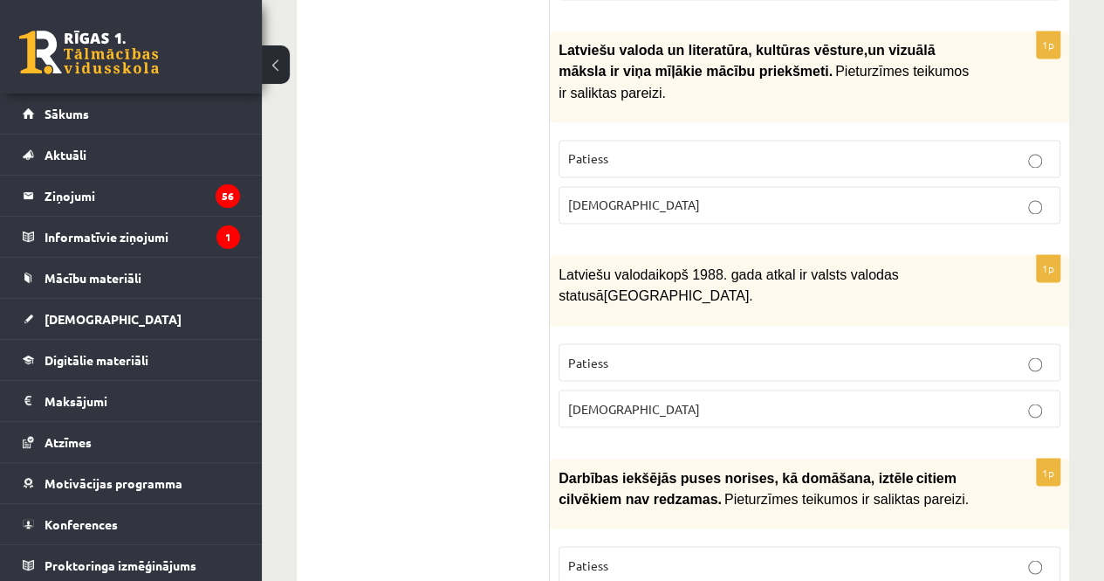
click at [876, 353] on p "Patiess" at bounding box center [809, 362] width 483 height 18
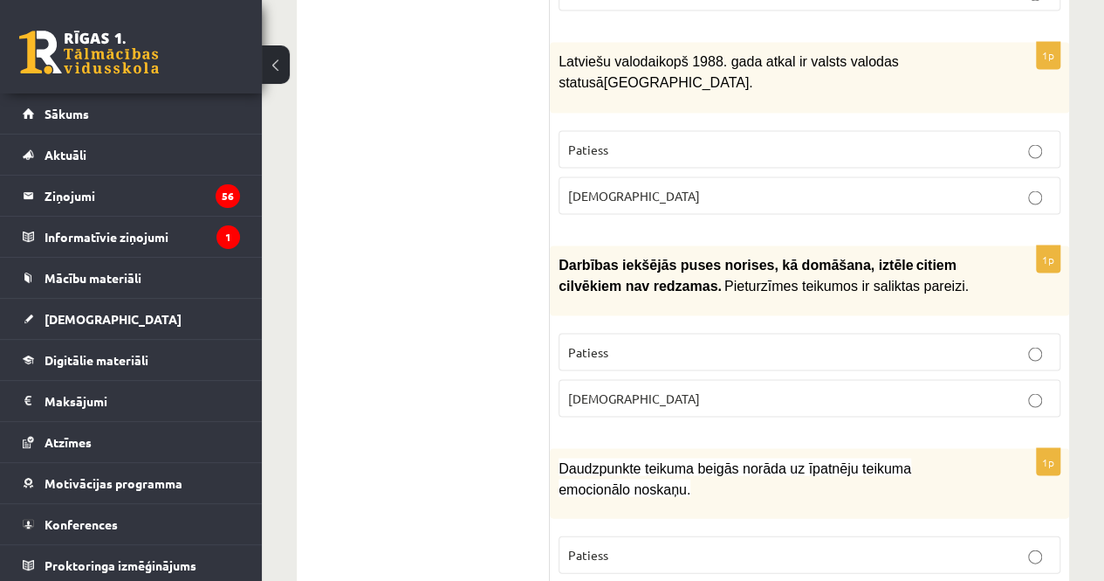
scroll to position [4865, 0]
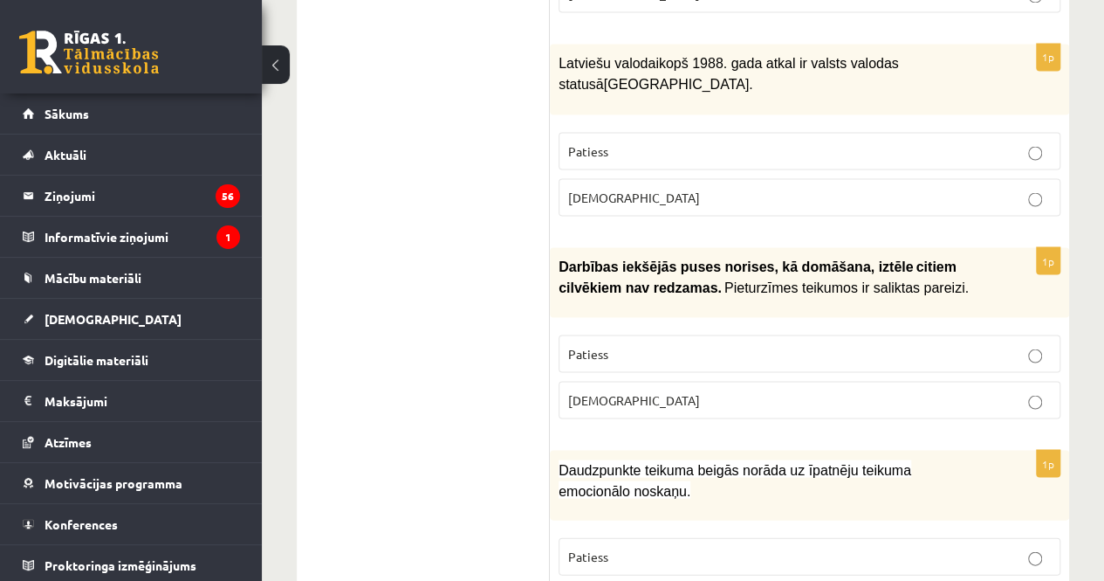
click at [767, 390] on p "Aplams" at bounding box center [809, 399] width 483 height 18
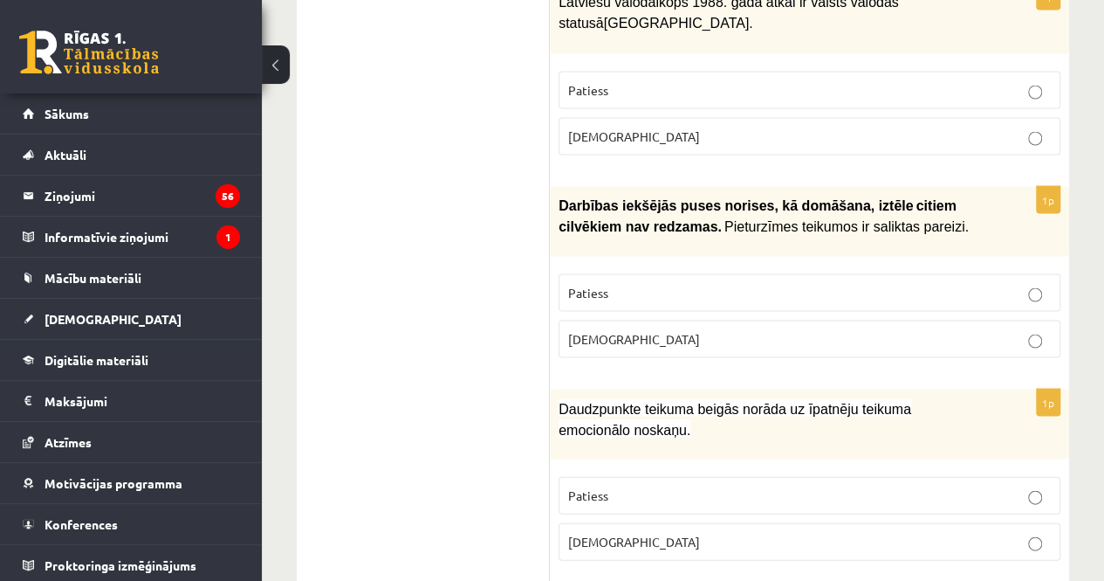
scroll to position [4929, 0]
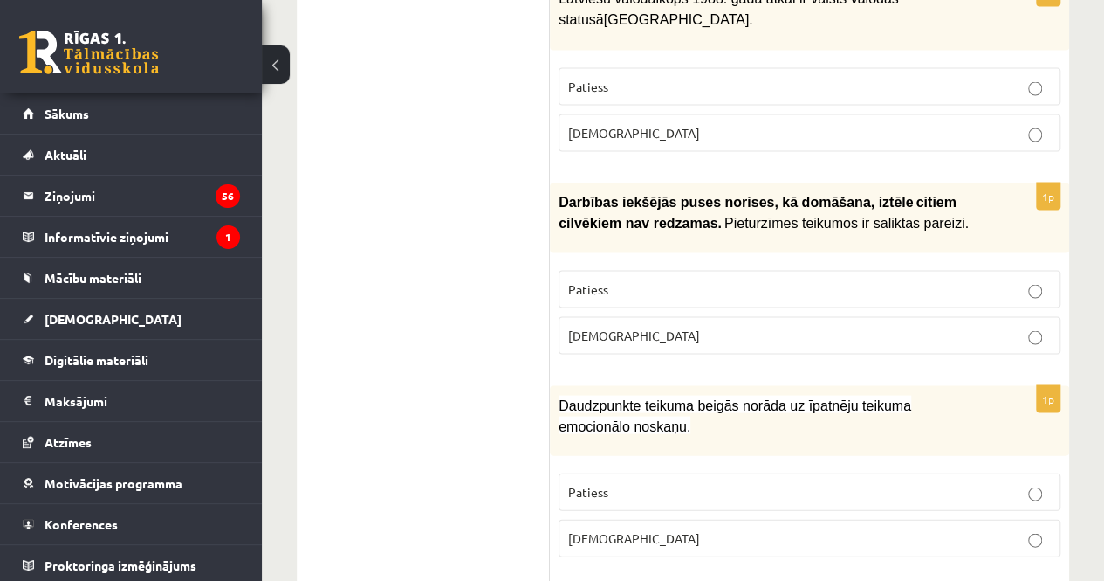
click at [703, 482] on p "Patiess" at bounding box center [809, 491] width 483 height 18
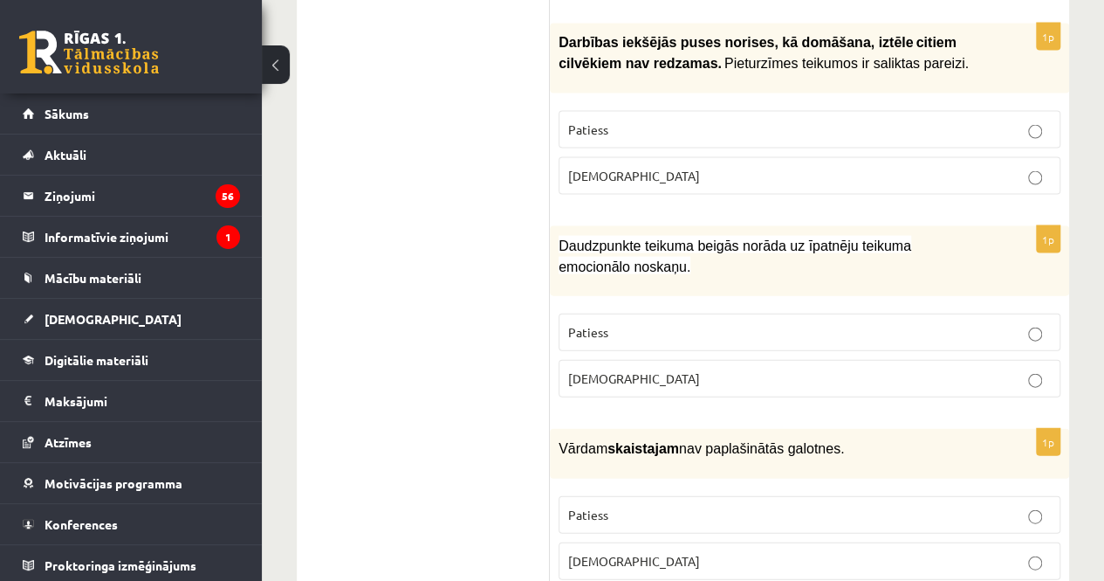
scroll to position [5088, 0]
click at [698, 552] on p "Aplams" at bounding box center [809, 561] width 483 height 18
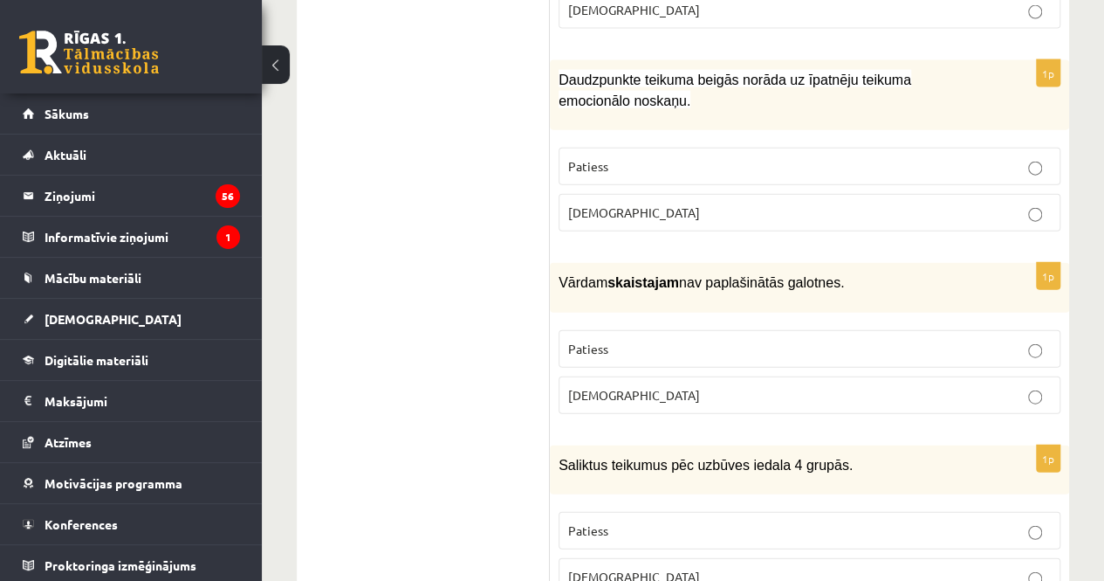
scroll to position [5292, 0]
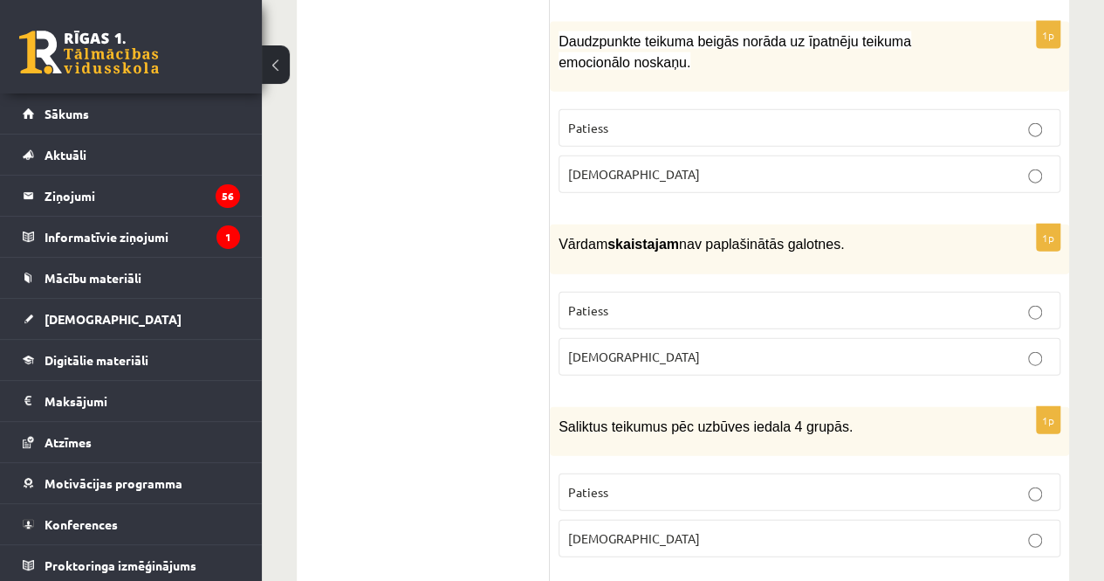
click at [604, 519] on label "Aplams" at bounding box center [810, 538] width 502 height 38
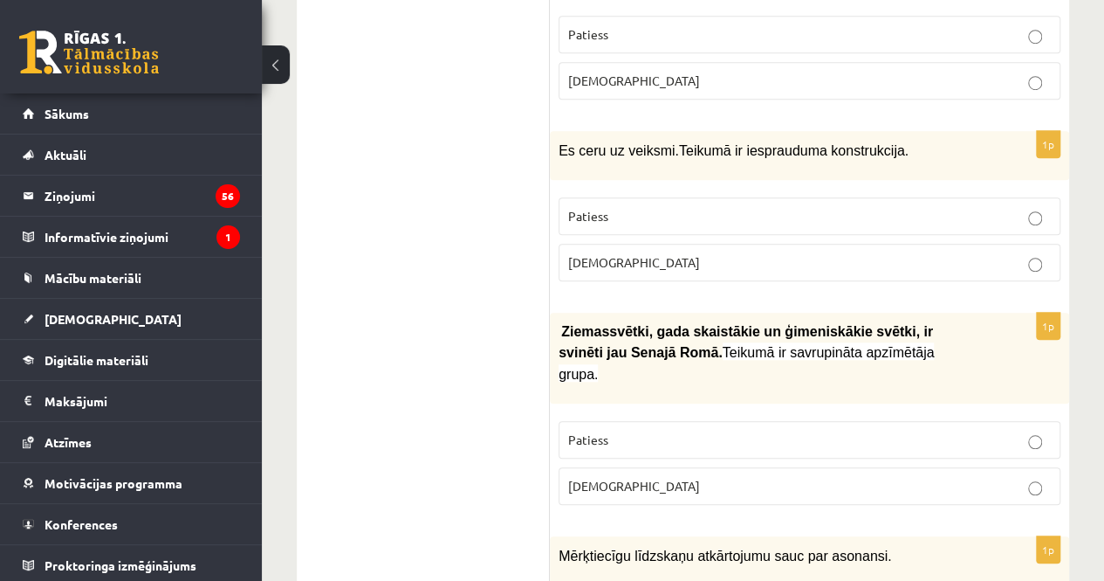
scroll to position [0, 0]
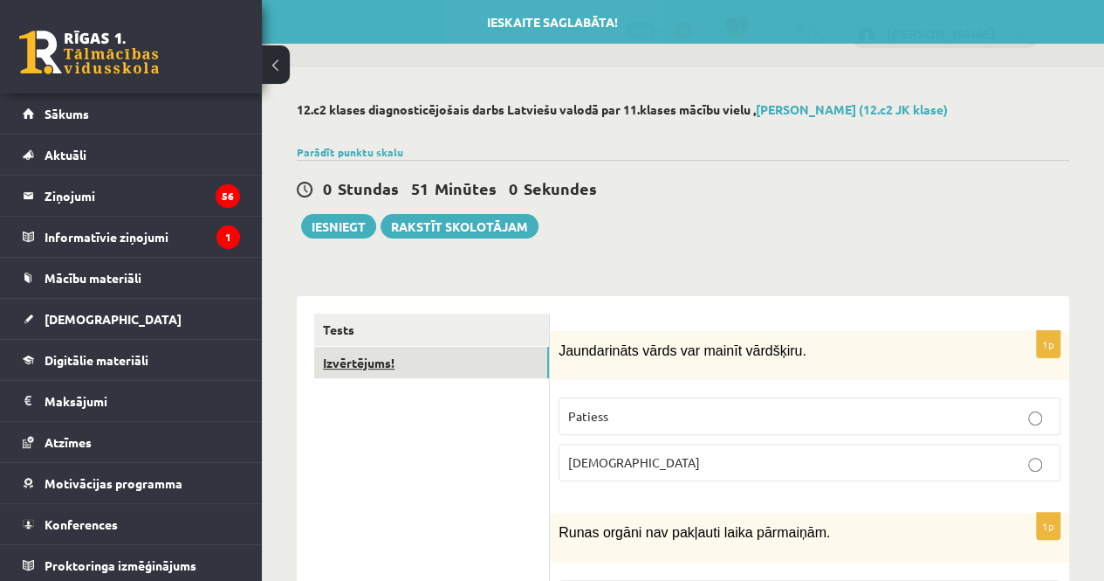
click at [463, 348] on link "Izvērtējums!" at bounding box center [431, 363] width 235 height 32
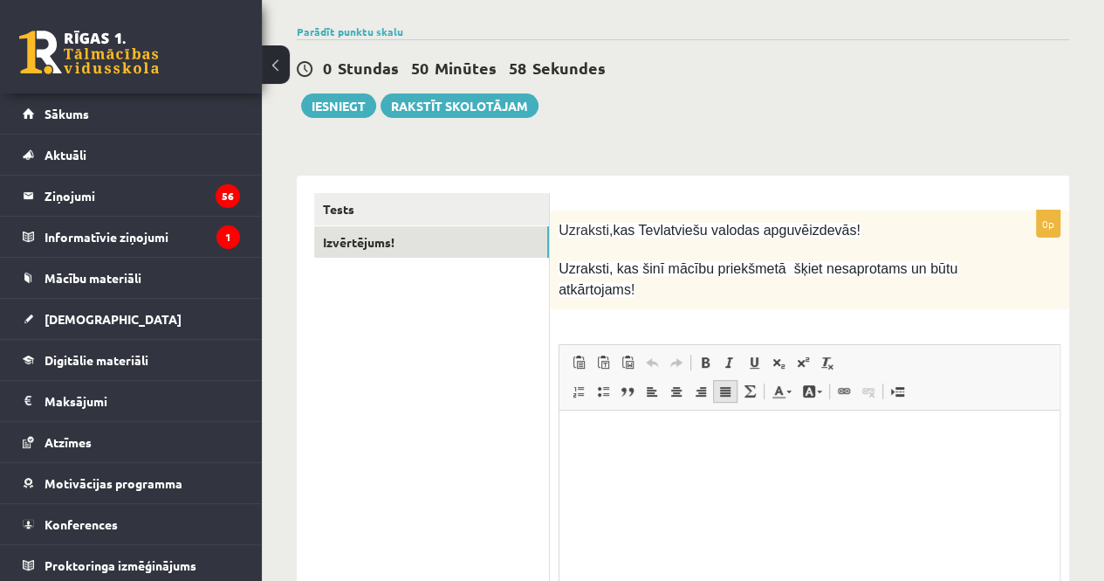
click at [725, 384] on span at bounding box center [726, 391] width 14 height 14
click at [657, 463] on html at bounding box center [810, 435] width 500 height 53
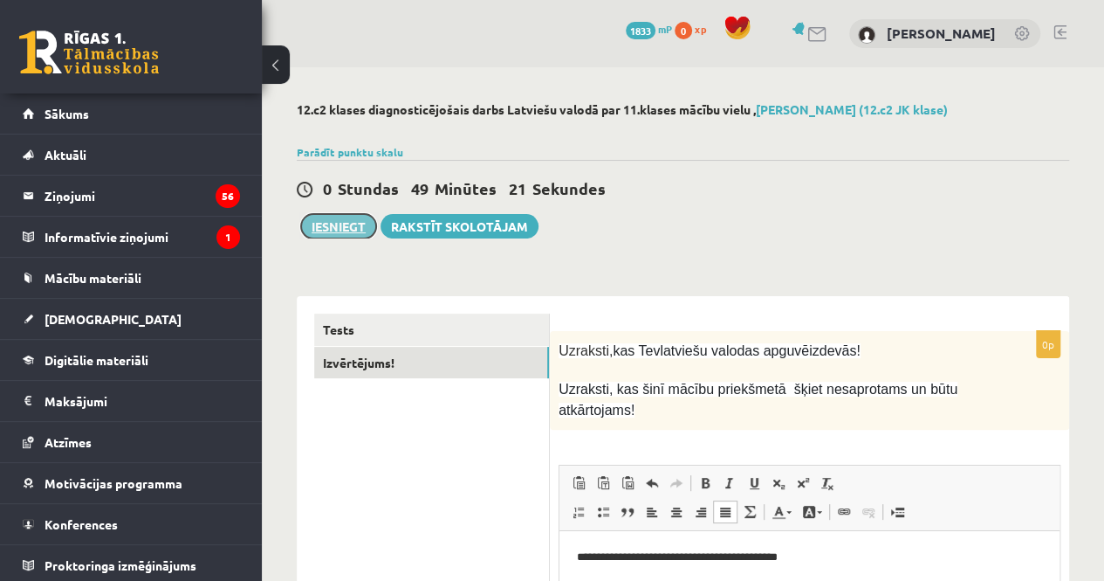
click at [357, 223] on button "Iesniegt" at bounding box center [338, 226] width 75 height 24
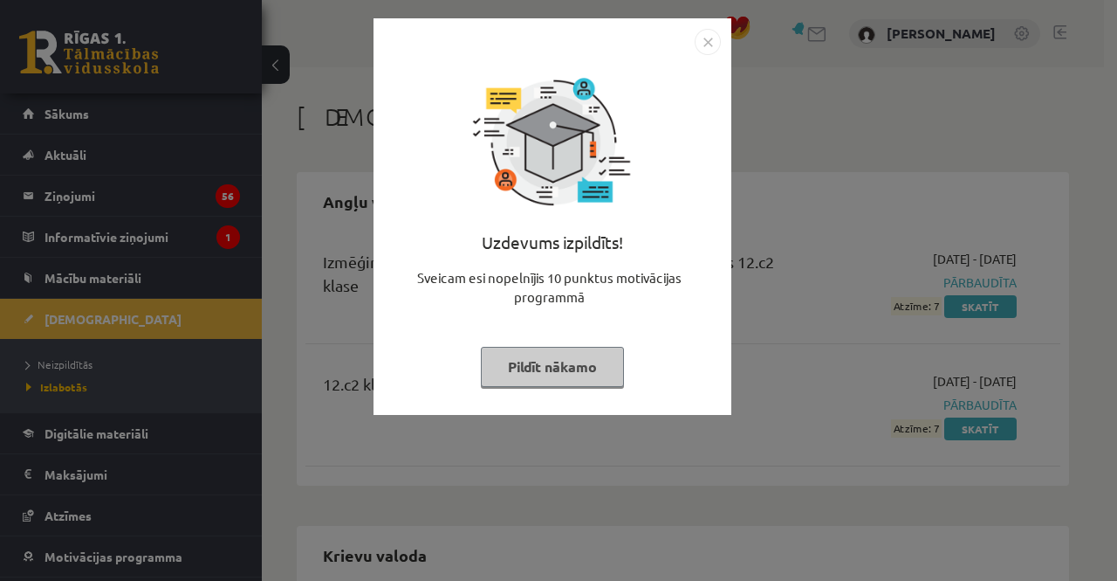
click at [582, 366] on button "Pildīt nākamo" at bounding box center [552, 367] width 143 height 40
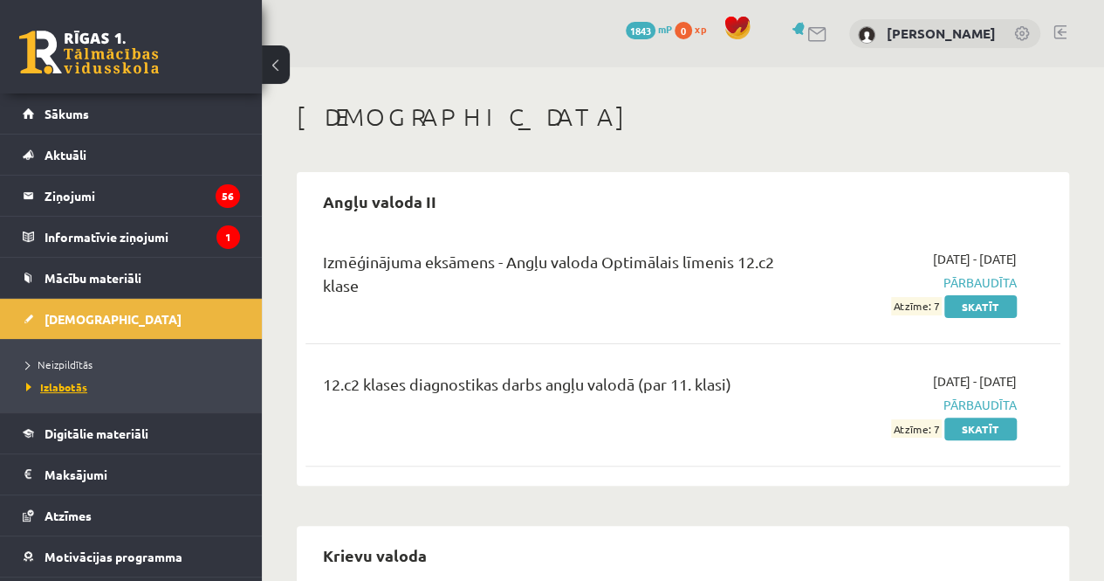
click at [50, 383] on span "Izlabotās" at bounding box center [56, 387] width 61 height 14
drag, startPoint x: 436, startPoint y: 397, endPoint x: 561, endPoint y: 380, distance: 126.9
click at [561, 380] on div "12.c2 klases diagnostikas darbs angļu valodā (par 11. klasi)" at bounding box center [550, 388] width 454 height 32
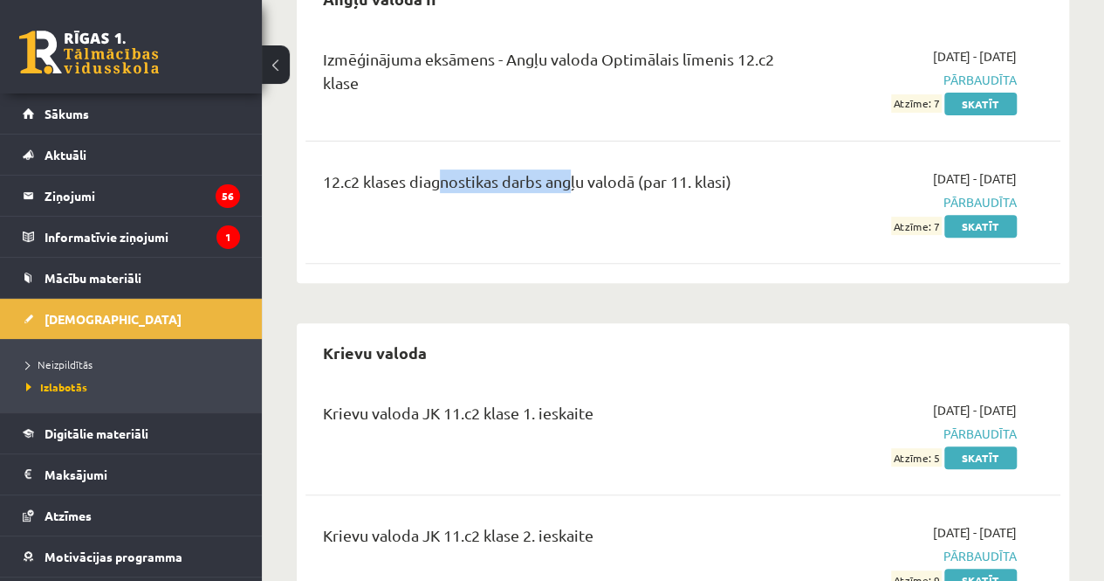
scroll to position [204, 0]
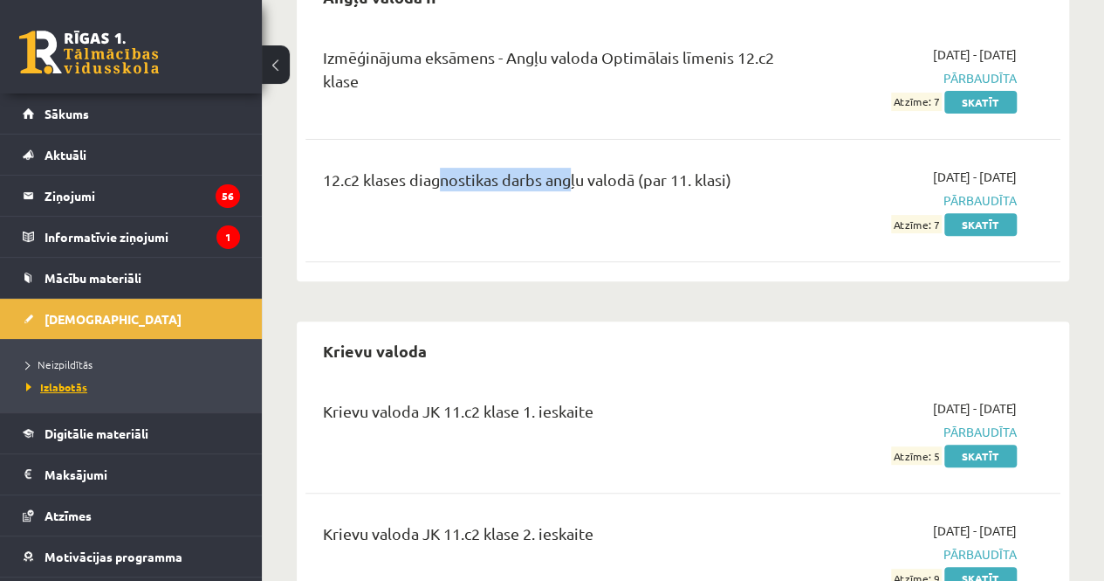
click at [70, 386] on span "Izlabotās" at bounding box center [56, 387] width 61 height 14
click at [80, 361] on span "Neizpildītās" at bounding box center [59, 364] width 66 height 14
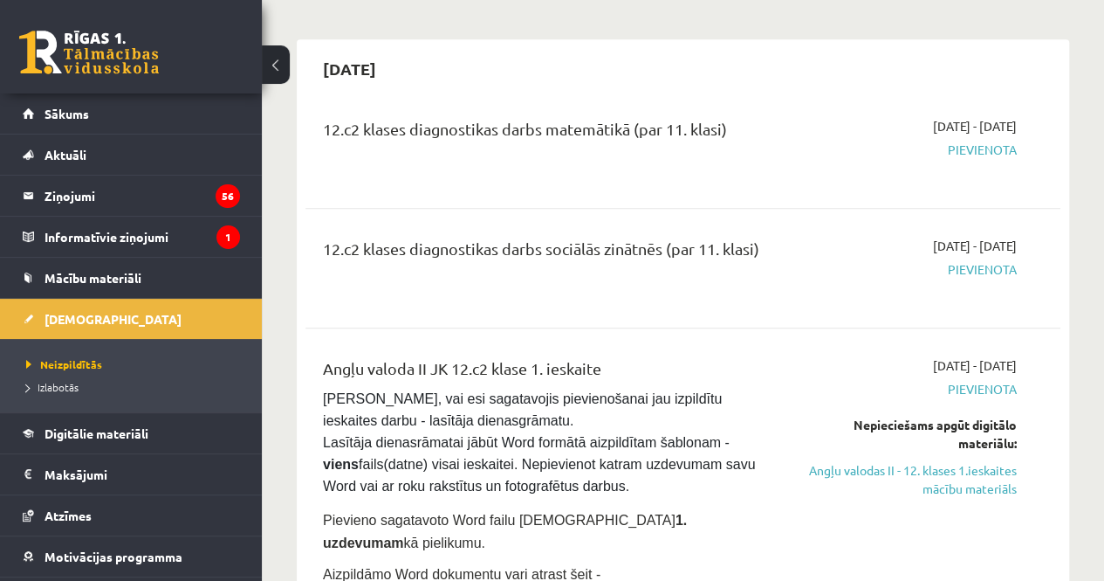
scroll to position [466, 0]
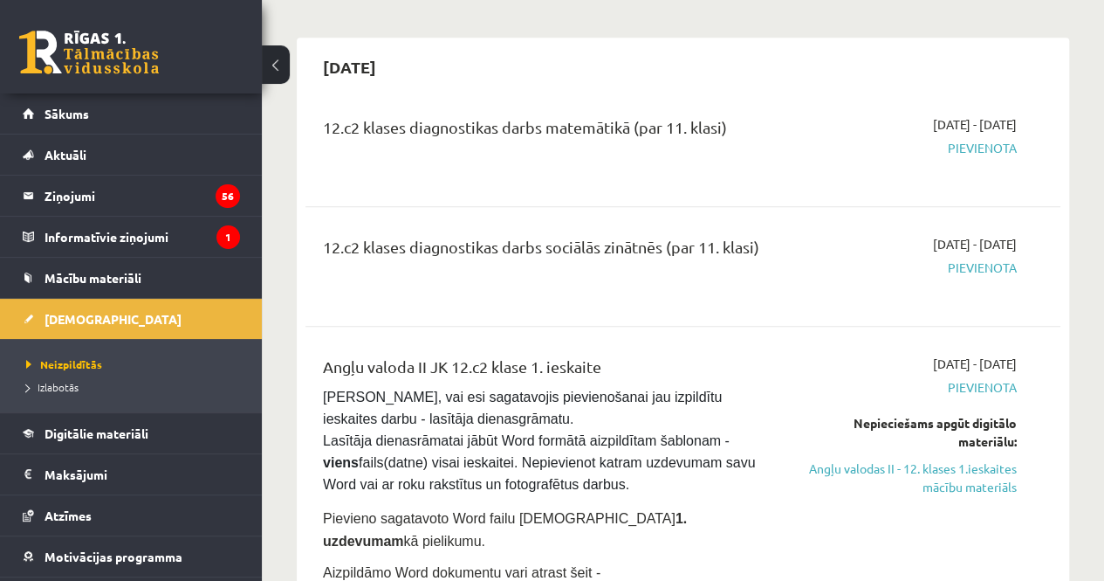
click at [42, 394] on li "Izlabotās" at bounding box center [135, 386] width 218 height 23
click at [54, 390] on span "Izlabotās" at bounding box center [56, 387] width 61 height 14
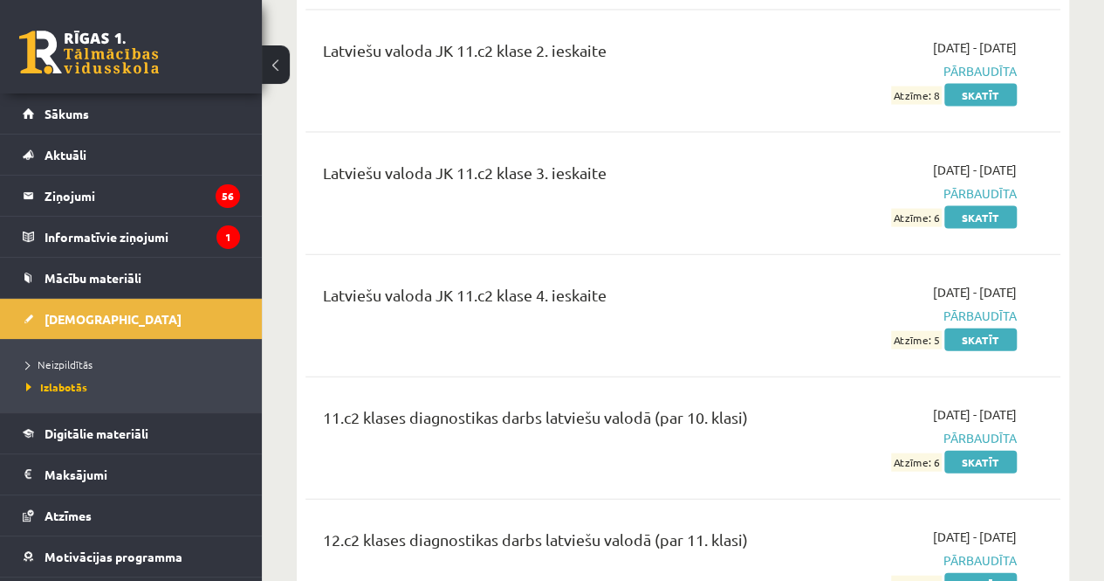
scroll to position [1872, 0]
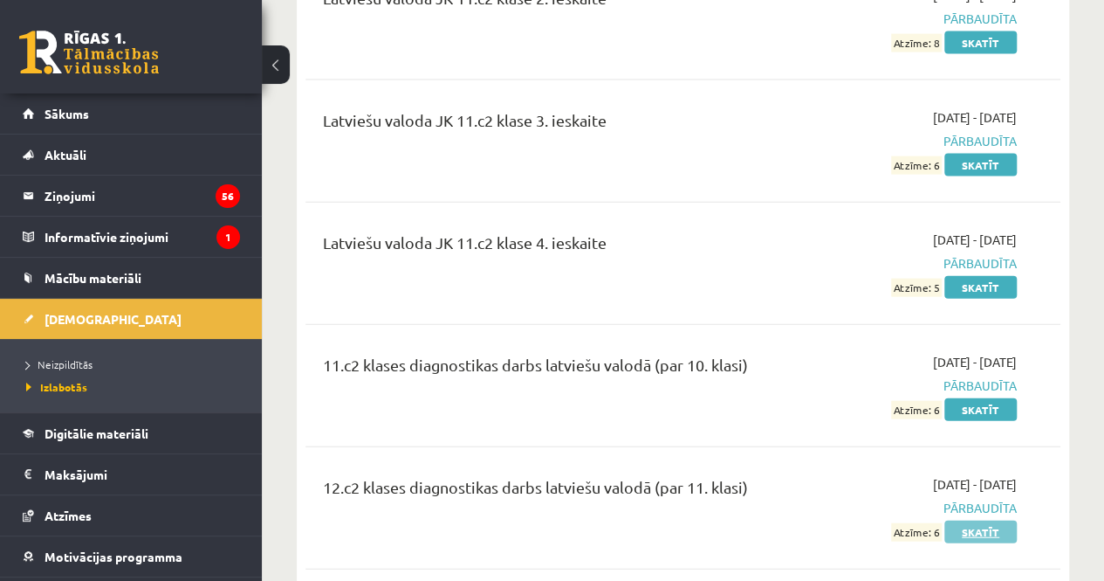
click at [995, 520] on link "Skatīt" at bounding box center [981, 531] width 72 height 23
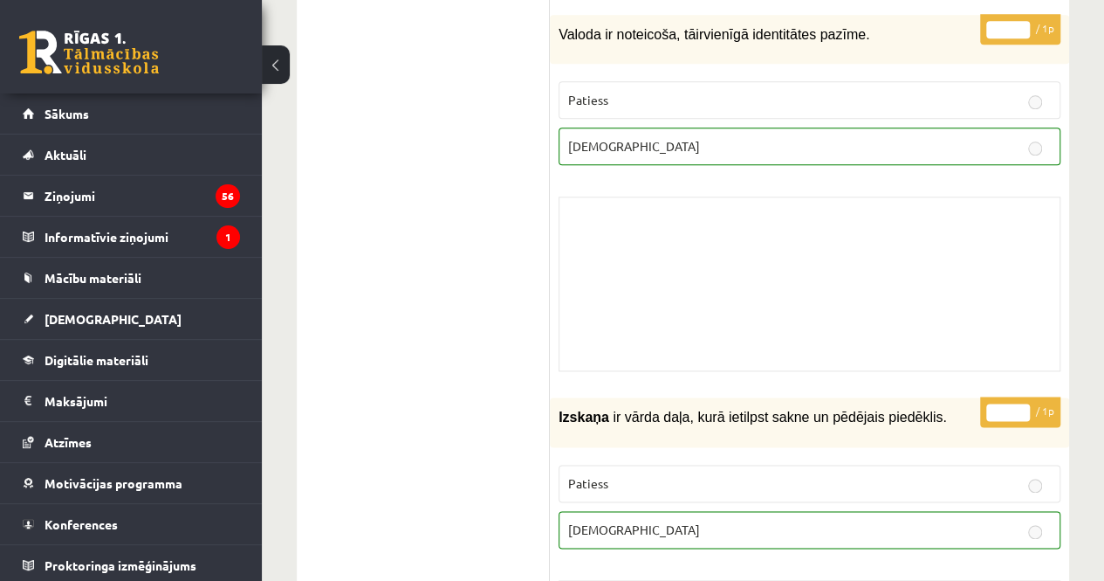
scroll to position [4638, 0]
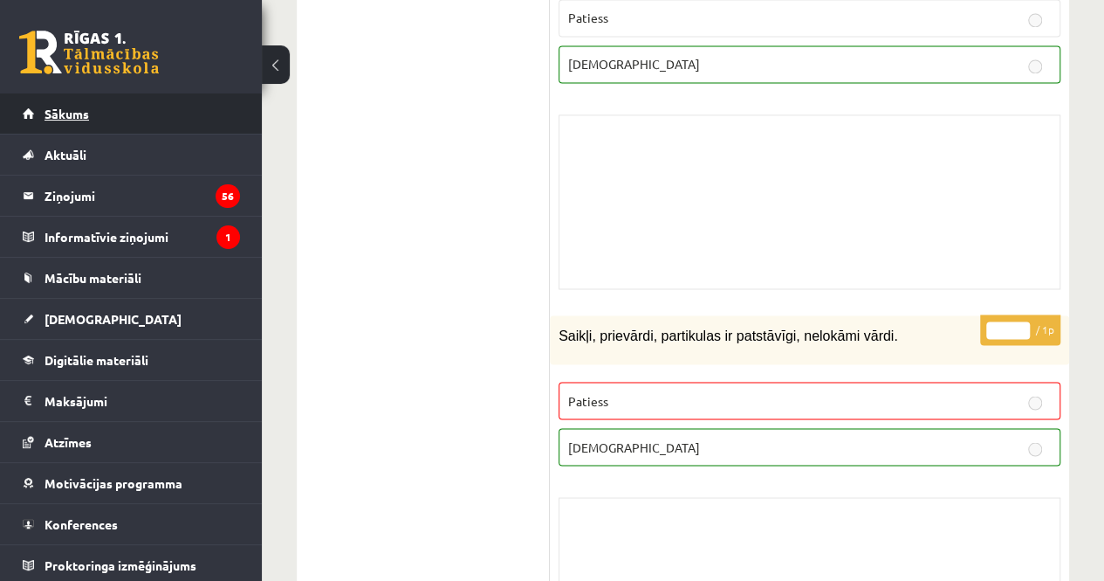
click at [61, 125] on link "Sākums" at bounding box center [131, 113] width 217 height 40
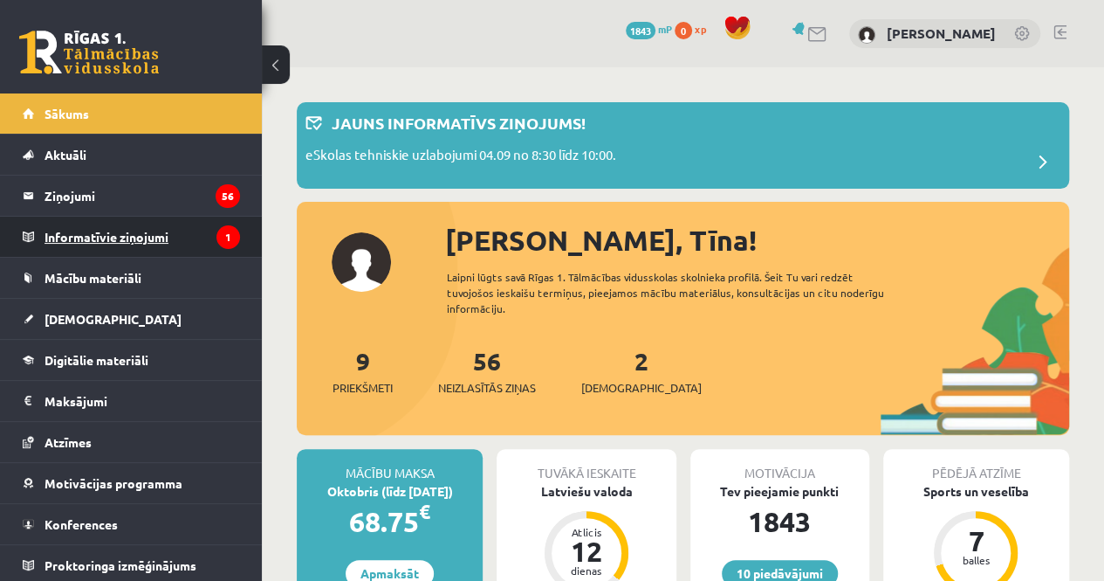
click at [96, 222] on legend "Informatīvie ziņojumi 1" at bounding box center [143, 237] width 196 height 40
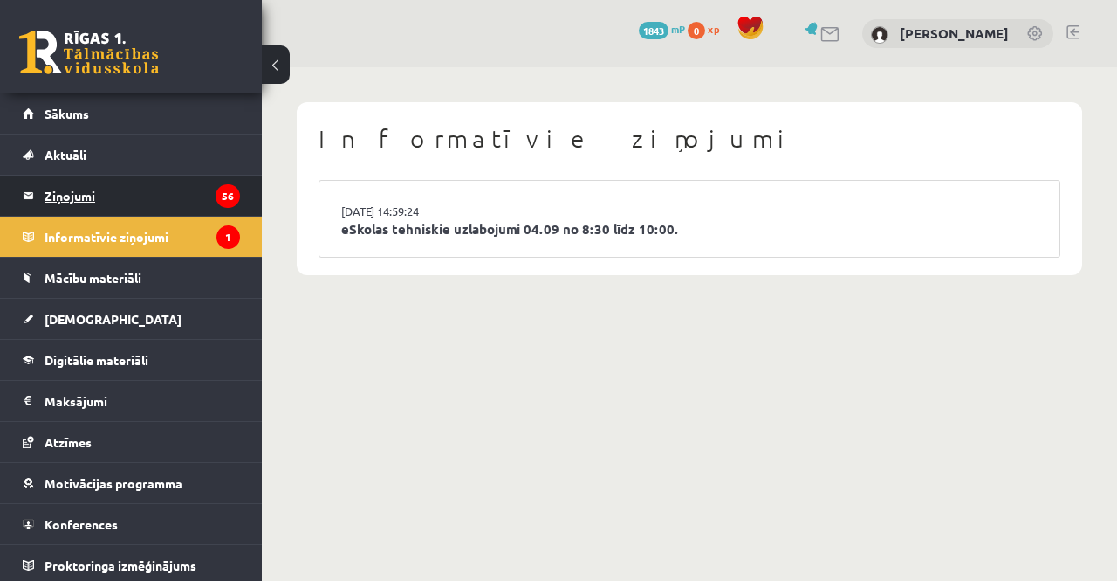
click at [82, 196] on legend "Ziņojumi 56" at bounding box center [143, 195] width 196 height 40
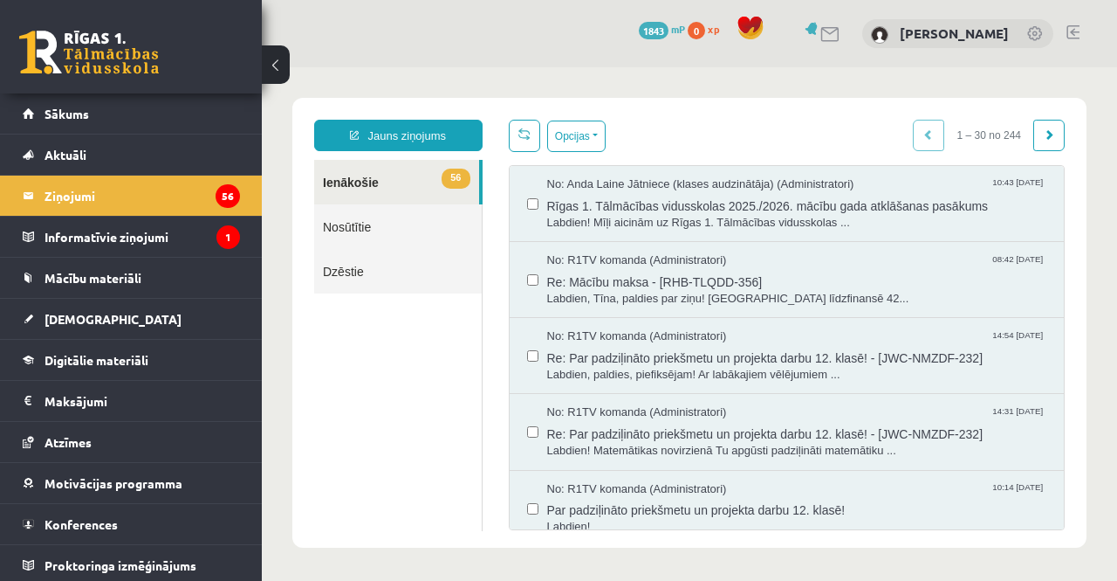
click at [342, 179] on link "56 Ienākošie" at bounding box center [396, 182] width 165 height 45
click at [72, 117] on span "Sākums" at bounding box center [67, 114] width 45 height 16
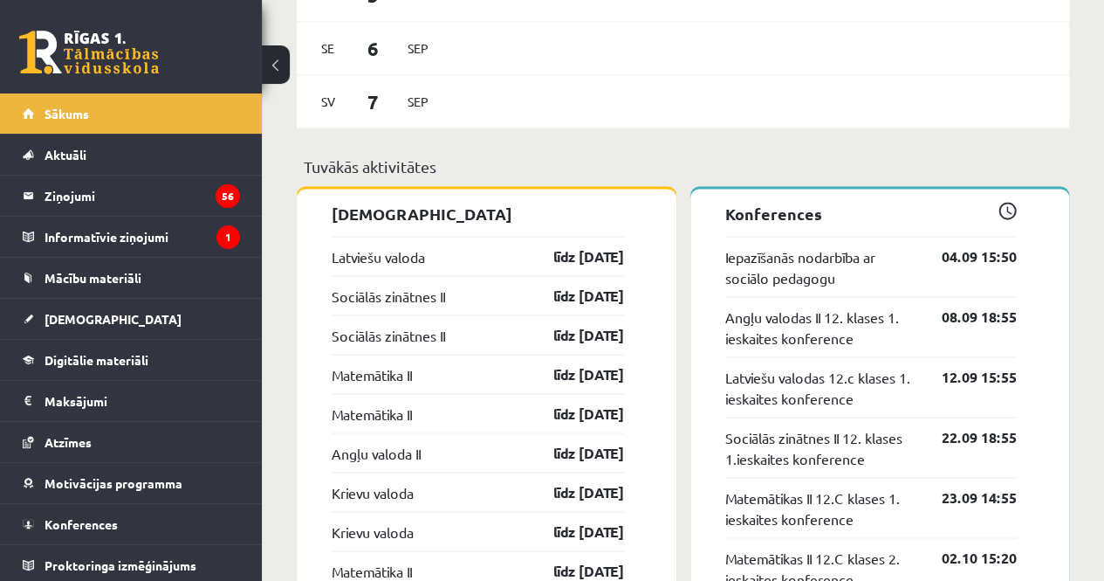
scroll to position [1396, 0]
